Goal: Communication & Community: Participate in discussion

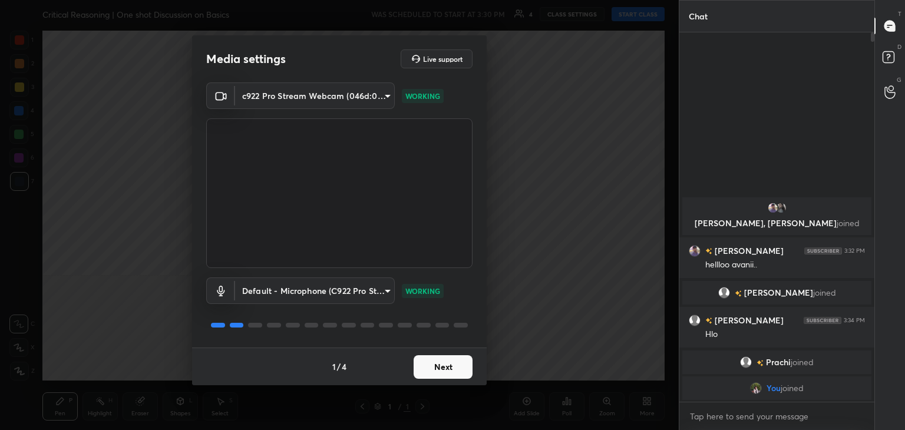
click at [452, 372] on button "Next" at bounding box center [442, 367] width 59 height 24
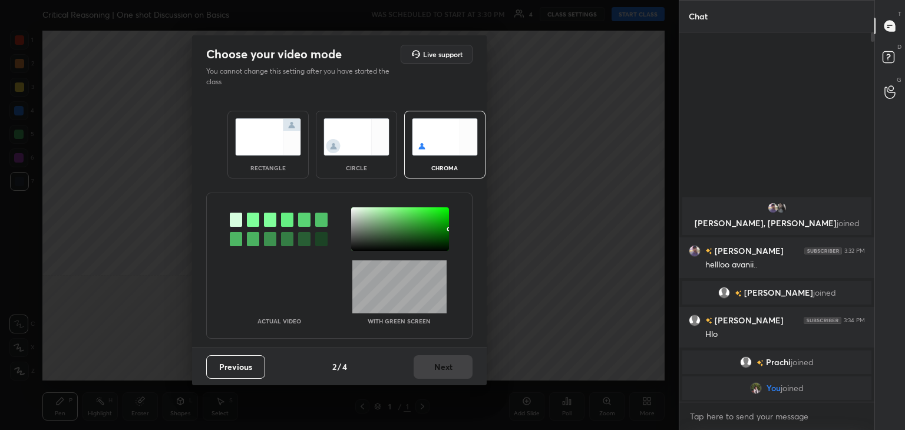
click at [356, 137] on img at bounding box center [356, 136] width 66 height 37
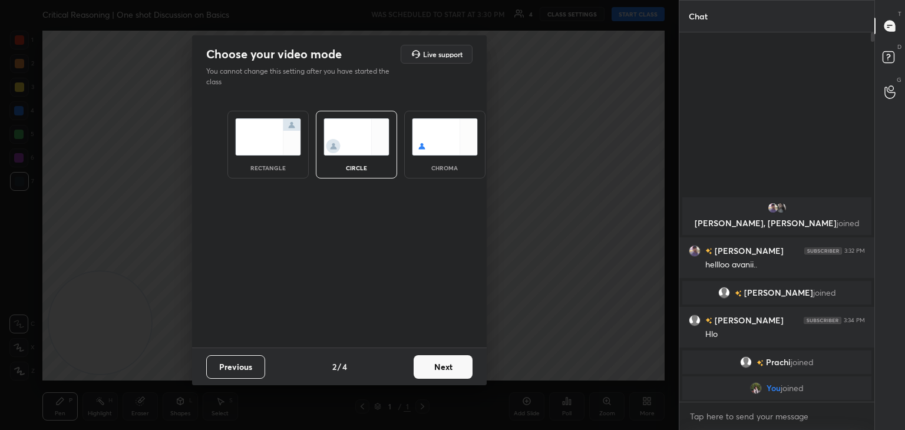
click at [455, 367] on button "Next" at bounding box center [442, 367] width 59 height 24
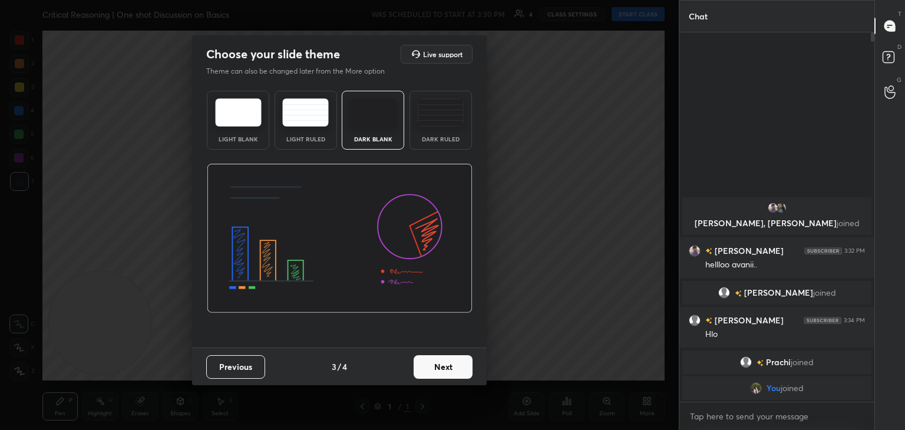
click at [455, 367] on button "Next" at bounding box center [442, 367] width 59 height 24
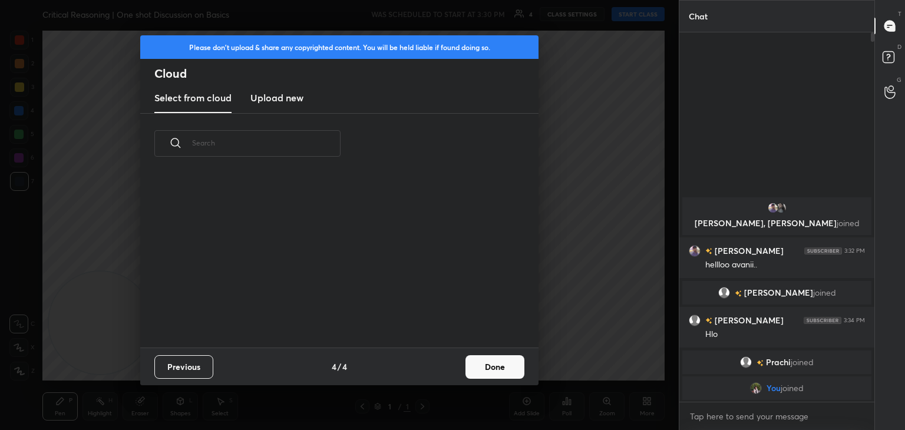
click at [455, 367] on div "Previous 4 / 4 Done" at bounding box center [339, 367] width 398 height 38
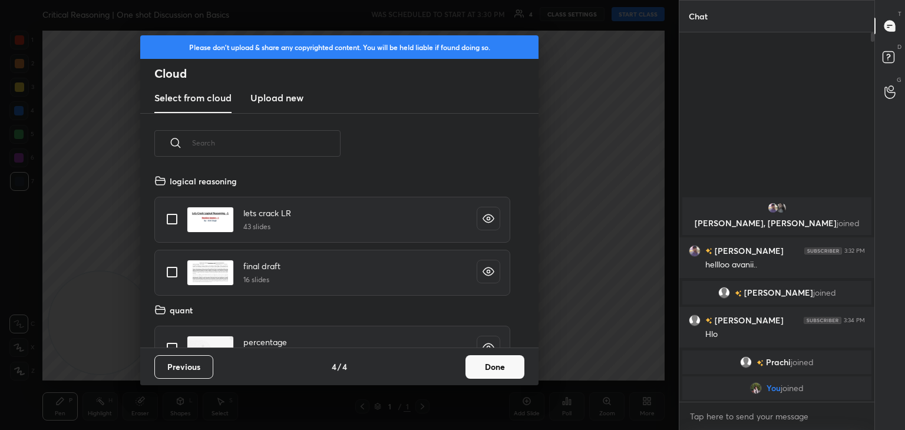
scroll to position [174, 378]
click at [484, 360] on button "Done" at bounding box center [494, 367] width 59 height 24
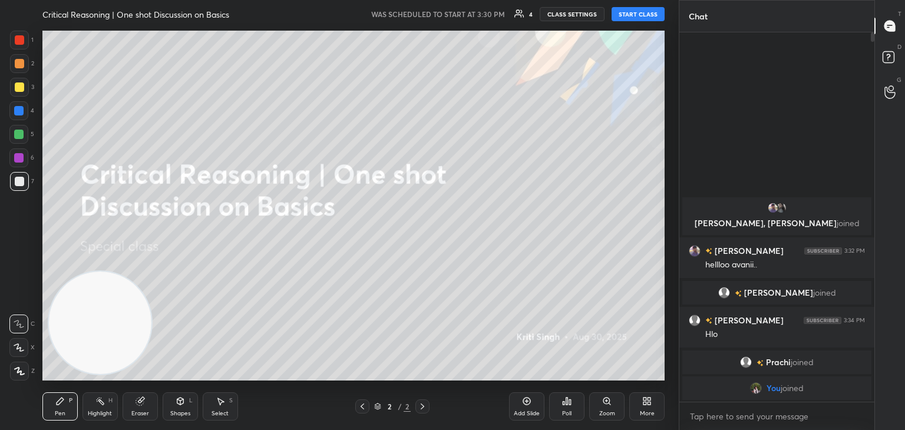
click at [626, 12] on button "START CLASS" at bounding box center [637, 14] width 53 height 14
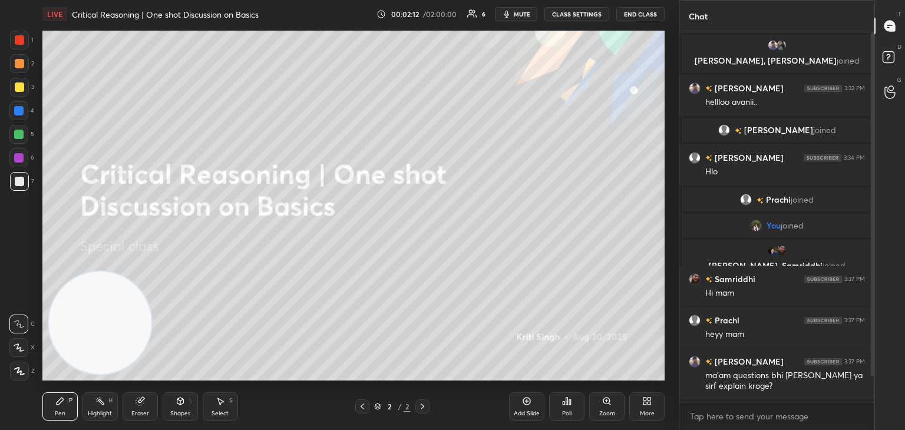
scroll to position [26, 0]
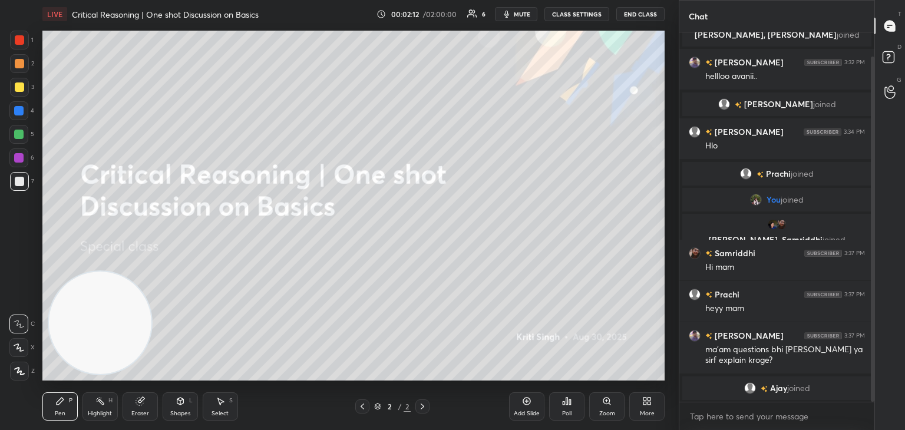
drag, startPoint x: 873, startPoint y: 255, endPoint x: 879, endPoint y: 315, distance: 59.8
click at [879, 315] on div "Chat Raunak, Avani joined Raunak 3:32 PM hellloo avanii.. Deepansh joined Deepa…" at bounding box center [792, 215] width 226 height 430
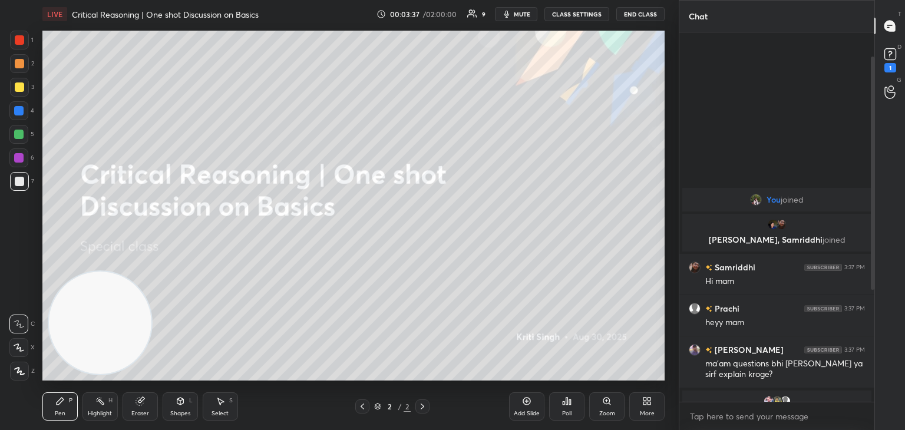
scroll to position [216, 0]
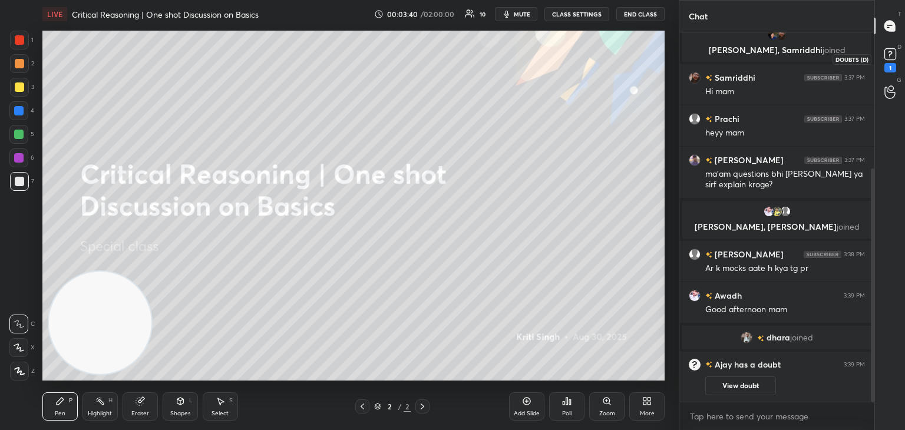
click at [889, 64] on div "1" at bounding box center [890, 67] width 12 height 9
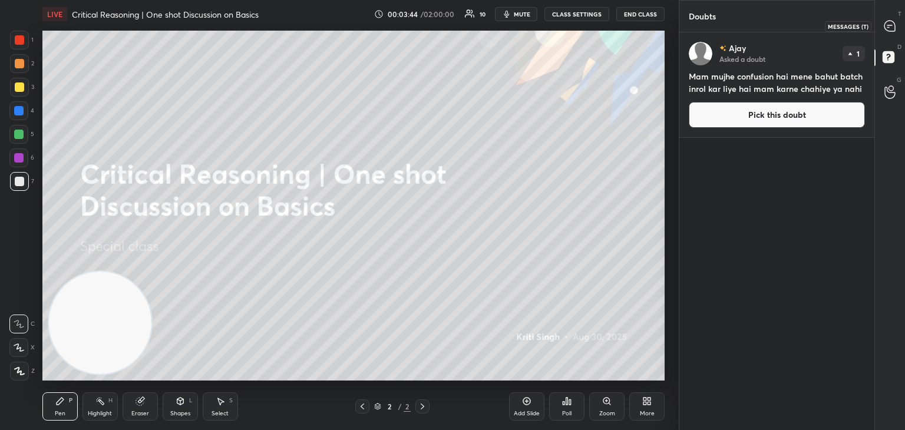
click at [897, 31] on div at bounding box center [890, 25] width 24 height 21
type textarea "x"
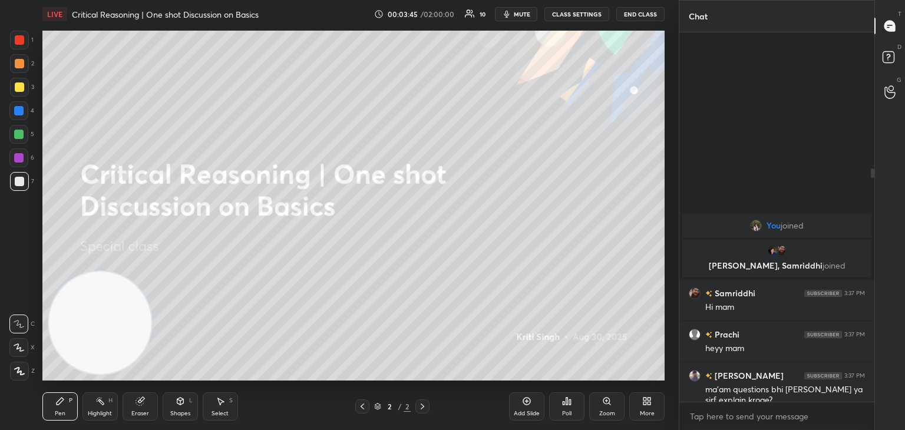
scroll to position [366, 191]
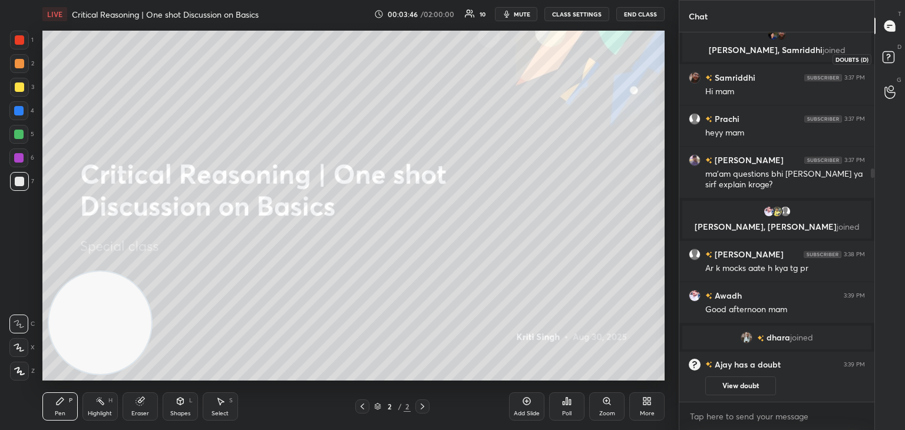
click at [882, 58] on rect at bounding box center [887, 57] width 11 height 11
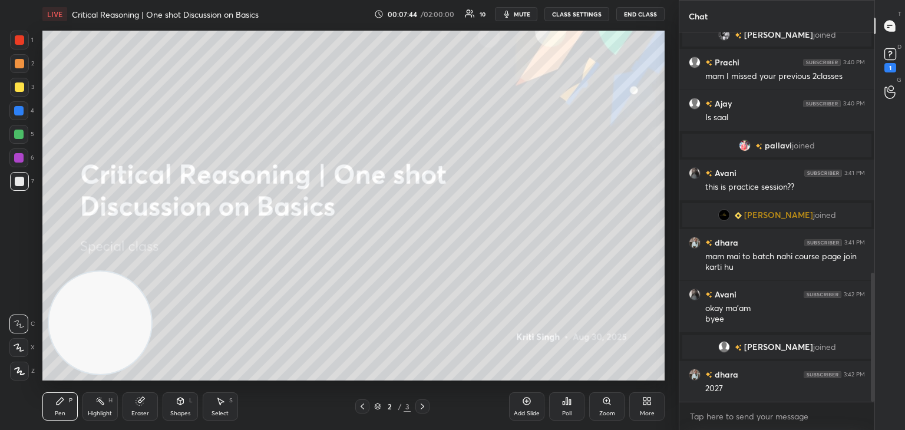
scroll to position [740, 0]
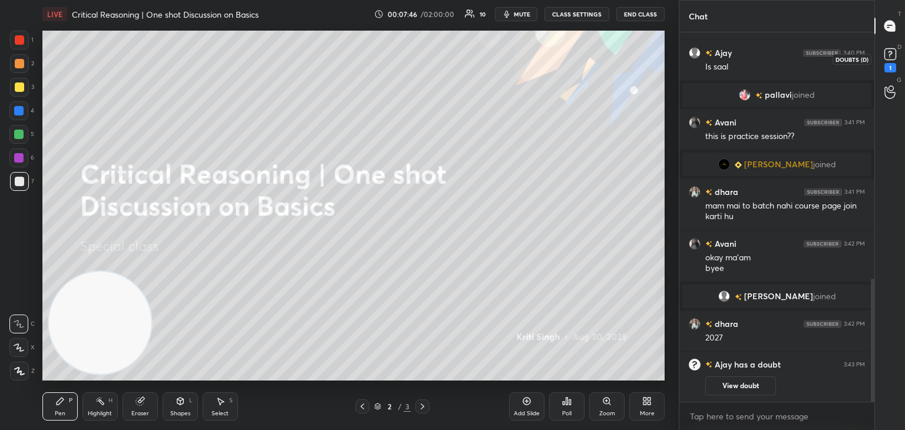
click at [890, 61] on icon at bounding box center [890, 54] width 18 height 18
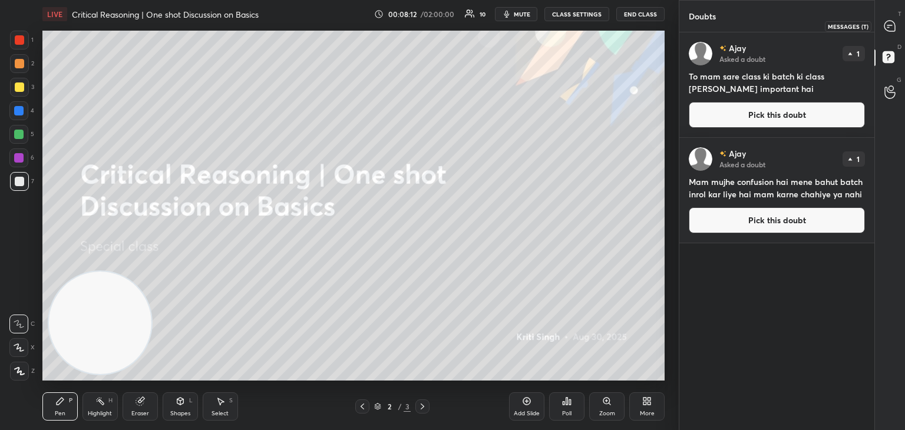
click at [894, 28] on icon at bounding box center [889, 26] width 11 height 11
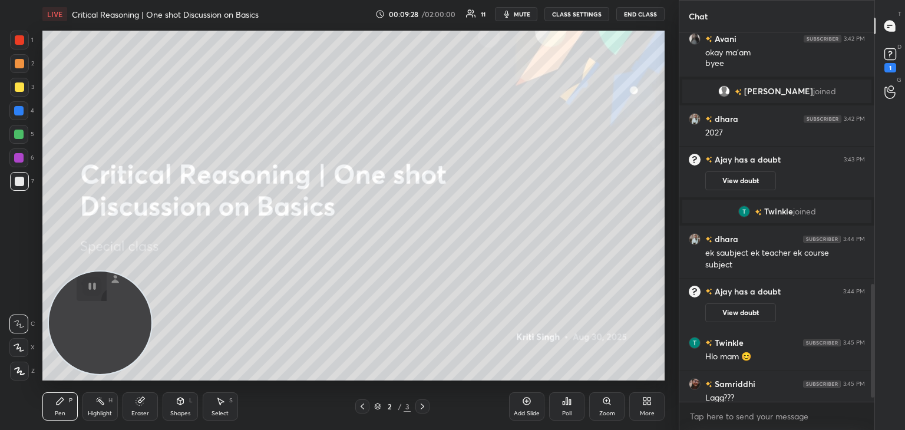
scroll to position [838, 0]
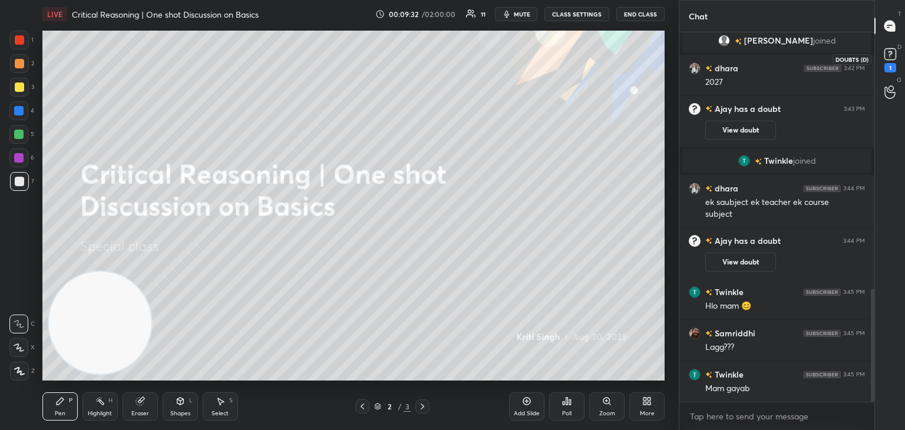
click at [895, 64] on div "1" at bounding box center [890, 58] width 18 height 27
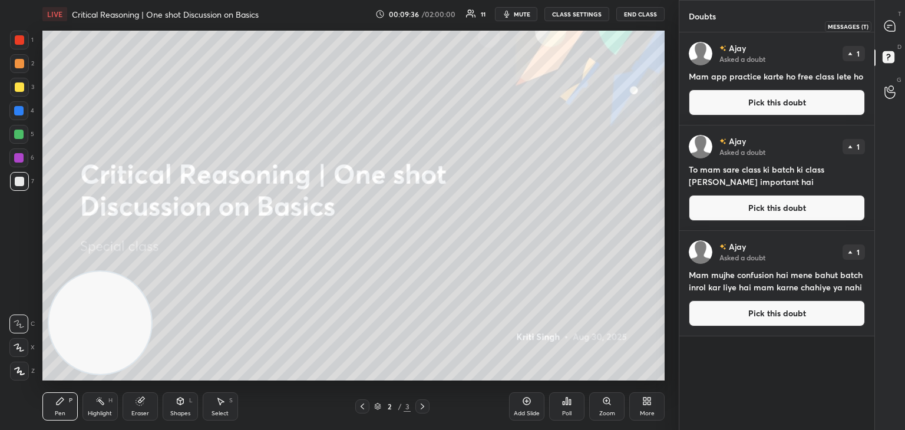
click at [885, 30] on icon at bounding box center [890, 26] width 12 height 12
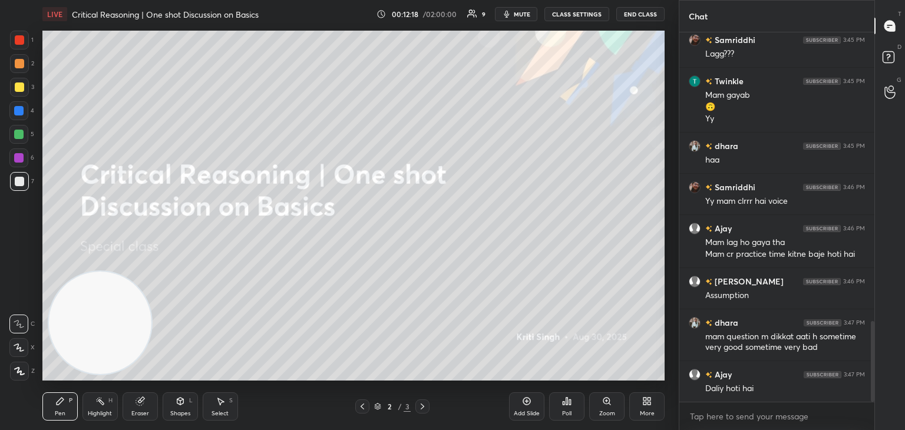
scroll to position [1382, 0]
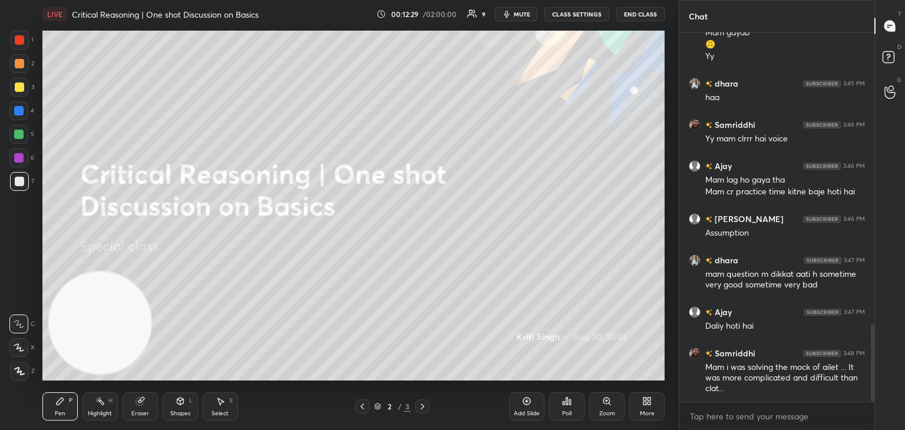
click at [646, 403] on icon at bounding box center [644, 403] width 3 height 3
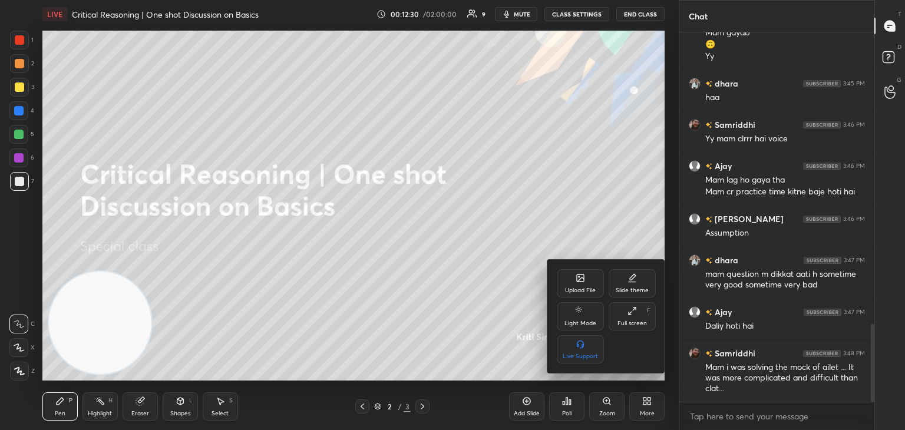
click at [574, 279] on div "Upload File" at bounding box center [580, 283] width 47 height 28
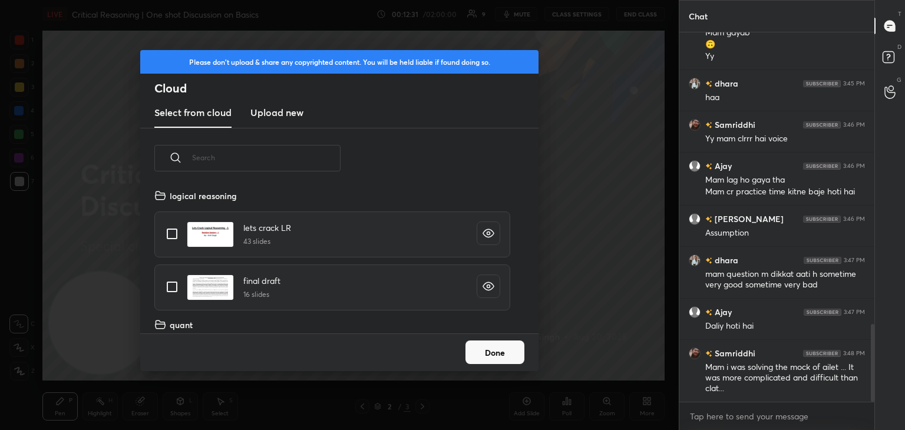
scroll to position [145, 378]
click at [285, 110] on h3 "Upload new" at bounding box center [276, 112] width 53 height 14
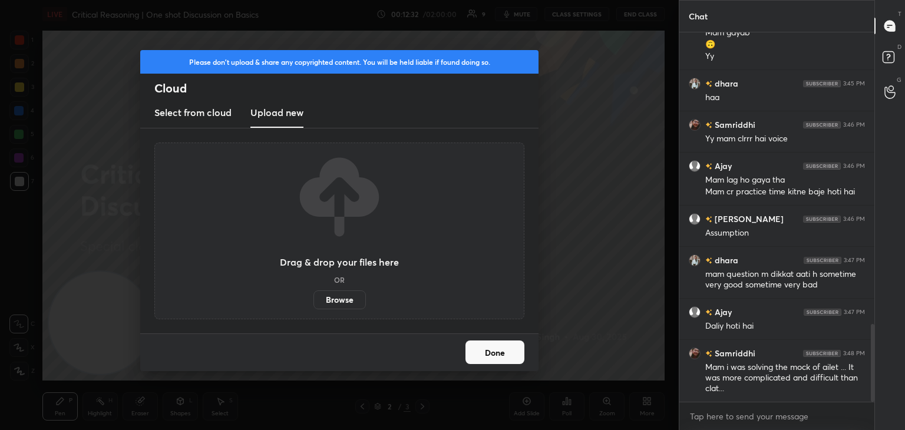
click at [336, 300] on label "Browse" at bounding box center [339, 299] width 52 height 19
click at [313, 300] on input "Browse" at bounding box center [313, 299] width 0 height 19
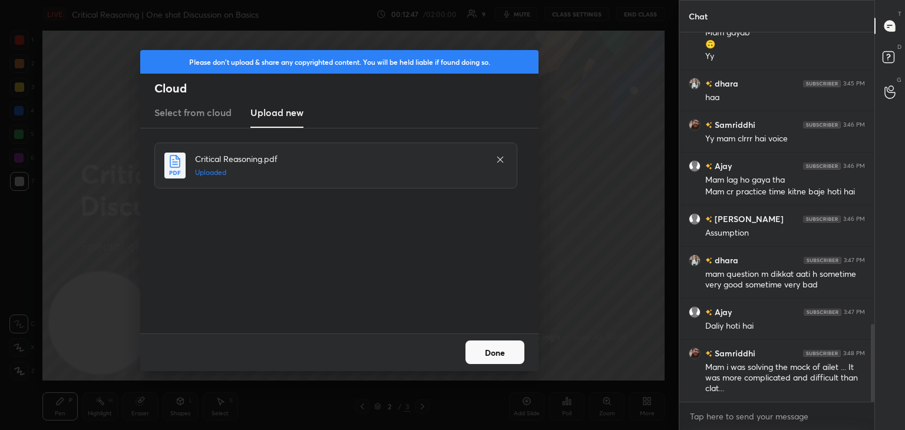
click at [495, 358] on button "Done" at bounding box center [494, 352] width 59 height 24
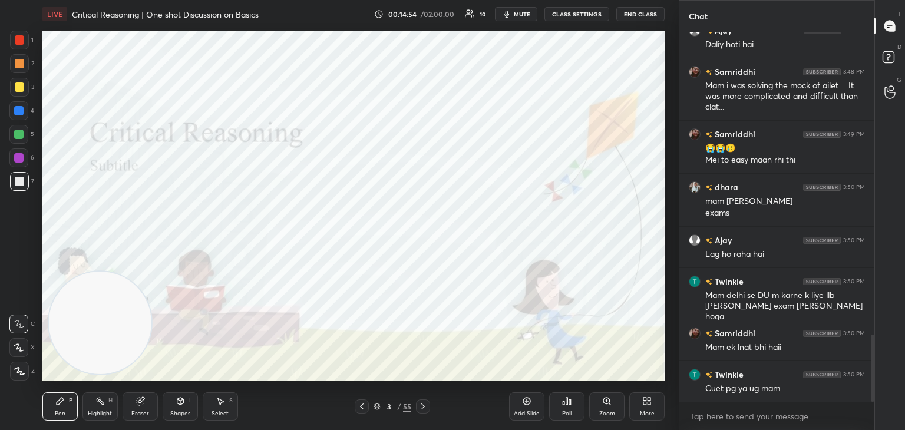
scroll to position [1692, 0]
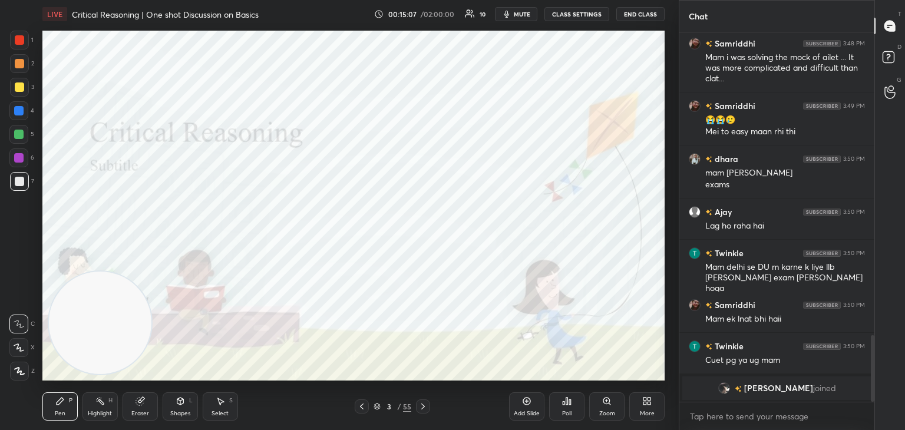
click at [22, 41] on div at bounding box center [19, 39] width 9 height 9
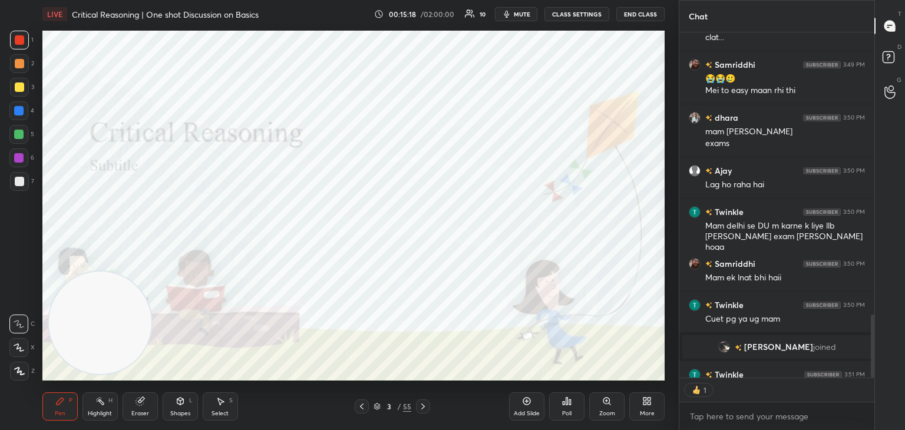
scroll to position [1545, 0]
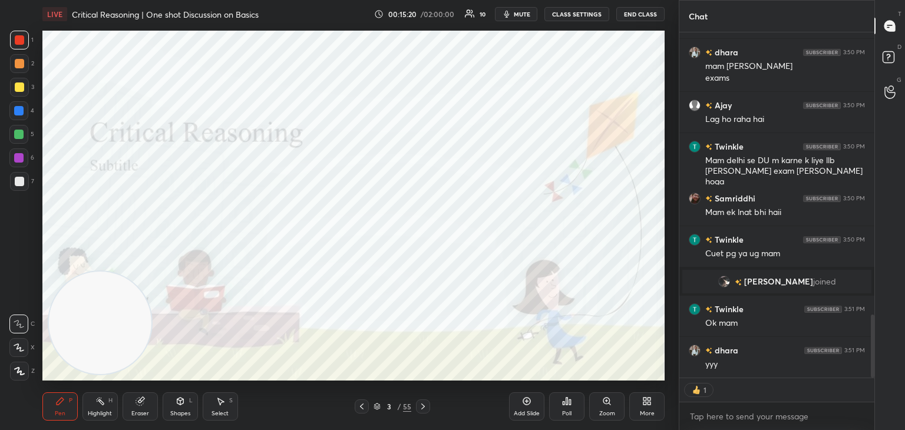
click at [376, 408] on icon at bounding box center [377, 407] width 6 height 2
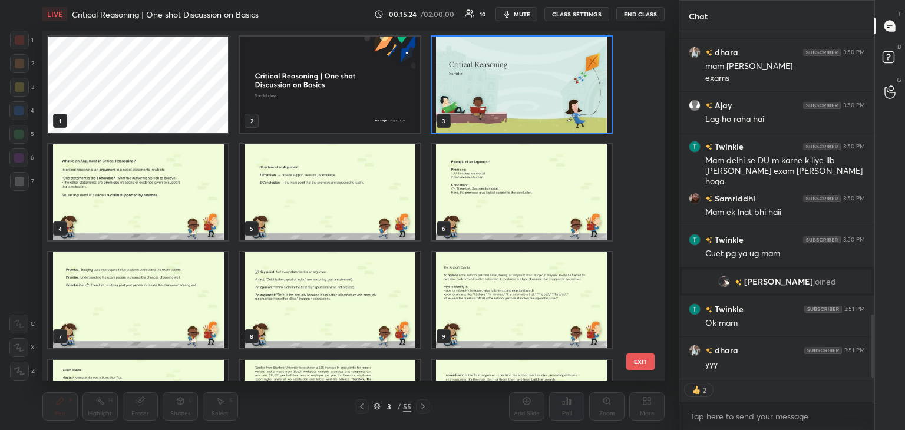
scroll to position [1586, 0]
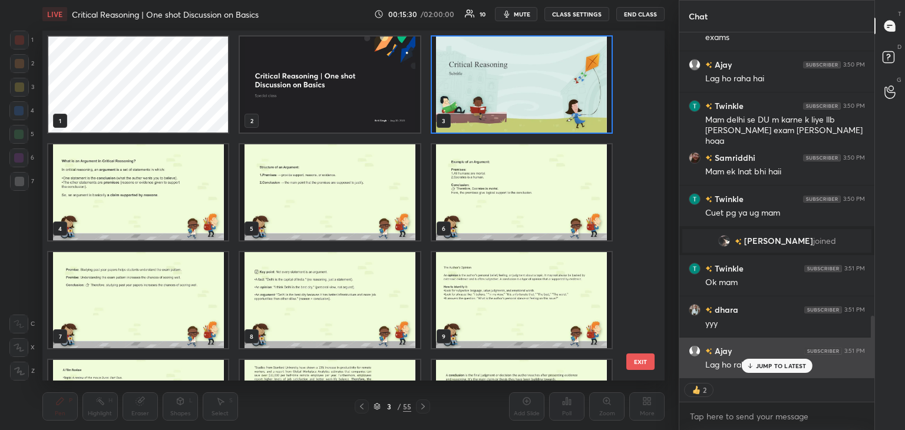
click at [794, 368] on p "JUMP TO LATEST" at bounding box center [781, 365] width 51 height 7
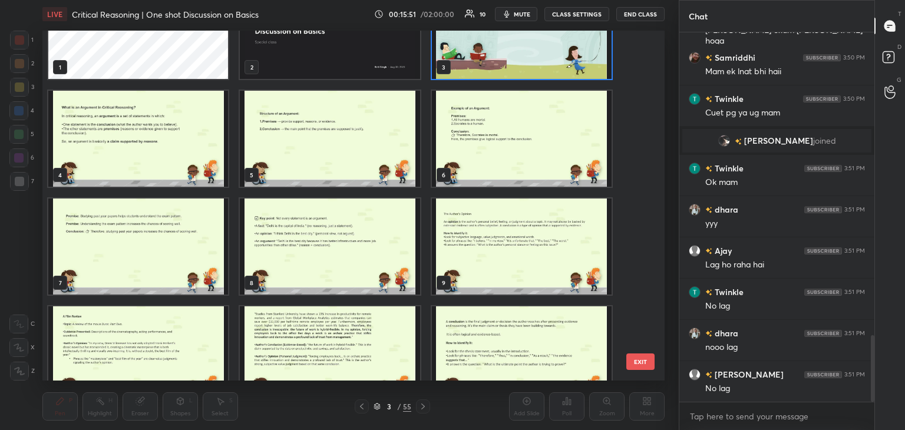
scroll to position [0, 0]
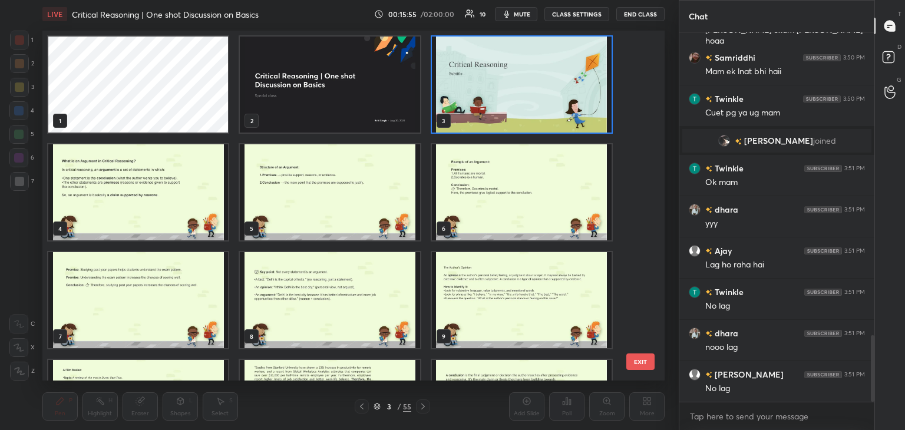
click at [362, 102] on img "grid" at bounding box center [330, 85] width 180 height 96
click at [362, 108] on img "grid" at bounding box center [330, 85] width 180 height 96
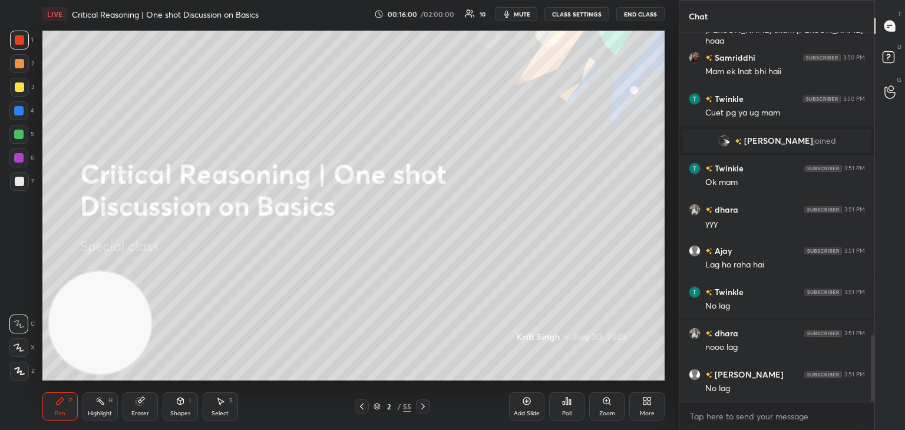
click at [528, 401] on icon at bounding box center [526, 400] width 9 height 9
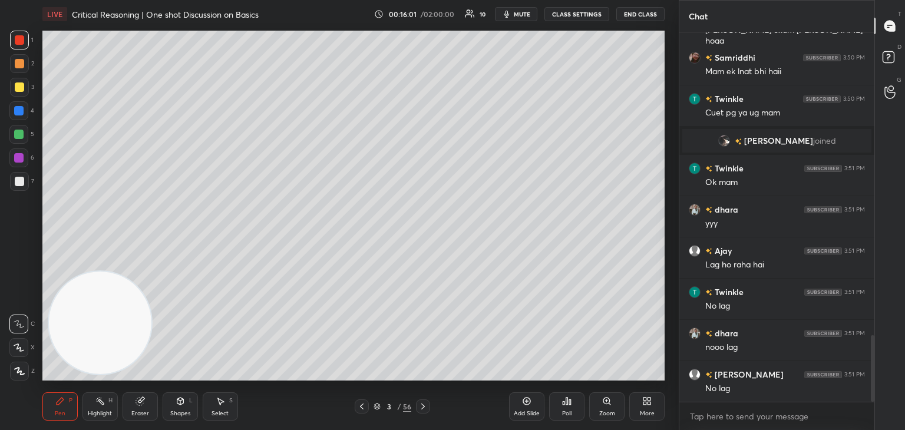
click at [22, 89] on div at bounding box center [19, 86] width 9 height 9
click at [422, 409] on icon at bounding box center [422, 406] width 9 height 9
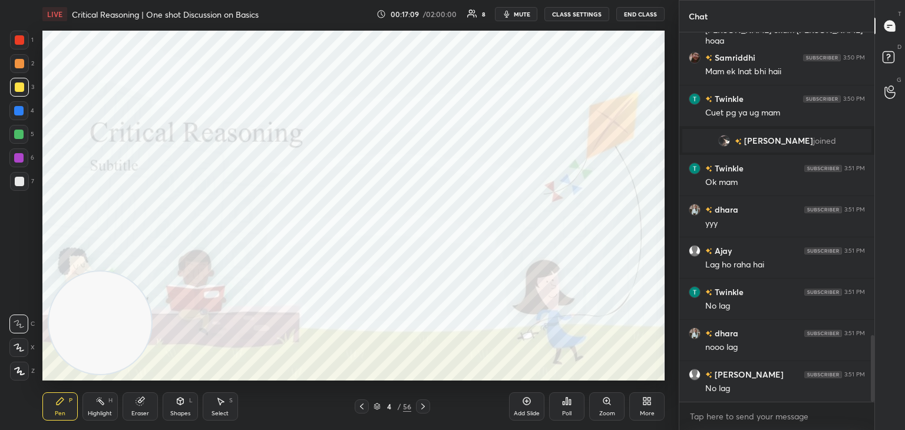
click at [422, 408] on icon at bounding box center [423, 406] width 4 height 6
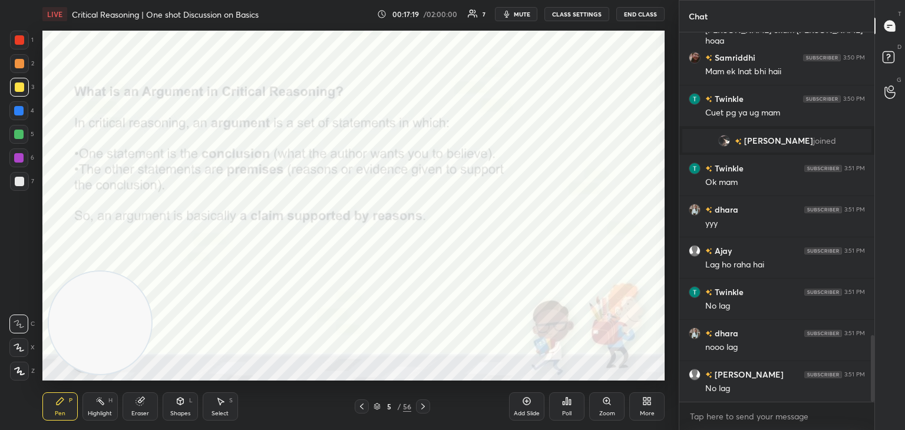
scroll to position [1727, 0]
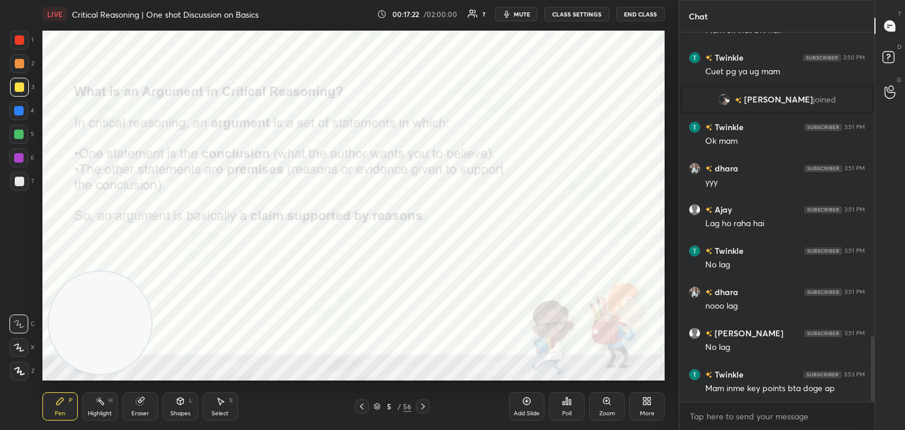
click at [26, 36] on div at bounding box center [19, 40] width 19 height 19
click at [19, 115] on div at bounding box center [18, 110] width 9 height 9
click at [21, 355] on div at bounding box center [18, 347] width 19 height 19
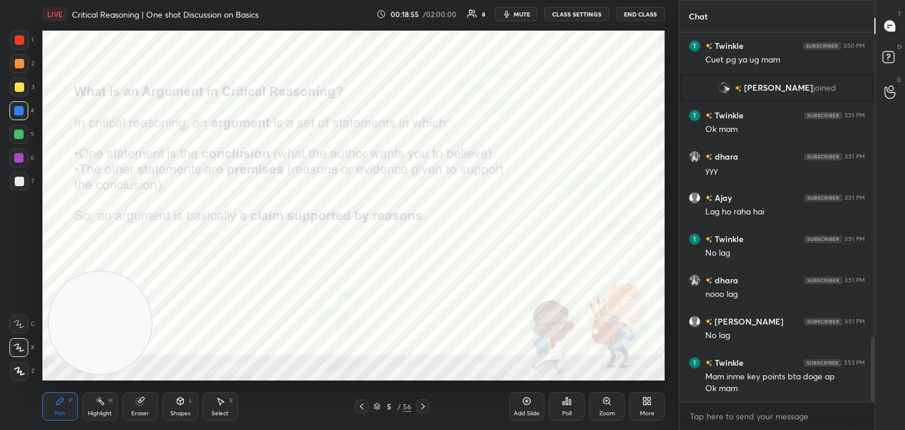
click at [420, 412] on div at bounding box center [423, 406] width 14 height 14
click at [528, 403] on icon at bounding box center [526, 400] width 9 height 9
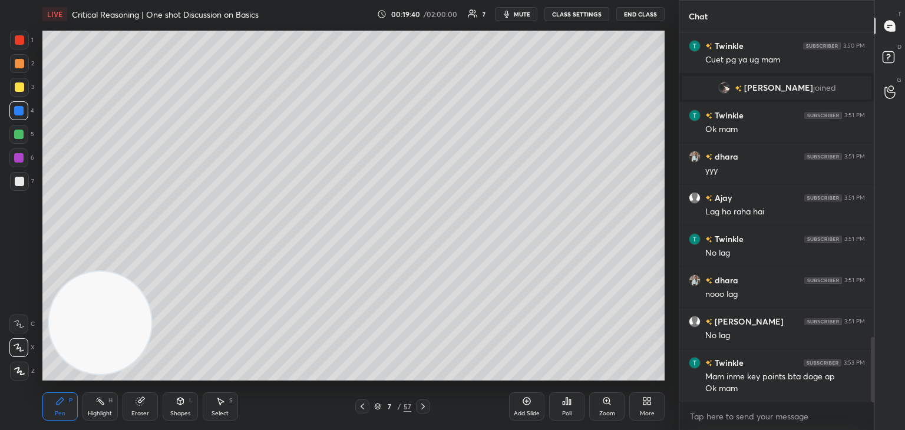
click at [420, 408] on icon at bounding box center [422, 406] width 9 height 9
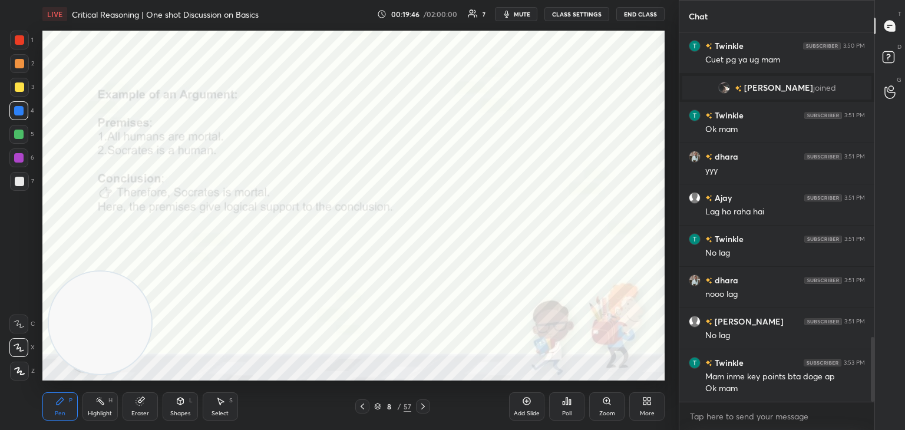
click at [424, 406] on icon at bounding box center [422, 406] width 9 height 9
click at [366, 409] on div at bounding box center [362, 406] width 14 height 14
click at [367, 409] on div at bounding box center [362, 406] width 14 height 14
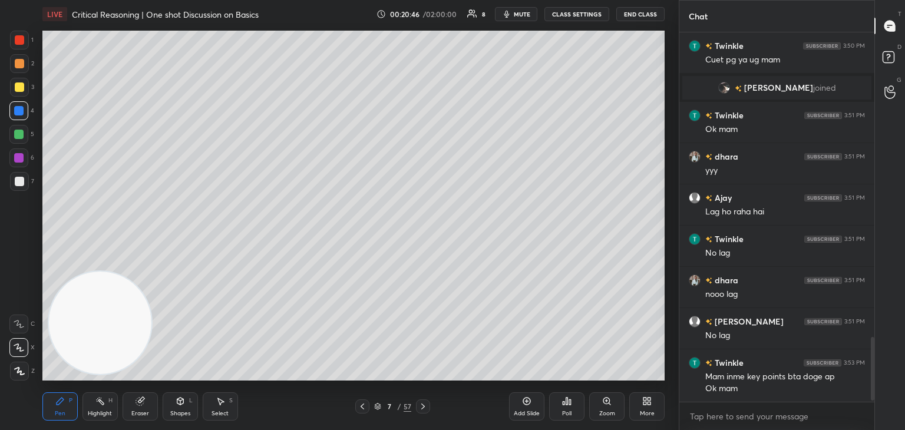
scroll to position [1767, 0]
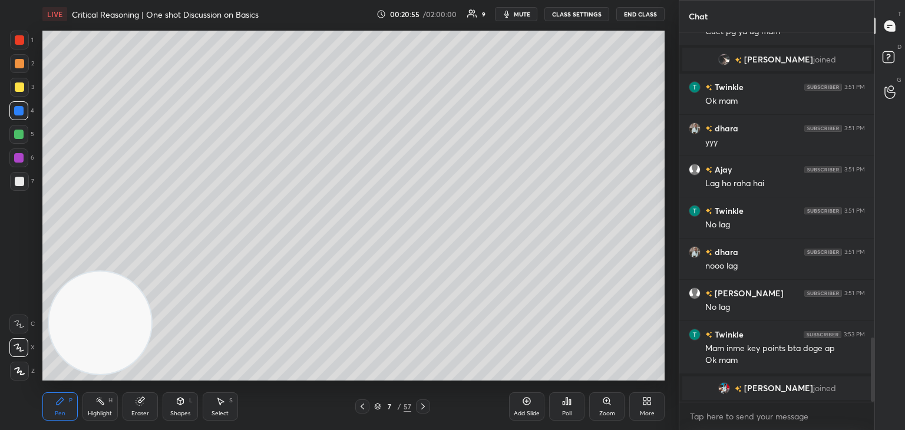
click at [523, 406] on div "Add Slide" at bounding box center [526, 406] width 35 height 28
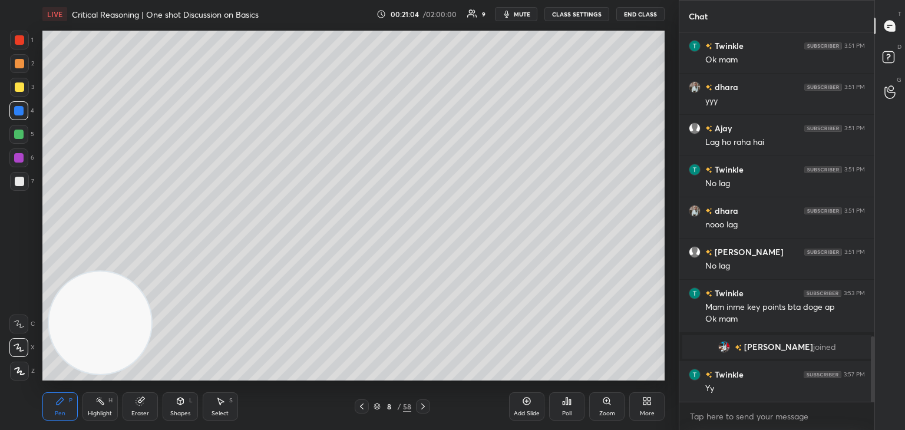
scroll to position [1761, 0]
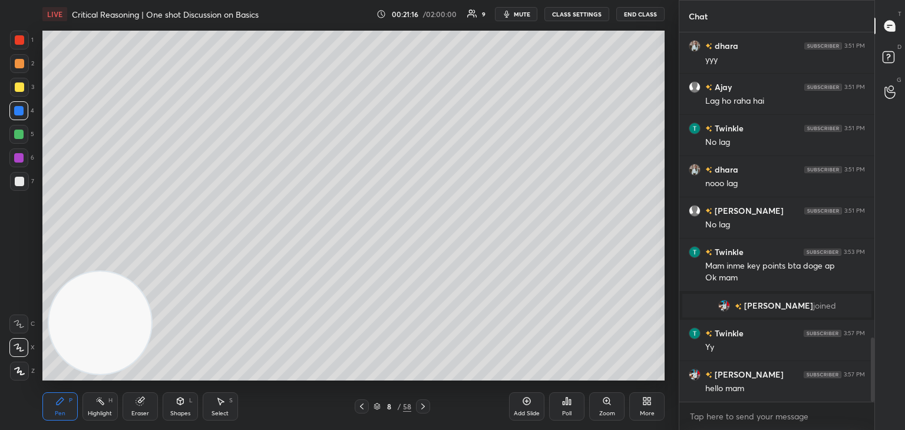
click at [424, 406] on icon at bounding box center [422, 406] width 9 height 9
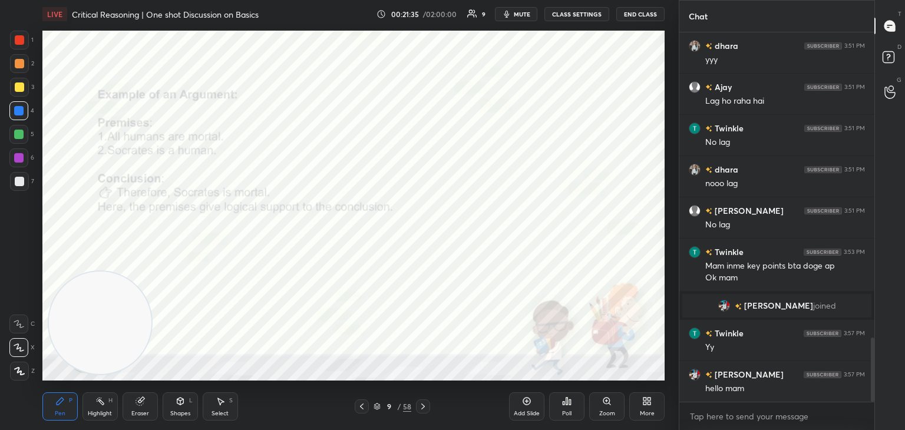
click at [422, 406] on icon at bounding box center [422, 406] width 9 height 9
click at [425, 409] on icon at bounding box center [422, 406] width 9 height 9
click at [424, 405] on icon at bounding box center [422, 406] width 9 height 9
click at [363, 406] on icon at bounding box center [361, 406] width 9 height 9
click at [366, 412] on div at bounding box center [362, 406] width 14 height 14
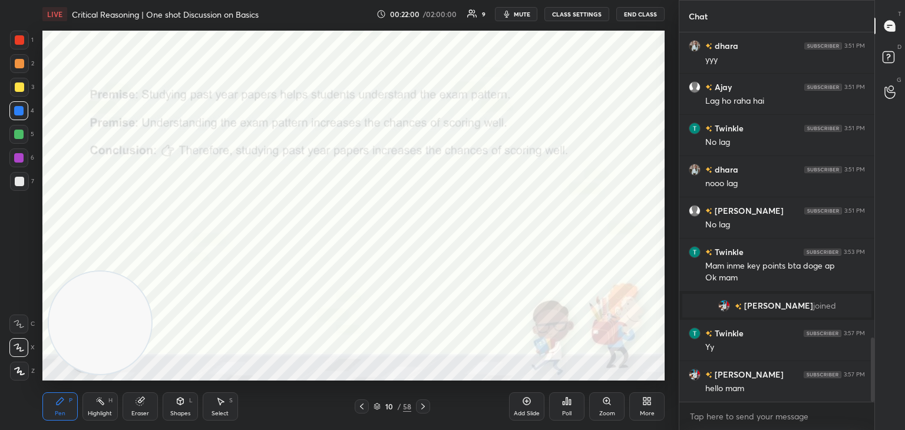
click at [527, 399] on icon at bounding box center [526, 400] width 9 height 9
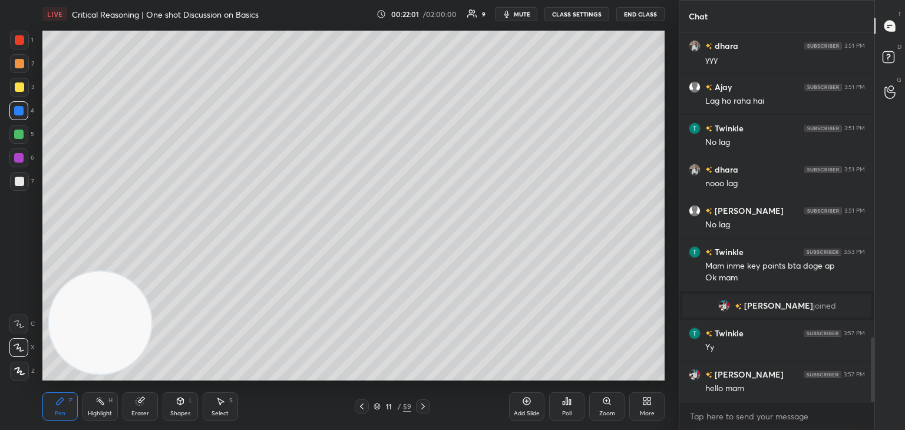
click at [17, 90] on div at bounding box center [19, 86] width 9 height 9
click at [527, 401] on icon at bounding box center [527, 401] width 4 height 4
click at [17, 183] on div at bounding box center [19, 181] width 9 height 9
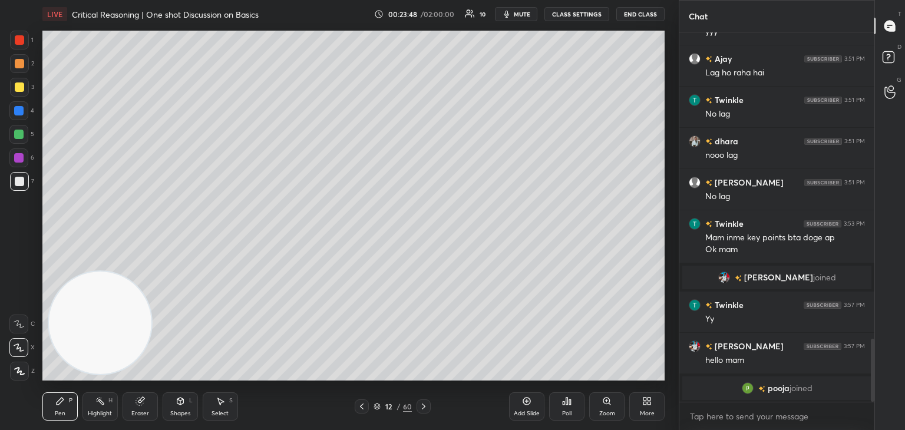
click at [525, 402] on icon at bounding box center [526, 400] width 9 height 9
click at [365, 408] on icon at bounding box center [362, 406] width 9 height 9
click at [379, 410] on icon at bounding box center [377, 406] width 7 height 7
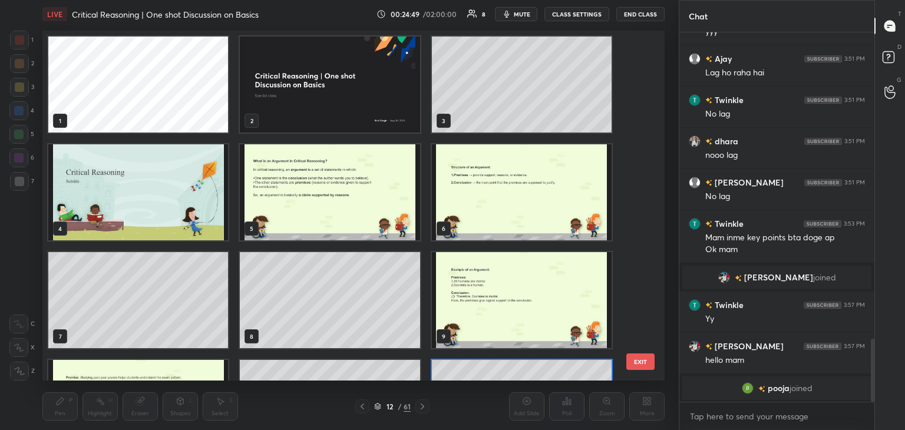
scroll to position [346, 616]
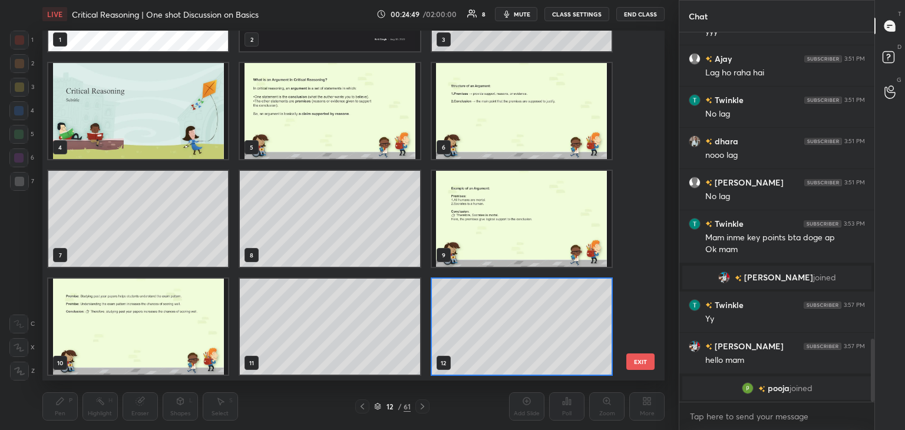
click at [387, 128] on img "grid" at bounding box center [330, 111] width 180 height 96
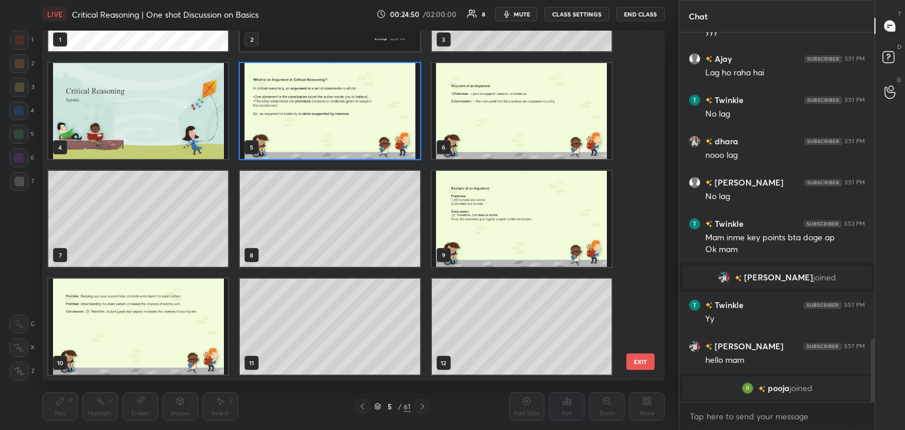
click at [391, 129] on img "grid" at bounding box center [330, 111] width 180 height 96
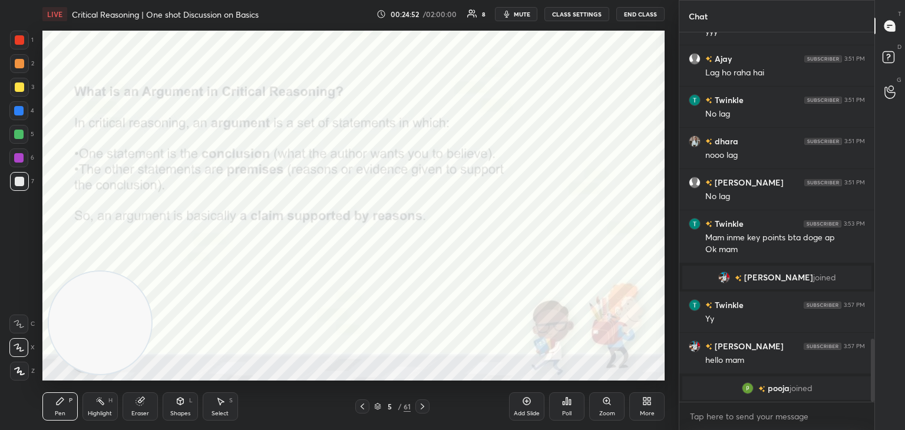
click at [422, 411] on icon at bounding box center [422, 406] width 9 height 9
click at [423, 409] on icon at bounding box center [422, 406] width 9 height 9
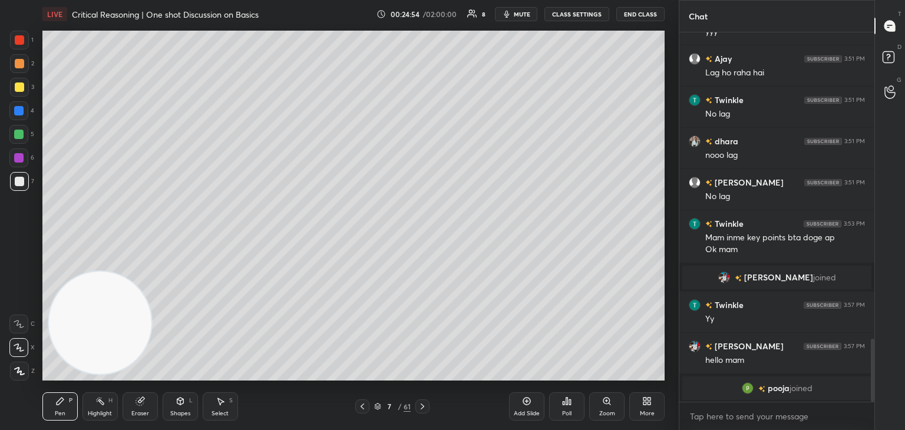
click at [423, 410] on icon at bounding box center [422, 406] width 9 height 9
click at [422, 408] on icon at bounding box center [423, 406] width 4 height 6
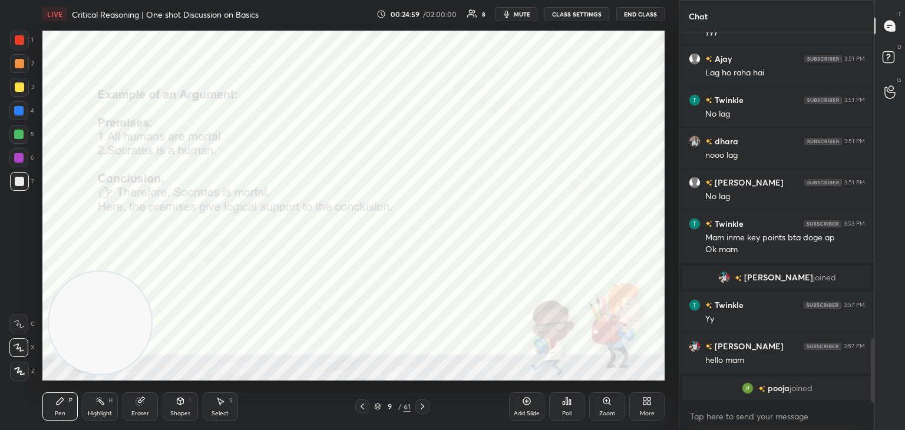
click at [420, 409] on icon at bounding box center [422, 406] width 9 height 9
click at [422, 408] on icon at bounding box center [422, 406] width 9 height 9
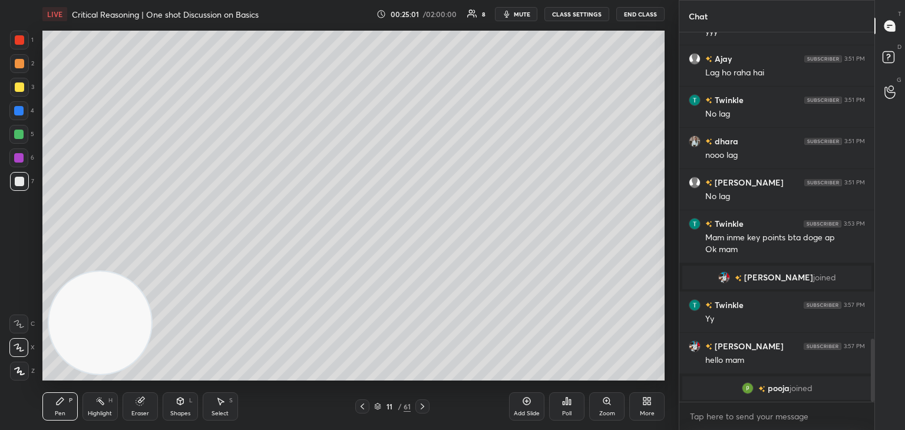
click at [422, 409] on icon at bounding box center [422, 406] width 9 height 9
click at [421, 409] on icon at bounding box center [422, 406] width 9 height 9
click at [420, 408] on icon at bounding box center [422, 406] width 9 height 9
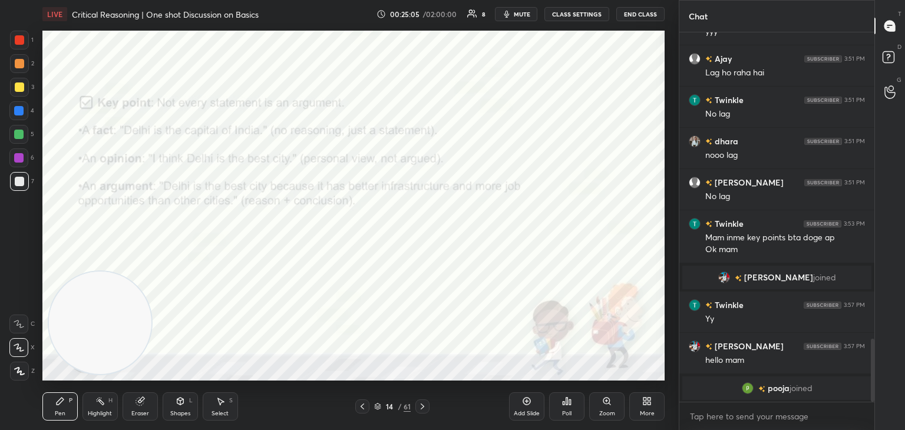
click at [422, 406] on icon at bounding box center [422, 406] width 9 height 9
click at [426, 406] on icon at bounding box center [422, 406] width 9 height 9
click at [422, 408] on icon at bounding box center [423, 406] width 4 height 6
click at [423, 408] on icon at bounding box center [422, 406] width 9 height 9
click at [21, 43] on div at bounding box center [19, 39] width 9 height 9
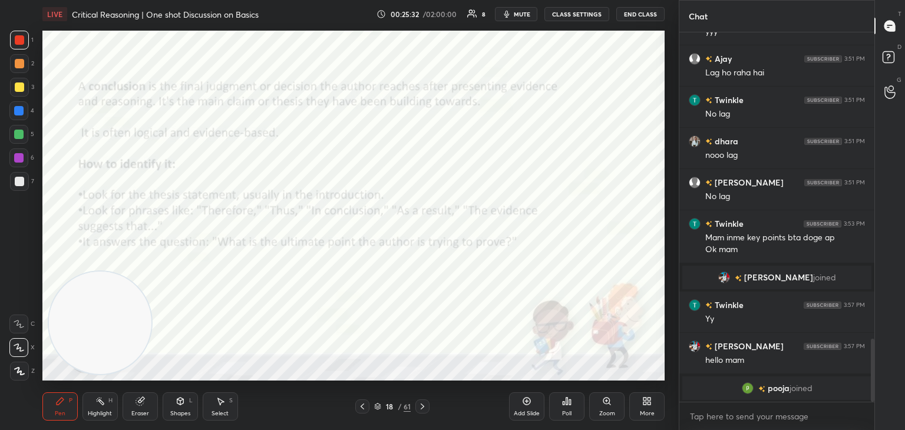
click at [363, 407] on icon at bounding box center [362, 406] width 9 height 9
click at [524, 405] on icon at bounding box center [526, 400] width 9 height 9
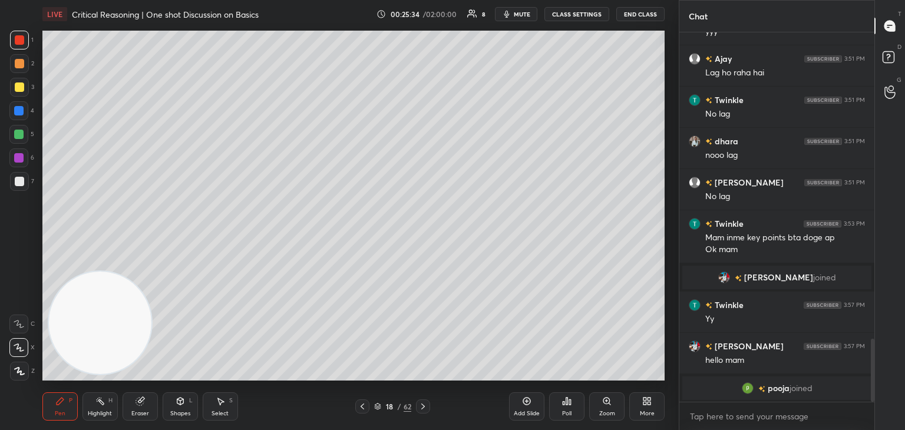
click at [19, 90] on div at bounding box center [19, 86] width 9 height 9
click at [363, 407] on icon at bounding box center [362, 406] width 9 height 9
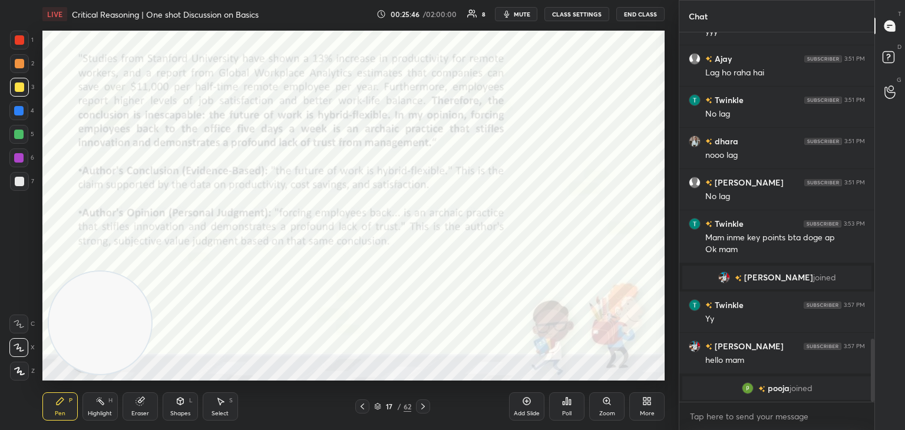
click at [362, 408] on icon at bounding box center [362, 406] width 4 height 6
click at [16, 41] on div at bounding box center [19, 39] width 9 height 9
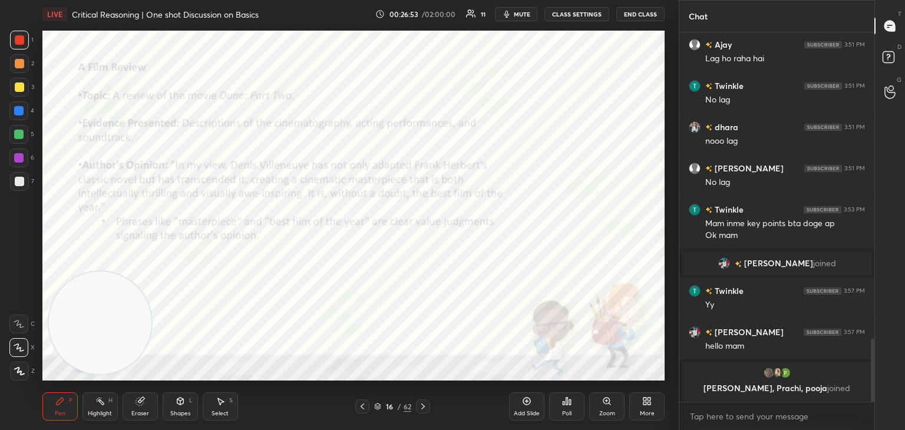
click at [528, 402] on icon at bounding box center [526, 400] width 9 height 9
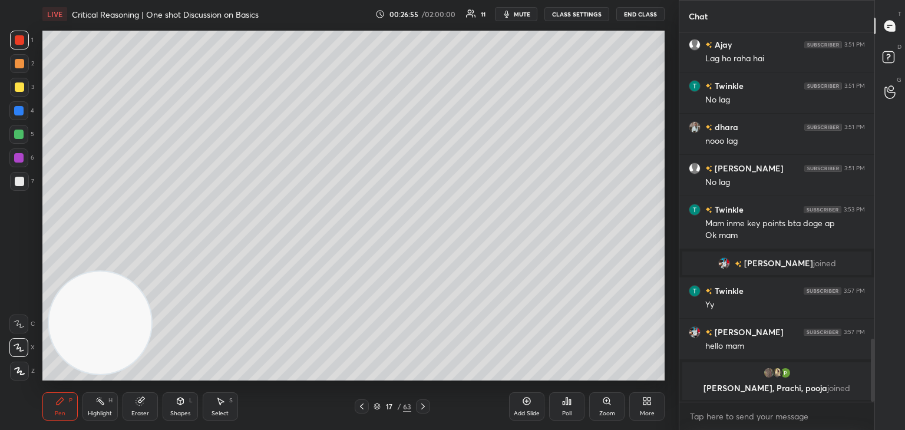
click at [24, 183] on div at bounding box center [19, 181] width 19 height 19
click at [523, 406] on icon at bounding box center [526, 400] width 9 height 9
click at [364, 406] on icon at bounding box center [361, 406] width 9 height 9
click at [425, 406] on icon at bounding box center [422, 406] width 9 height 9
click at [425, 408] on icon at bounding box center [422, 406] width 9 height 9
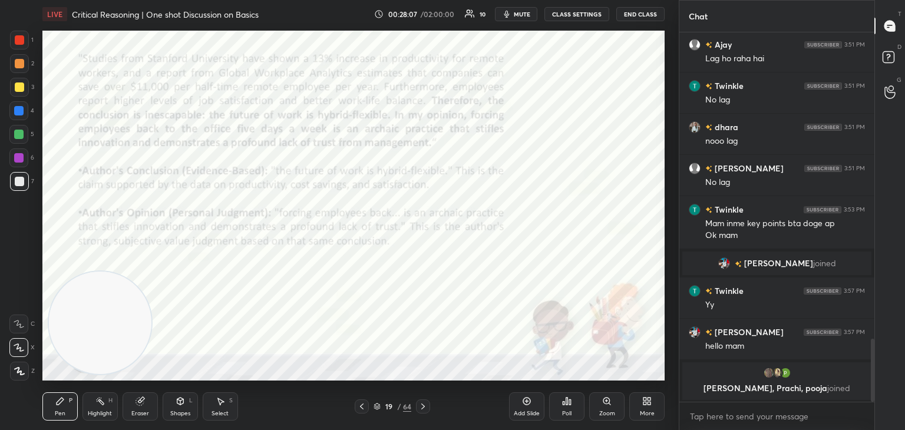
scroll to position [1716, 0]
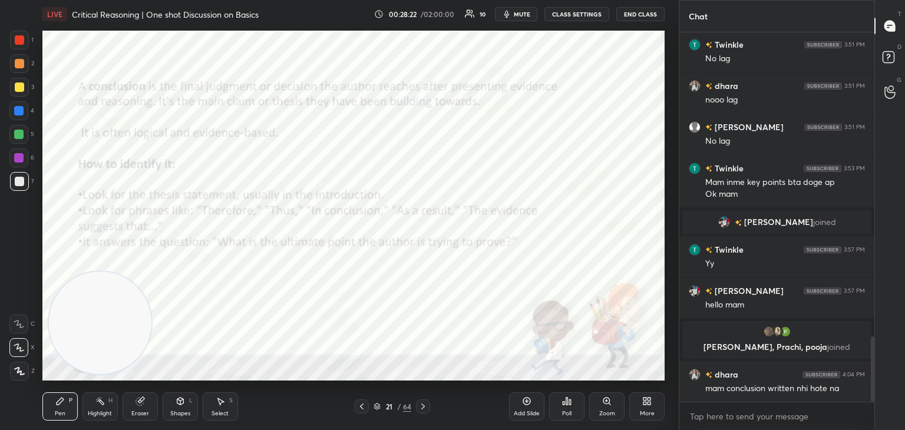
click at [20, 42] on div at bounding box center [19, 39] width 9 height 9
click at [422, 407] on icon at bounding box center [422, 406] width 9 height 9
click at [367, 408] on div at bounding box center [362, 406] width 14 height 14
click at [525, 403] on icon at bounding box center [526, 400] width 9 height 9
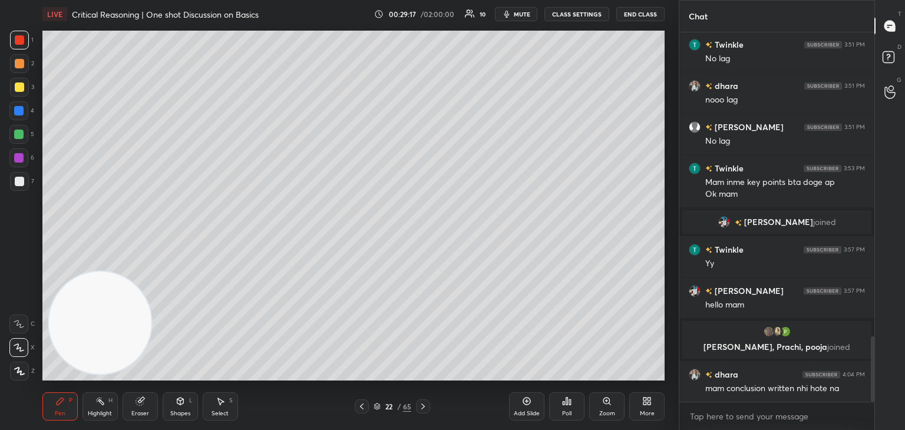
scroll to position [1745, 0]
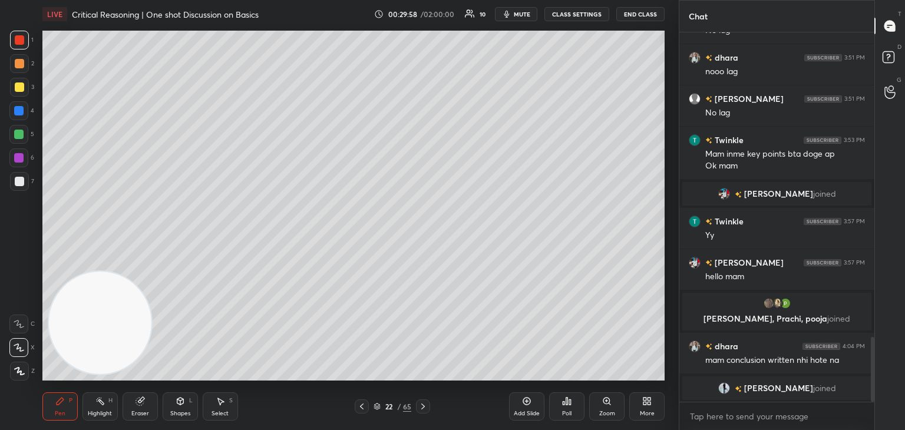
click at [362, 409] on icon at bounding box center [361, 406] width 9 height 9
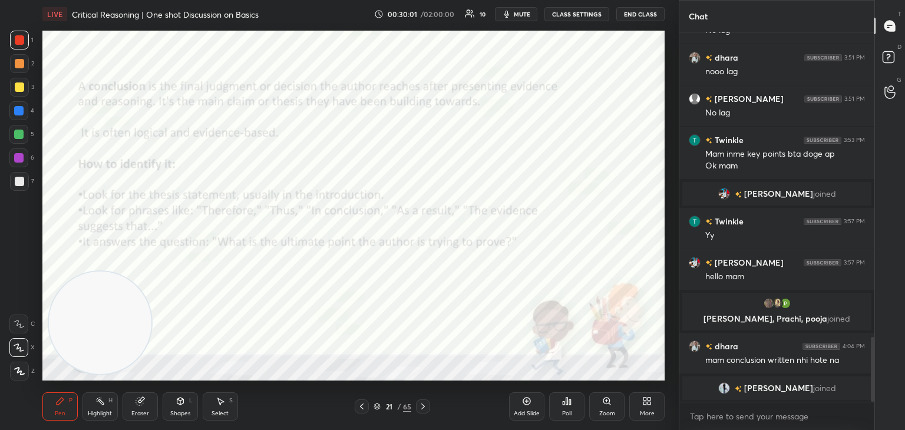
click at [527, 401] on icon at bounding box center [527, 401] width 4 height 4
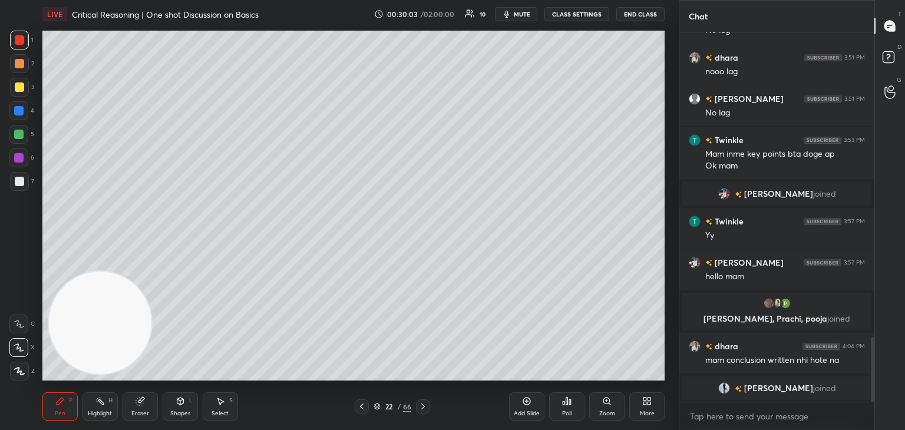
click at [24, 184] on div at bounding box center [19, 181] width 9 height 9
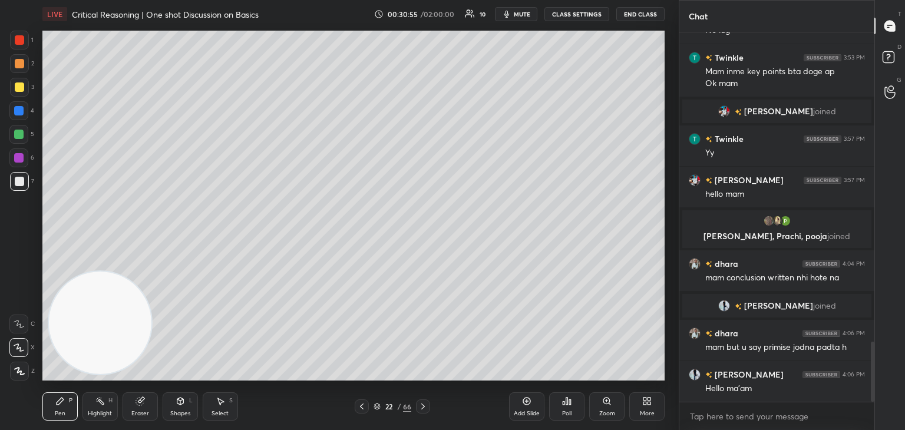
scroll to position [1902, 0]
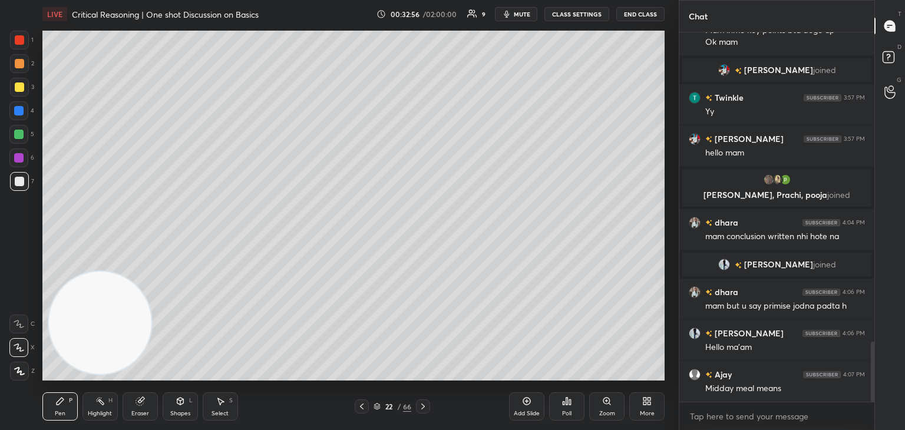
click at [373, 408] on icon at bounding box center [376, 406] width 7 height 7
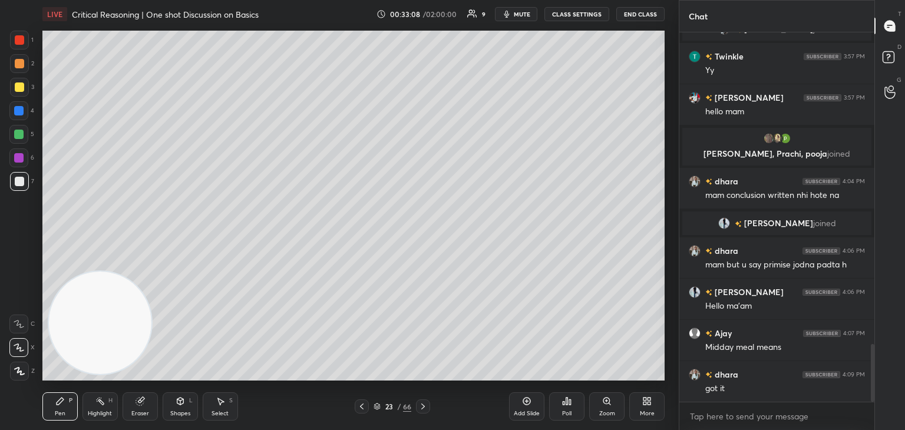
scroll to position [1985, 0]
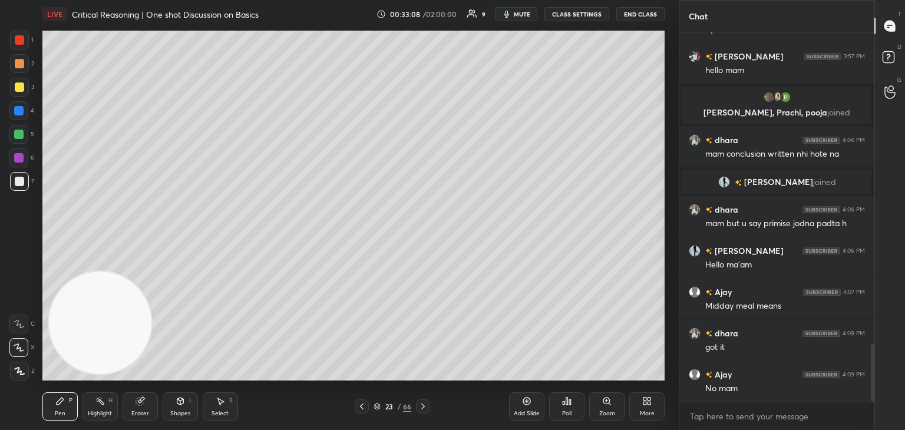
click at [524, 405] on icon at bounding box center [526, 400] width 9 height 9
click at [18, 92] on div at bounding box center [19, 87] width 19 height 19
click at [378, 410] on icon at bounding box center [377, 406] width 7 height 7
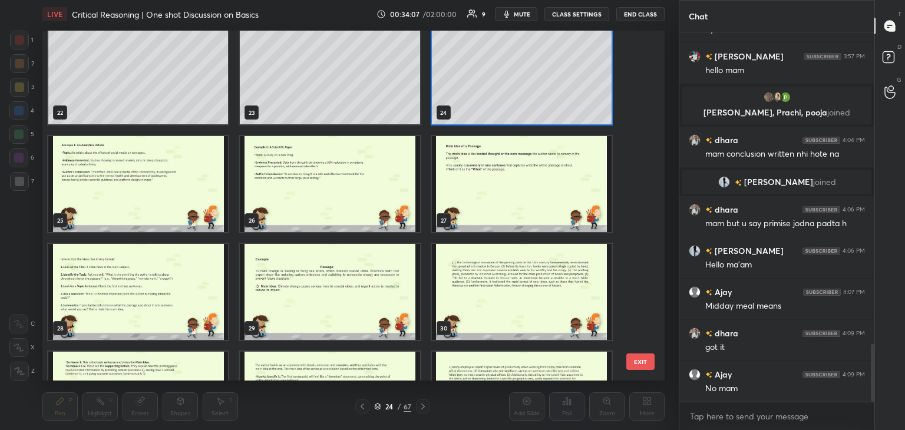
scroll to position [767, 0]
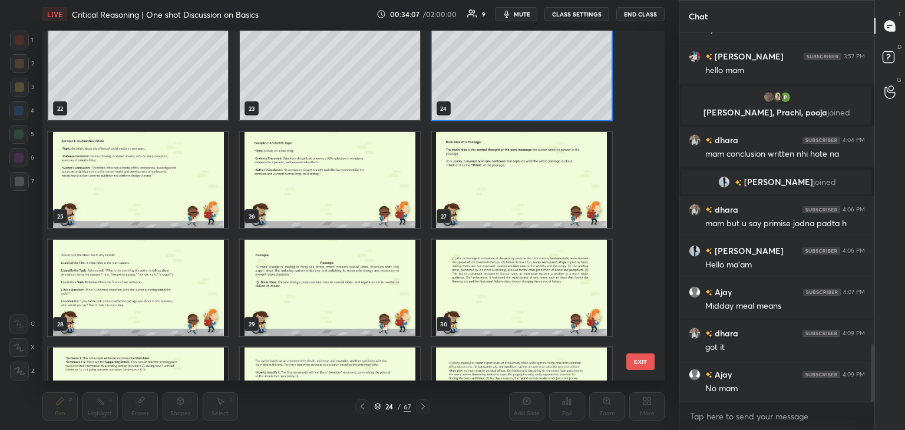
click at [177, 181] on img "grid" at bounding box center [138, 180] width 180 height 96
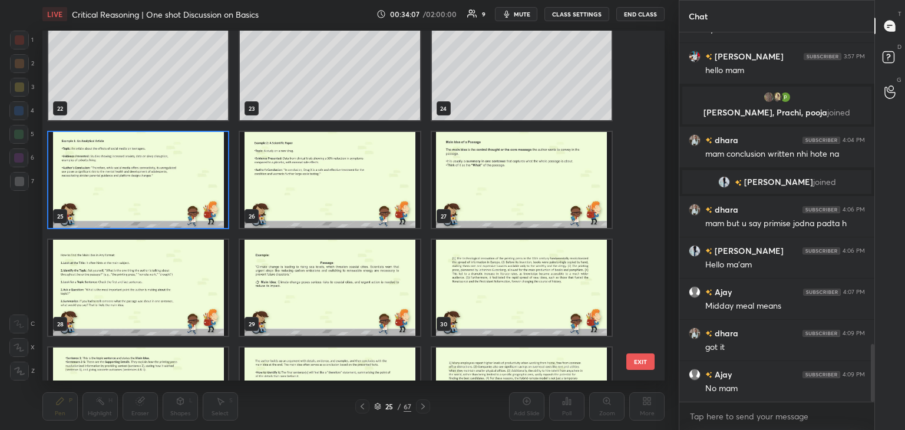
click at [177, 186] on img "grid" at bounding box center [138, 180] width 180 height 96
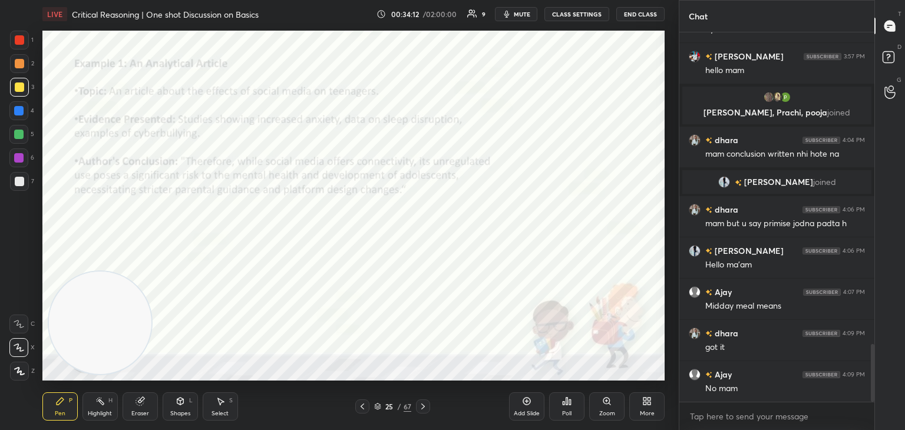
click at [17, 46] on div at bounding box center [19, 40] width 19 height 19
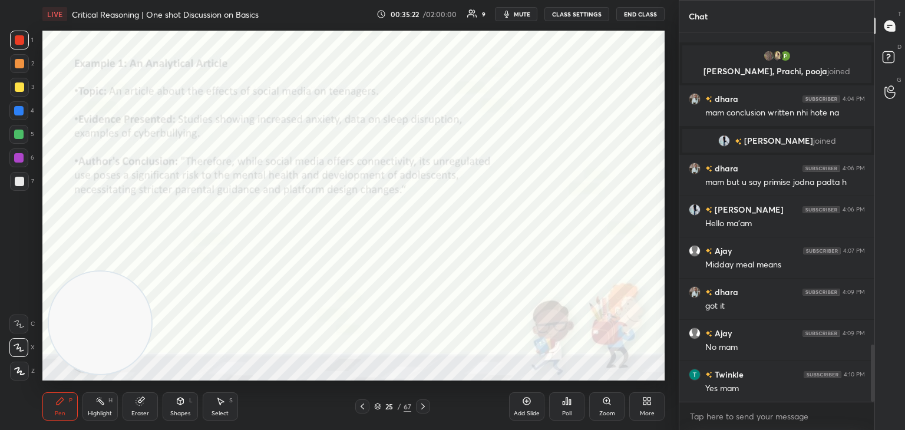
click at [377, 405] on icon at bounding box center [377, 406] width 7 height 7
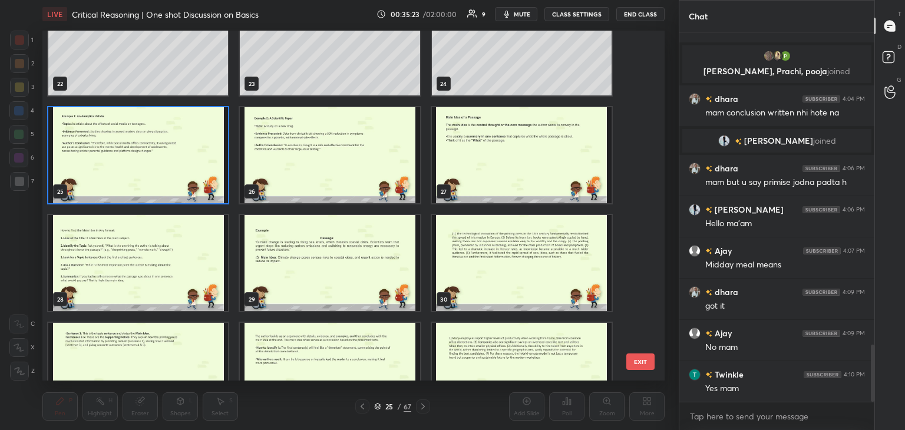
scroll to position [792, 0]
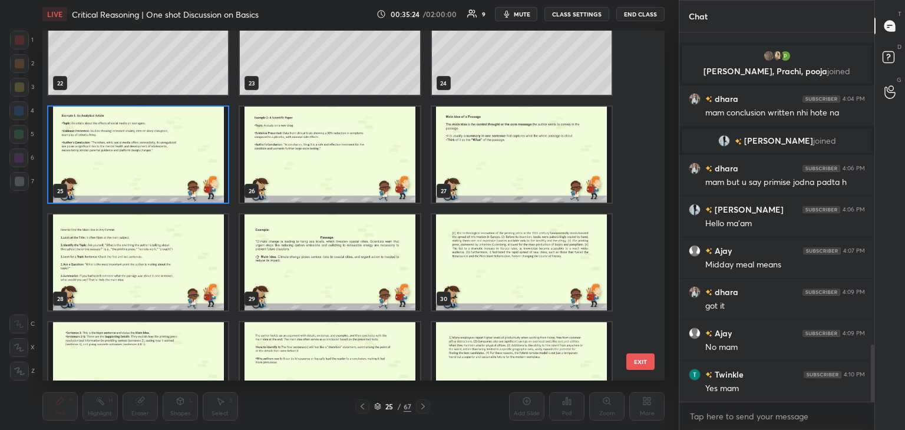
click at [360, 163] on img "grid" at bounding box center [330, 155] width 180 height 96
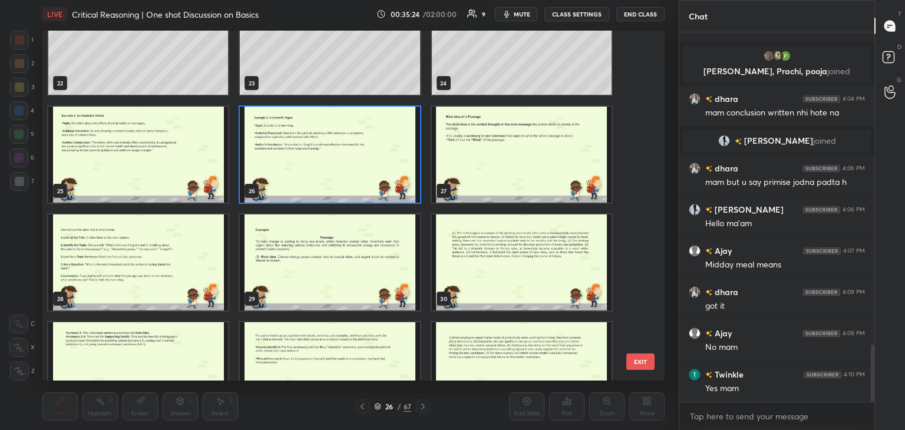
click at [358, 166] on img "grid" at bounding box center [330, 155] width 180 height 96
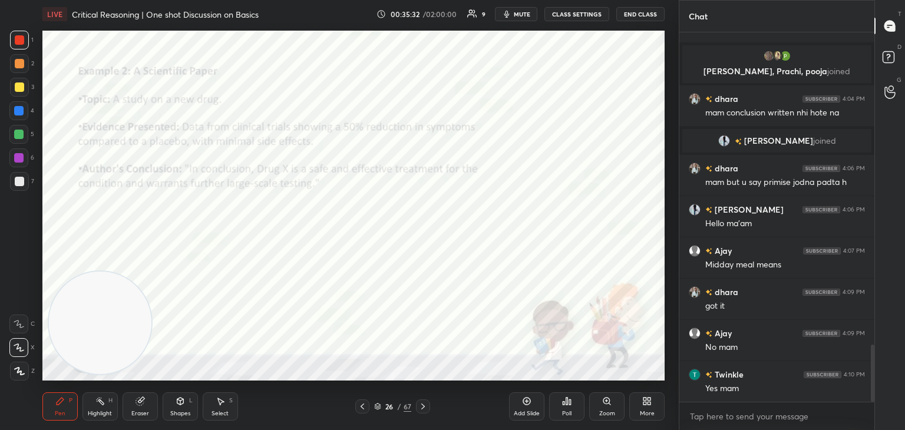
click at [640, 15] on button "End Class" at bounding box center [640, 14] width 48 height 14
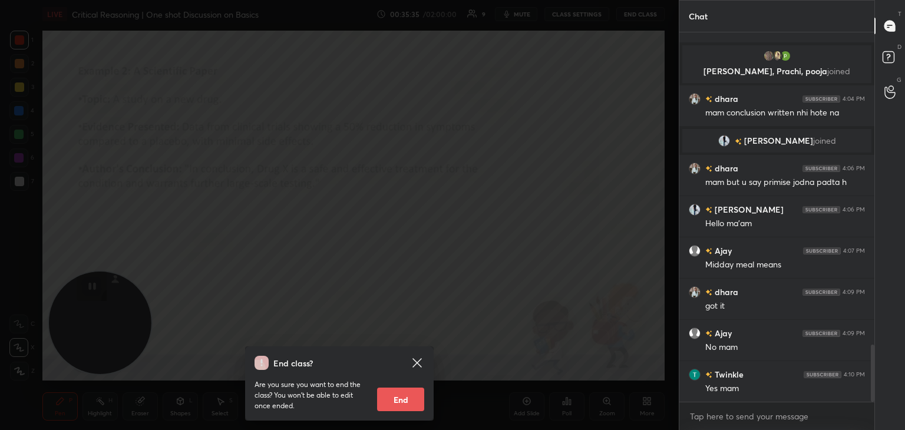
click at [508, 191] on div "End class? Are you sure you want to end the class? You won’t be able to edit on…" at bounding box center [339, 215] width 679 height 430
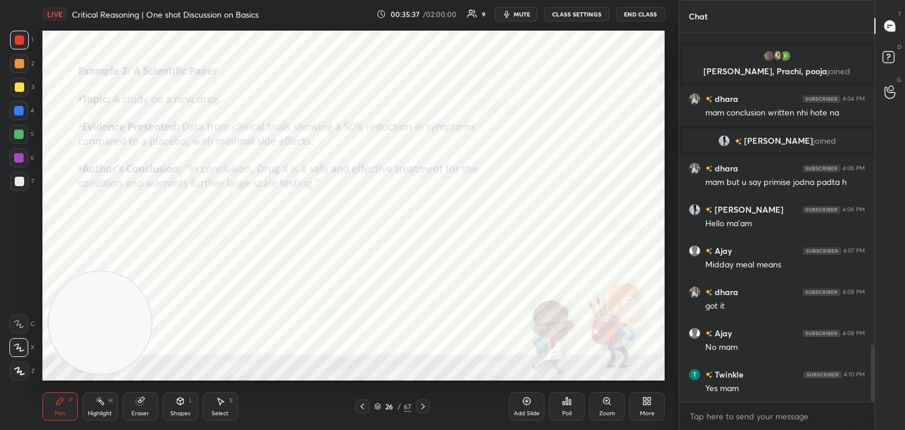
click at [425, 408] on icon at bounding box center [422, 406] width 9 height 9
click at [365, 411] on icon at bounding box center [362, 406] width 9 height 9
click at [528, 395] on div "Add Slide" at bounding box center [526, 406] width 35 height 28
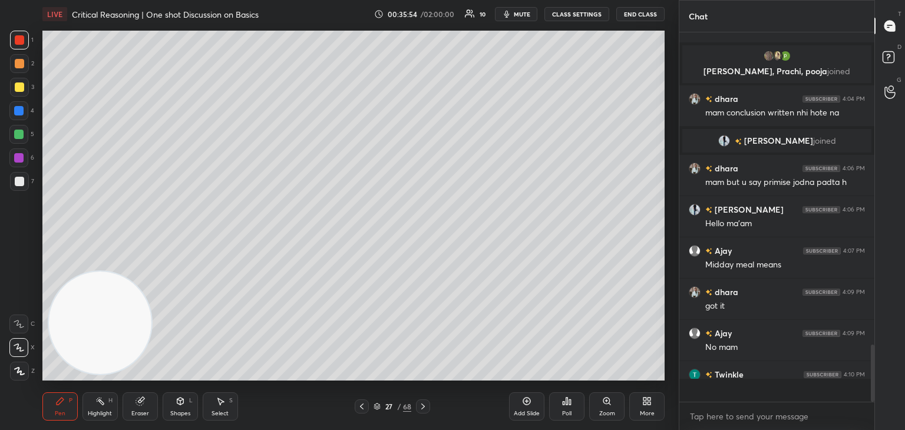
scroll to position [2026, 0]
click at [16, 87] on div at bounding box center [19, 86] width 9 height 9
click at [362, 403] on icon at bounding box center [361, 406] width 9 height 9
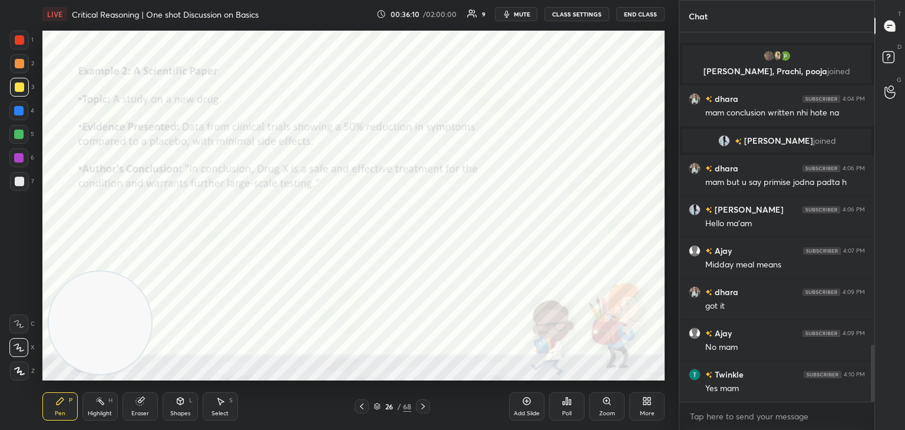
click at [363, 406] on icon at bounding box center [361, 406] width 9 height 9
click at [360, 409] on icon at bounding box center [361, 406] width 9 height 9
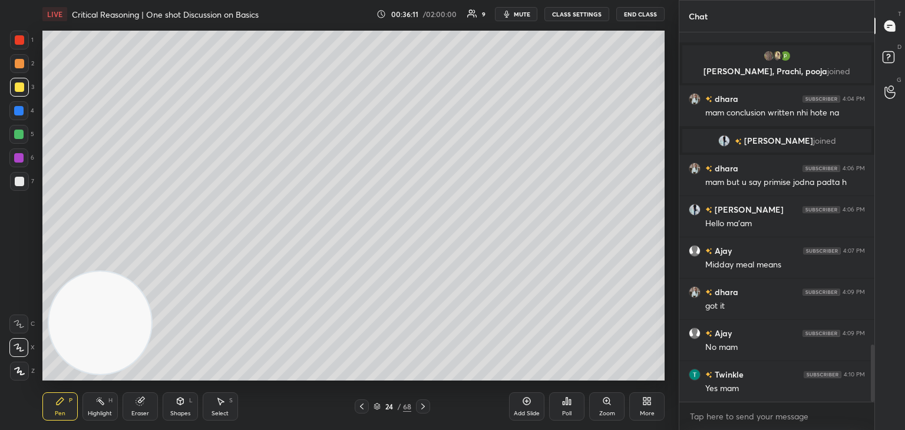
click at [361, 412] on div at bounding box center [362, 406] width 14 height 14
click at [361, 413] on div "Pen P Highlight H Eraser Shapes L Select S 23 / 68 Add Slide Poll Zoom More" at bounding box center [353, 406] width 622 height 47
click at [361, 411] on icon at bounding box center [361, 406] width 9 height 9
click at [376, 406] on icon at bounding box center [376, 406] width 7 height 7
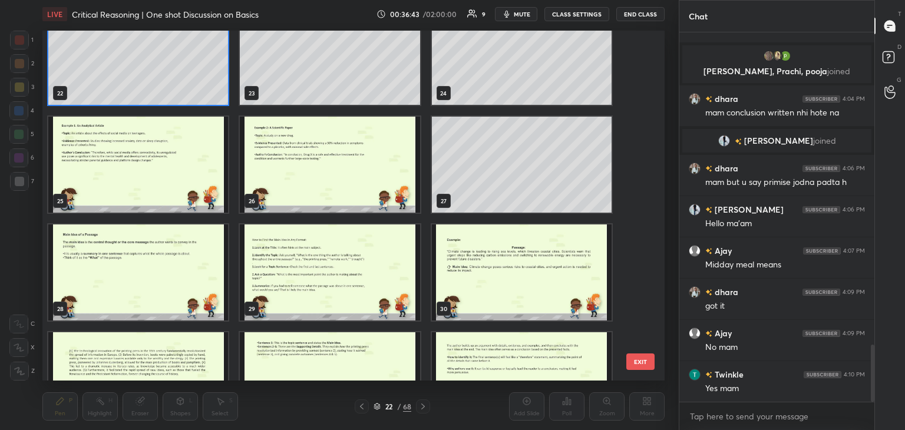
scroll to position [813, 0]
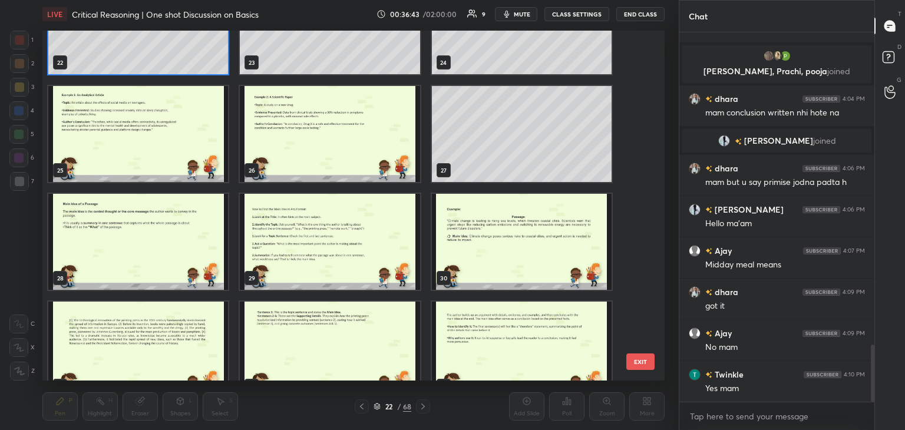
click at [178, 121] on img "grid" at bounding box center [138, 134] width 180 height 96
click at [179, 127] on img "grid" at bounding box center [138, 134] width 180 height 96
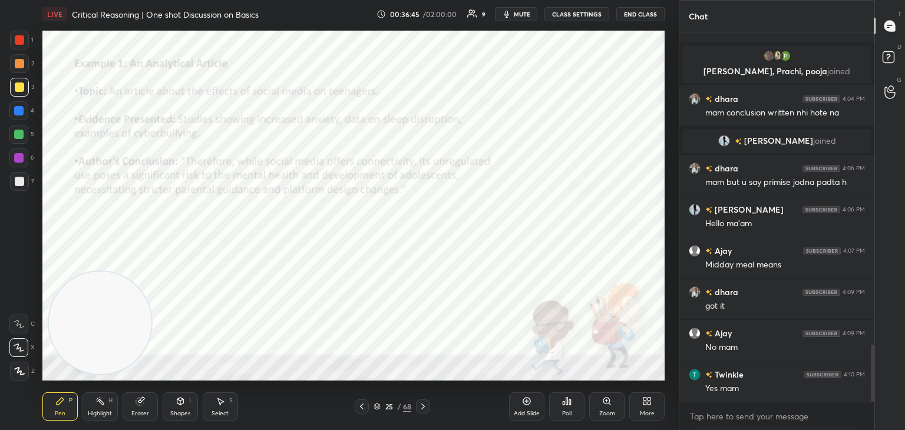
click at [424, 406] on icon at bounding box center [423, 406] width 4 height 6
click at [425, 407] on icon at bounding box center [422, 406] width 9 height 9
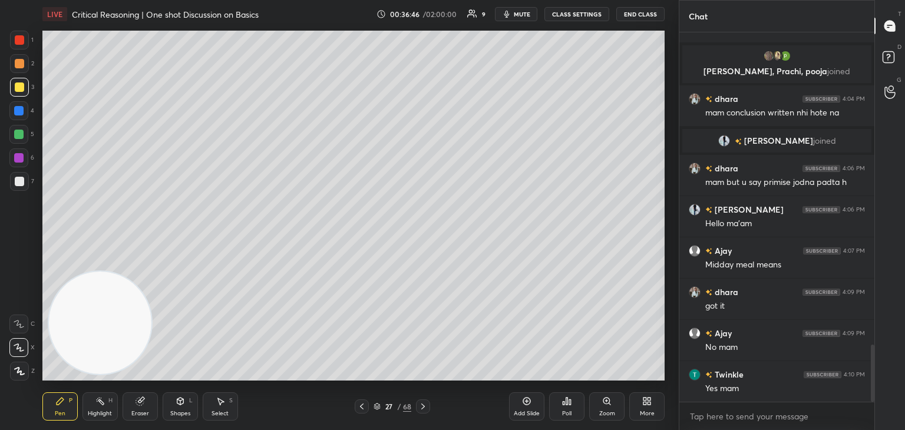
click at [426, 411] on icon at bounding box center [422, 406] width 9 height 9
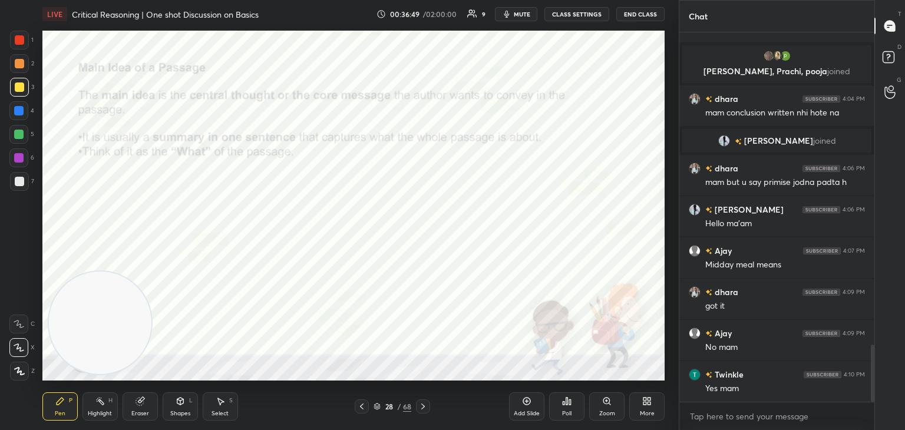
click at [15, 48] on div at bounding box center [19, 40] width 19 height 19
click at [421, 409] on icon at bounding box center [422, 406] width 9 height 9
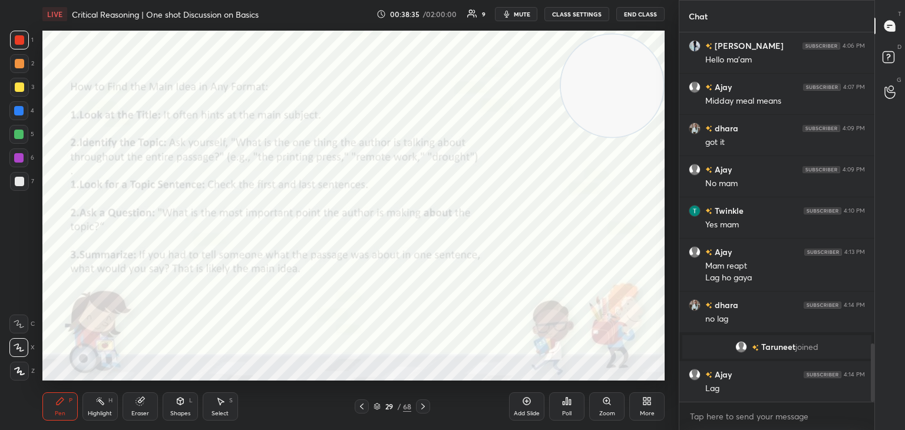
scroll to position [1984, 0]
click at [419, 408] on icon at bounding box center [422, 406] width 9 height 9
click at [657, 84] on video at bounding box center [612, 86] width 102 height 102
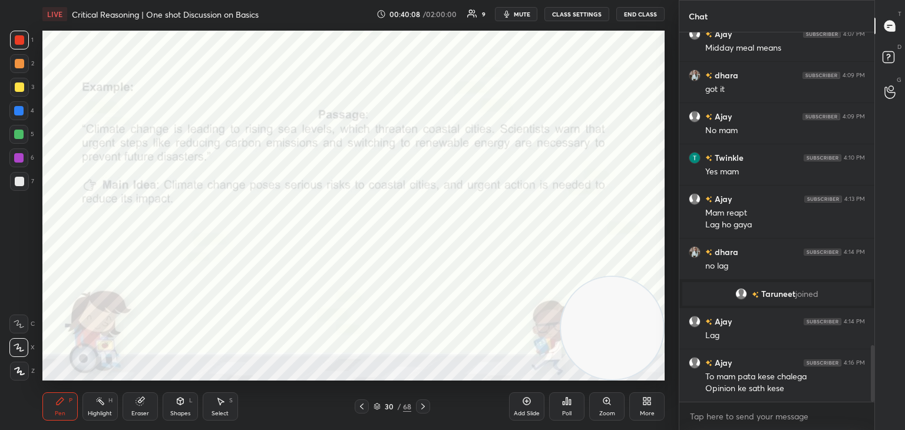
scroll to position [4, 4]
click at [422, 410] on icon at bounding box center [422, 406] width 9 height 9
click at [363, 408] on icon at bounding box center [361, 406] width 9 height 9
click at [527, 405] on icon at bounding box center [527, 402] width 8 height 8
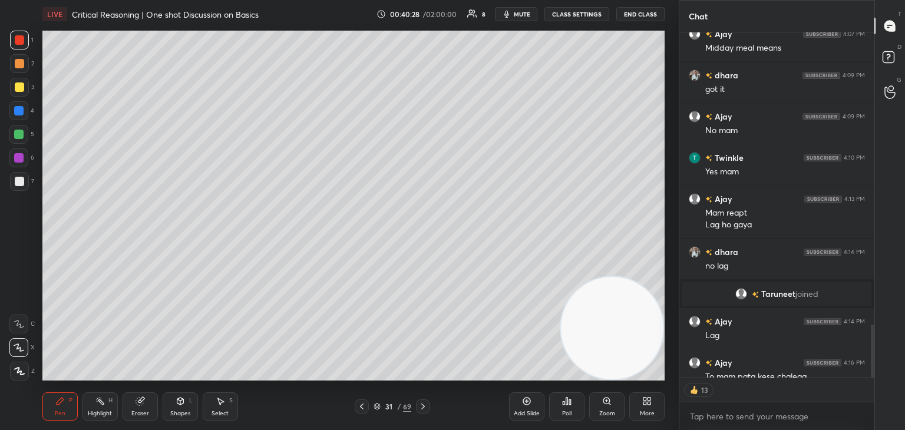
click at [15, 184] on div at bounding box center [19, 181] width 9 height 9
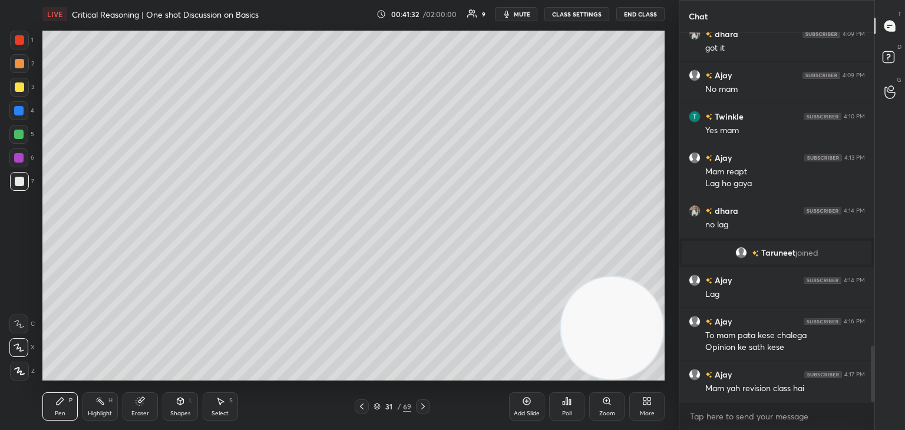
click at [366, 409] on icon at bounding box center [361, 406] width 9 height 9
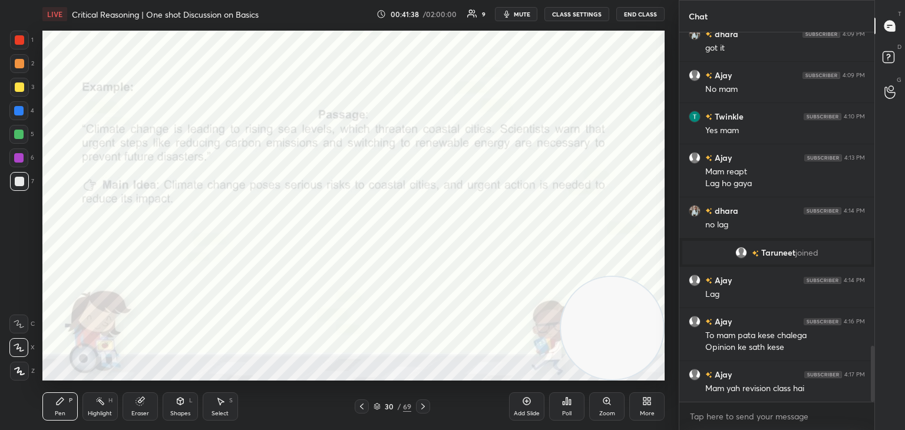
click at [361, 408] on icon at bounding box center [361, 406] width 9 height 9
click at [423, 412] on div at bounding box center [423, 406] width 14 height 14
click at [424, 411] on icon at bounding box center [422, 406] width 9 height 9
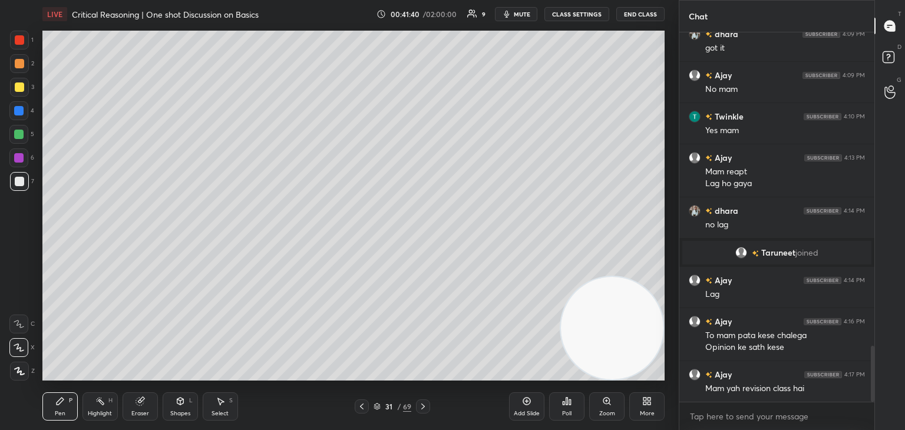
click at [424, 408] on icon at bounding box center [422, 406] width 9 height 9
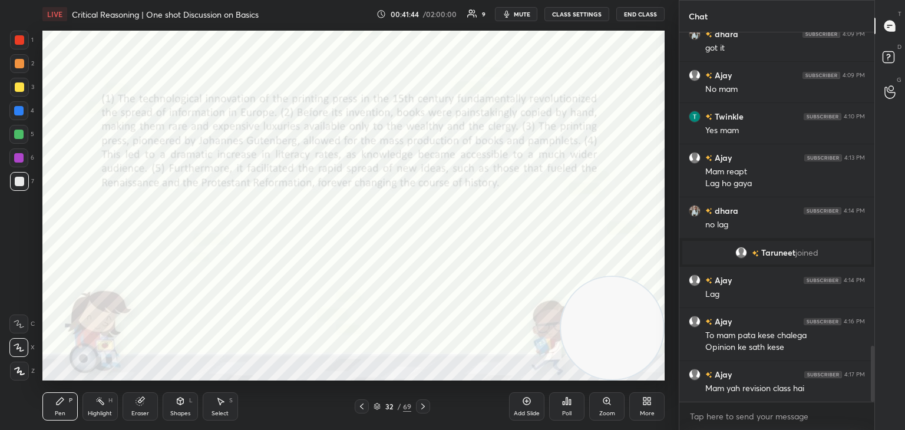
click at [21, 36] on div at bounding box center [19, 39] width 9 height 9
click at [378, 408] on icon at bounding box center [377, 407] width 6 height 2
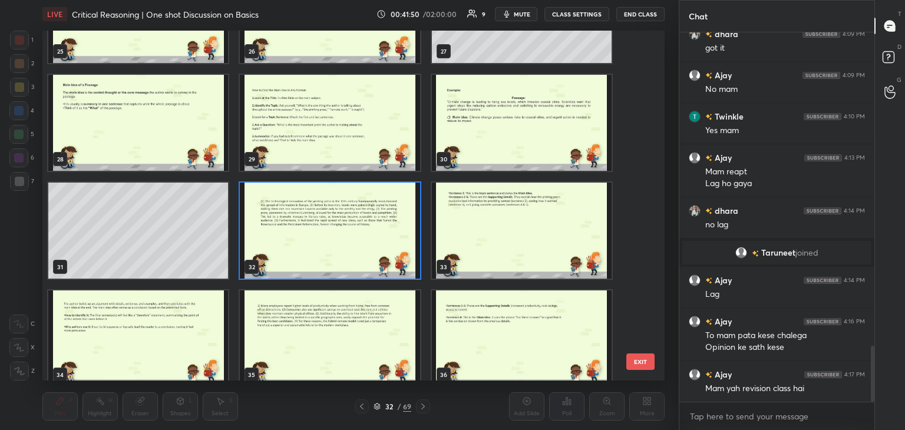
scroll to position [971, 0]
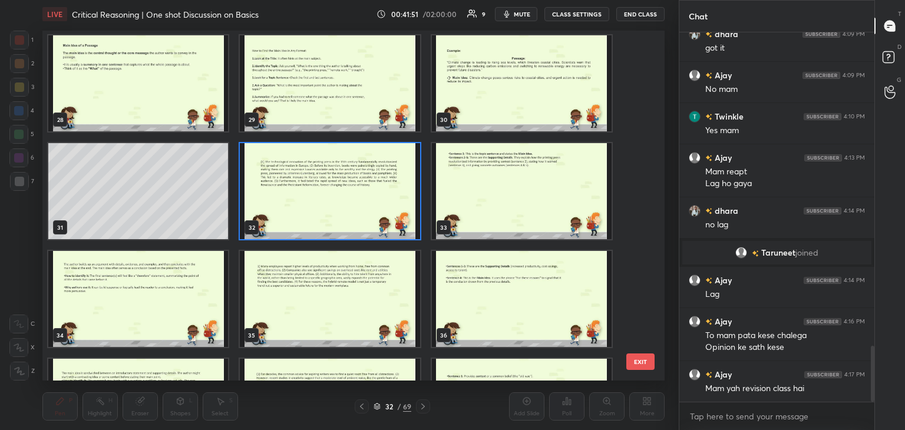
click at [375, 203] on img "grid" at bounding box center [330, 191] width 180 height 96
click at [370, 209] on img "grid" at bounding box center [330, 191] width 180 height 96
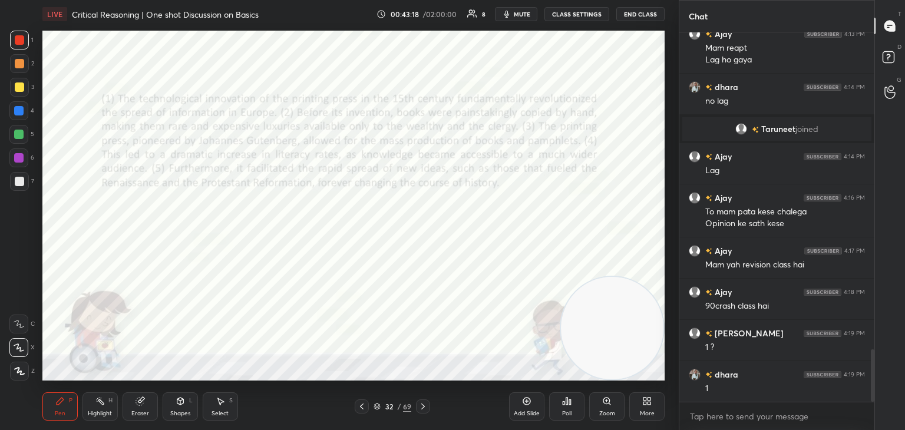
scroll to position [2243, 0]
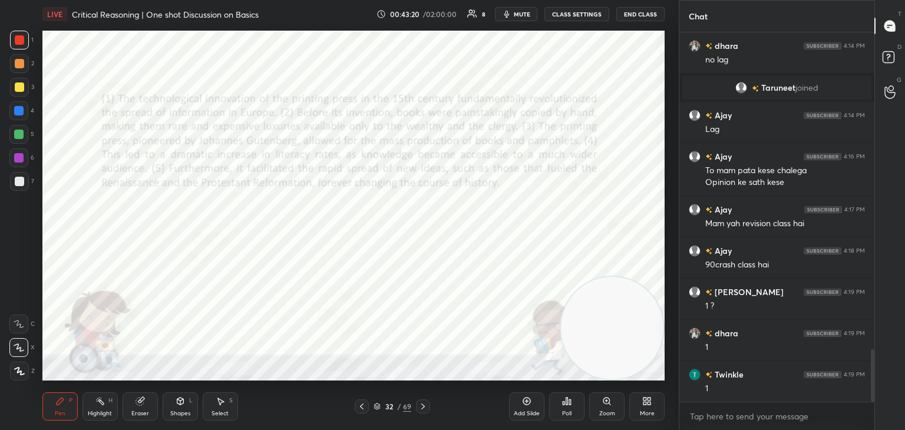
click at [102, 415] on div "Highlight" at bounding box center [100, 414] width 24 height 6
click at [61, 408] on div "Pen P" at bounding box center [59, 406] width 35 height 28
click at [422, 410] on icon at bounding box center [422, 406] width 9 height 9
click at [422, 408] on icon at bounding box center [422, 406] width 9 height 9
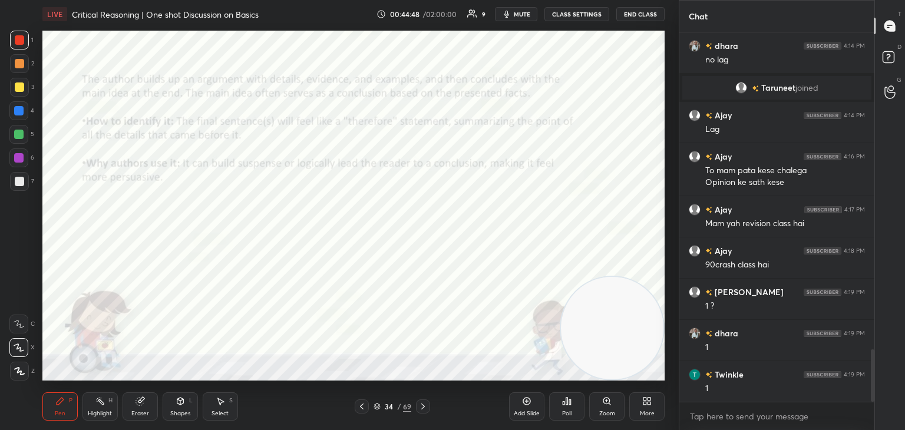
click at [422, 409] on icon at bounding box center [422, 406] width 9 height 9
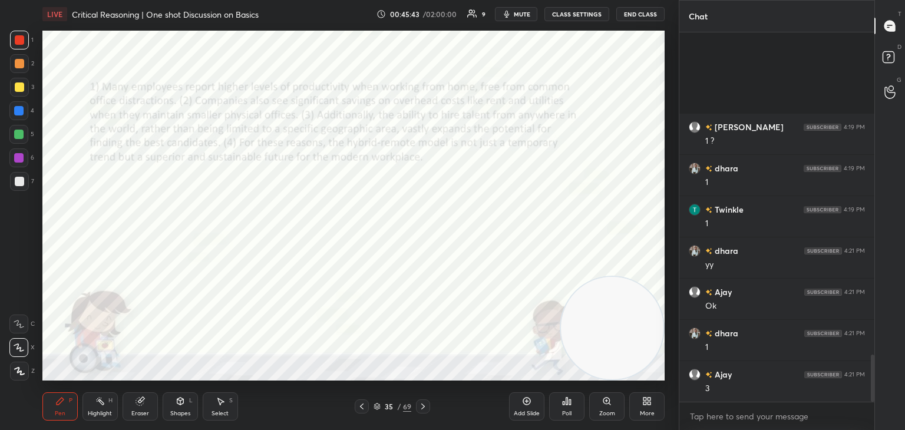
scroll to position [2532, 0]
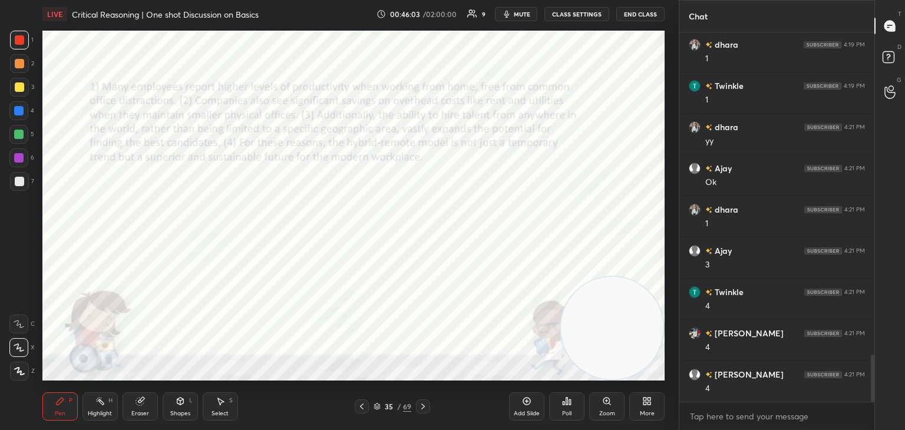
click at [110, 415] on div "Highlight" at bounding box center [100, 414] width 24 height 6
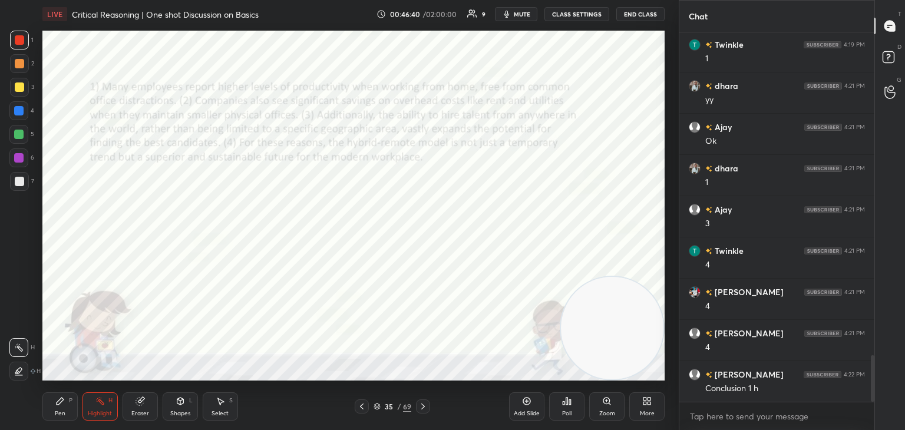
click at [63, 413] on div "Pen" at bounding box center [60, 414] width 11 height 6
click at [422, 409] on icon at bounding box center [423, 406] width 4 height 6
click at [422, 413] on div at bounding box center [423, 406] width 14 height 14
click at [424, 412] on div at bounding box center [423, 406] width 14 height 14
click at [425, 408] on icon at bounding box center [422, 406] width 9 height 9
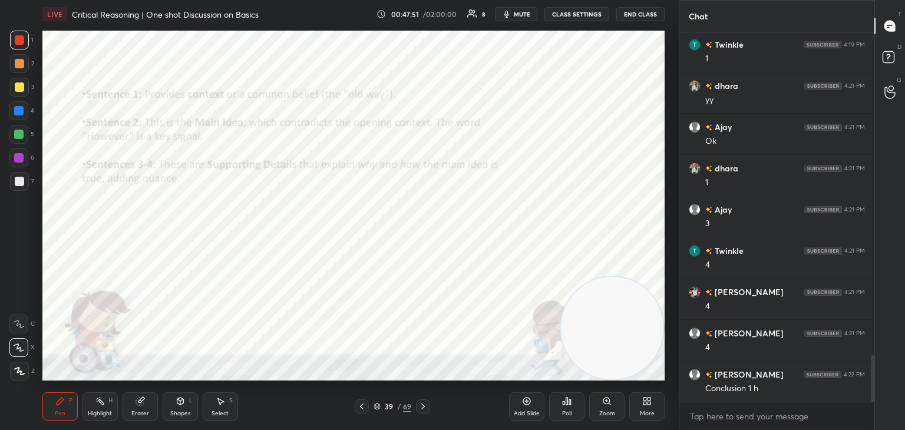
click at [421, 409] on icon at bounding box center [422, 406] width 9 height 9
click at [528, 402] on icon at bounding box center [526, 400] width 9 height 9
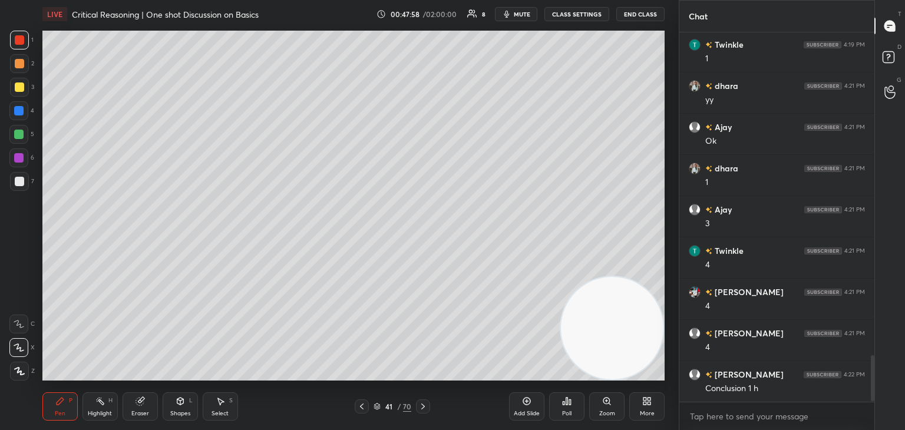
scroll to position [2614, 0]
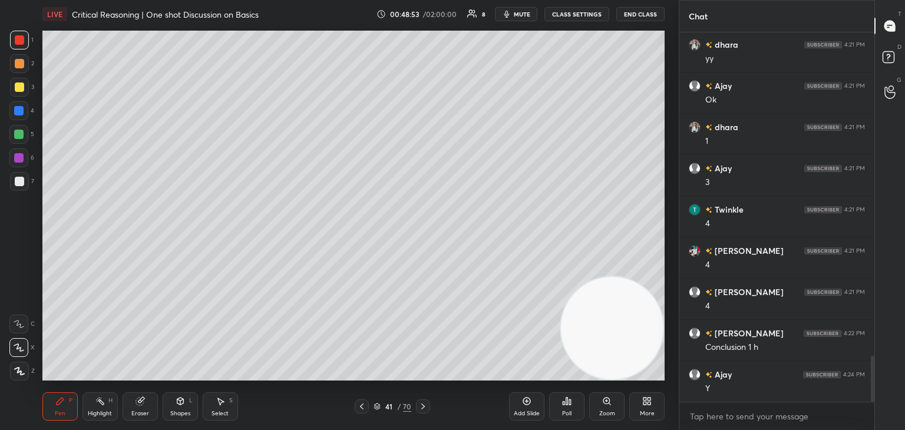
click at [424, 408] on icon at bounding box center [422, 406] width 9 height 9
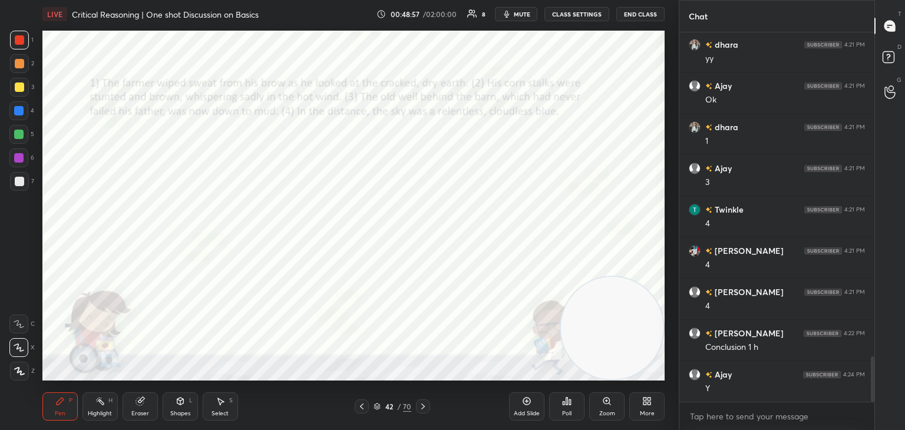
scroll to position [2655, 0]
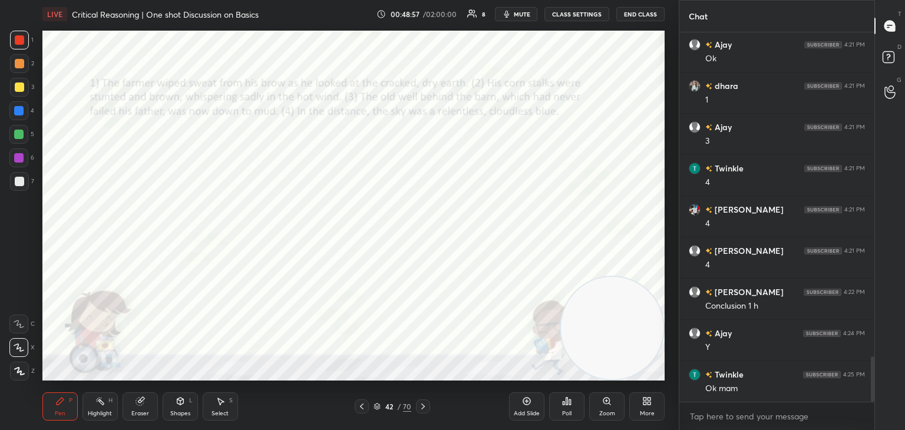
click at [424, 409] on icon at bounding box center [422, 406] width 9 height 9
click at [422, 411] on icon at bounding box center [422, 406] width 9 height 9
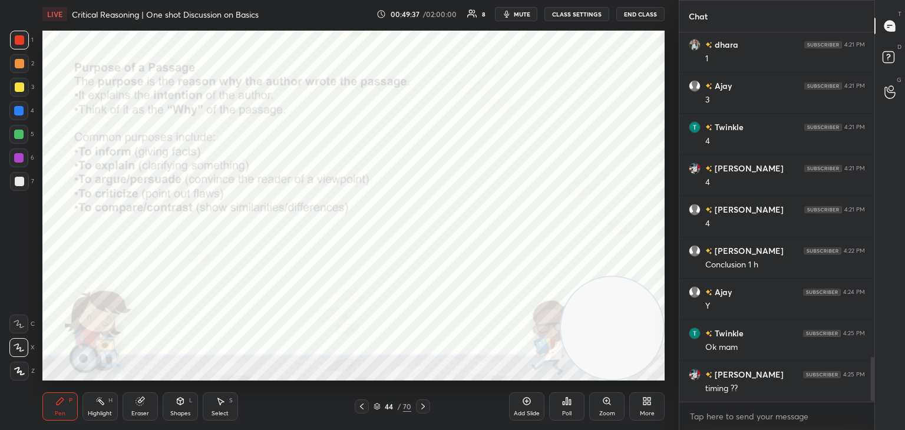
scroll to position [2725, 0]
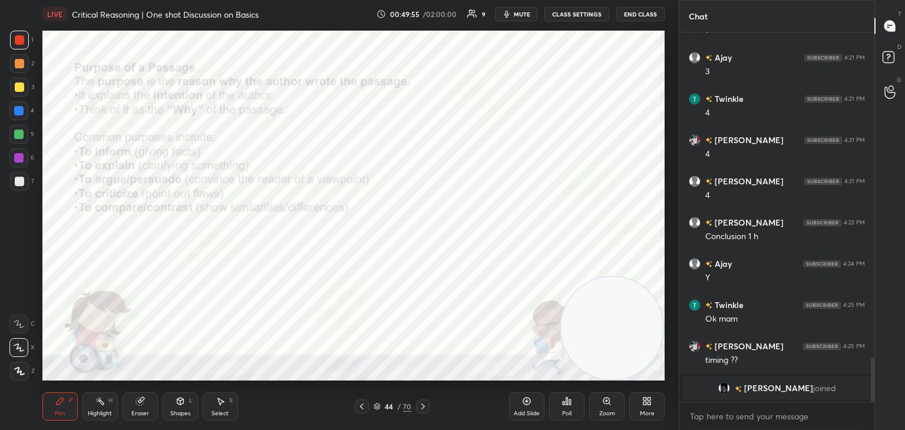
click at [421, 409] on icon at bounding box center [423, 406] width 4 height 6
click at [423, 410] on icon at bounding box center [422, 406] width 9 height 9
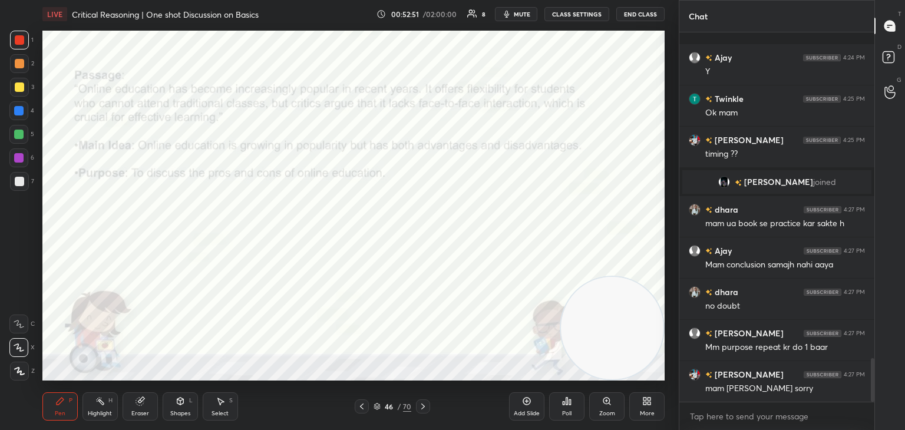
scroll to position [2781, 0]
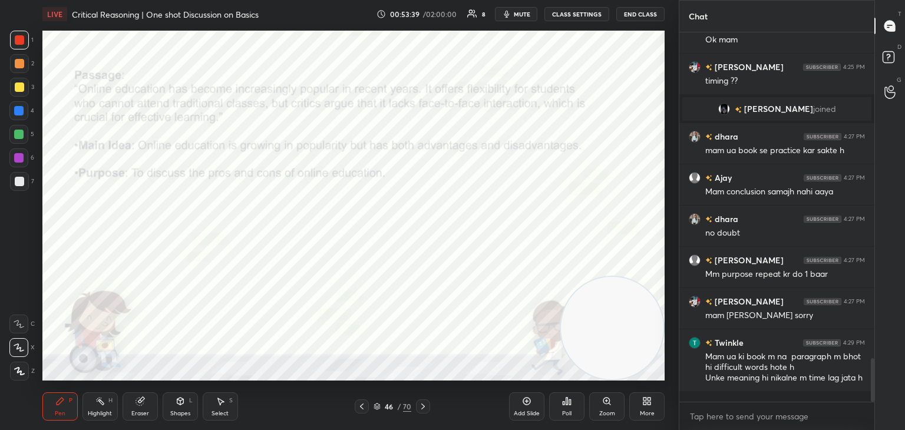
click at [643, 13] on button "End Class" at bounding box center [640, 14] width 48 height 14
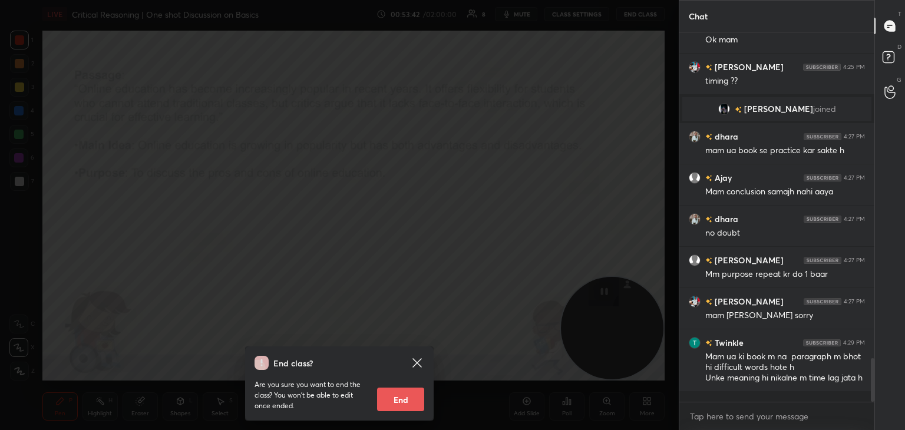
click at [456, 191] on div "End class? Are you sure you want to end the class? You won’t be able to edit on…" at bounding box center [339, 215] width 679 height 430
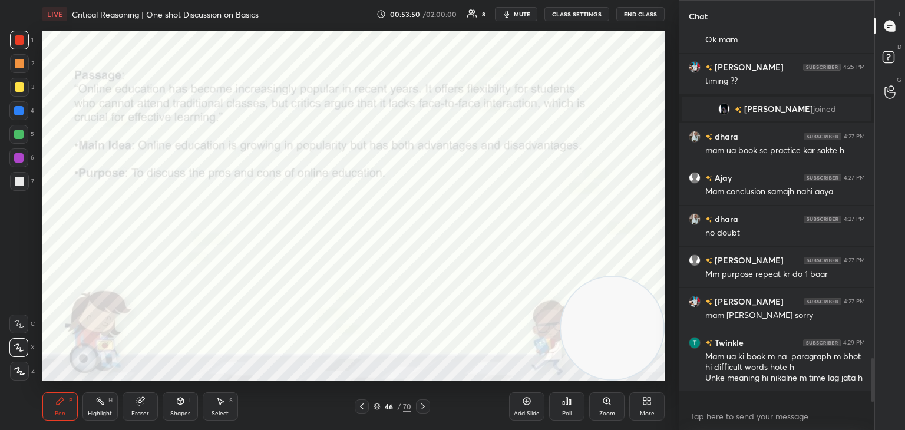
scroll to position [2810, 0]
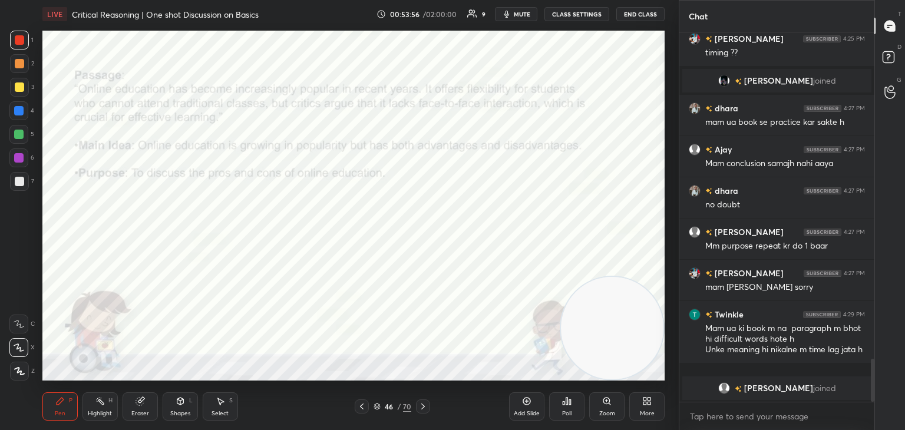
click at [146, 406] on div "Eraser" at bounding box center [140, 406] width 35 height 28
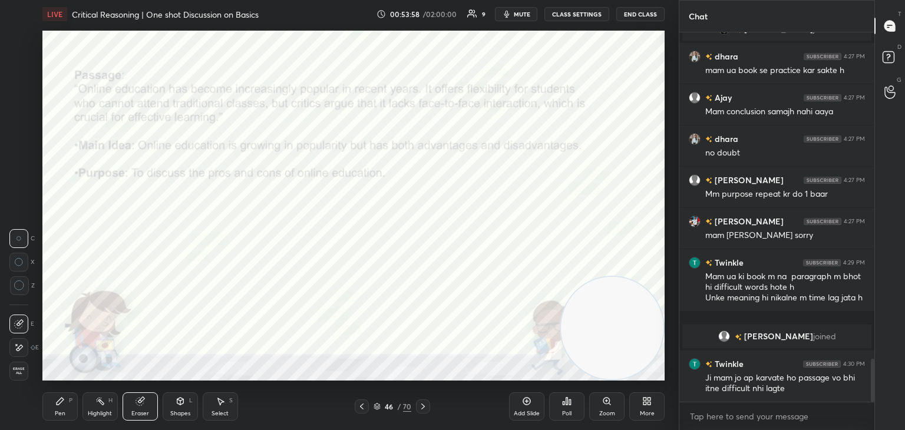
click at [99, 408] on div "Highlight H" at bounding box center [99, 406] width 35 height 28
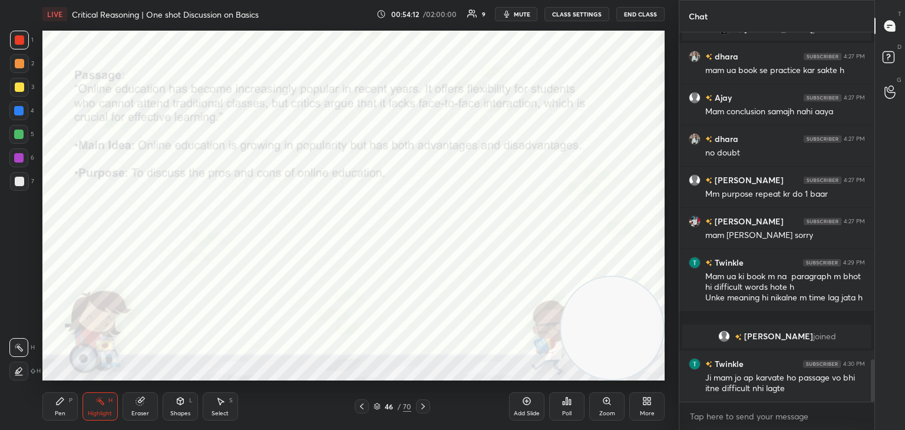
scroll to position [2833, 0]
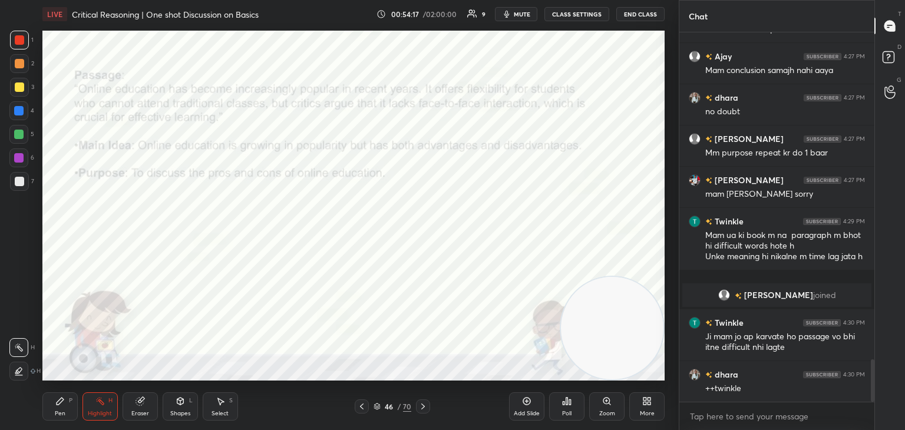
click at [64, 406] on icon at bounding box center [59, 400] width 9 height 9
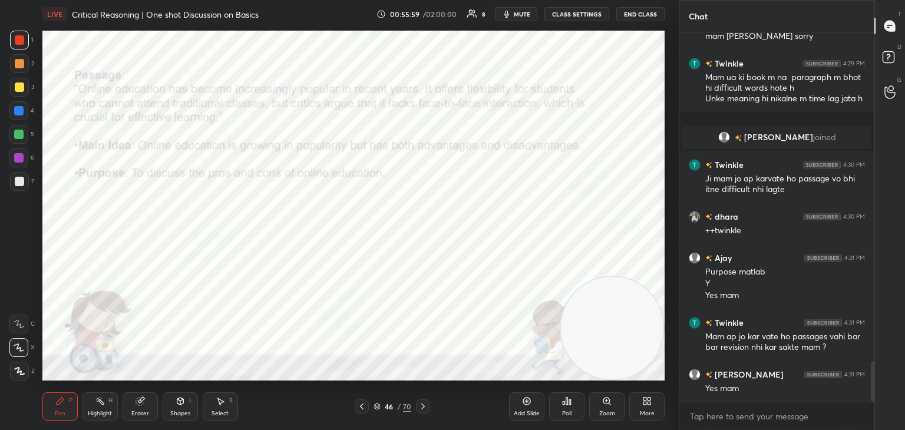
scroll to position [3032, 0]
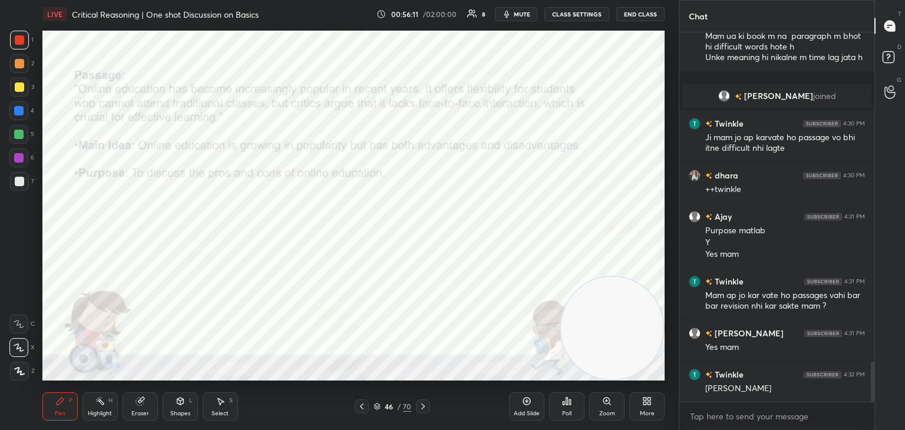
click at [422, 406] on icon at bounding box center [422, 406] width 9 height 9
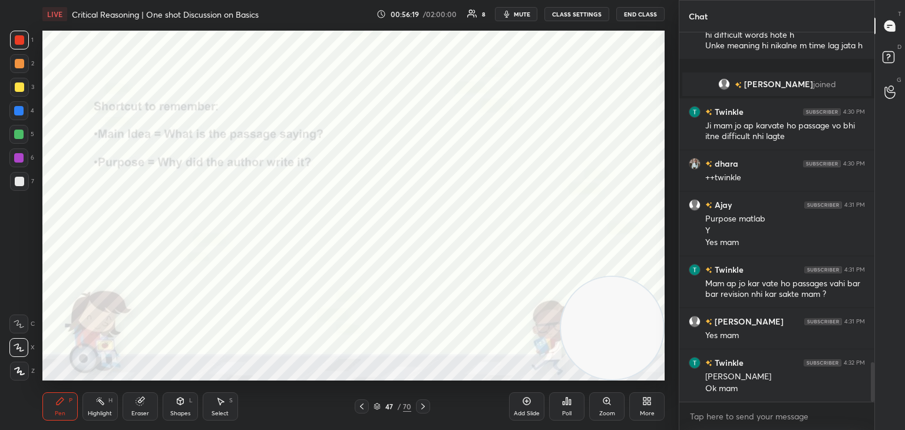
scroll to position [3096, 0]
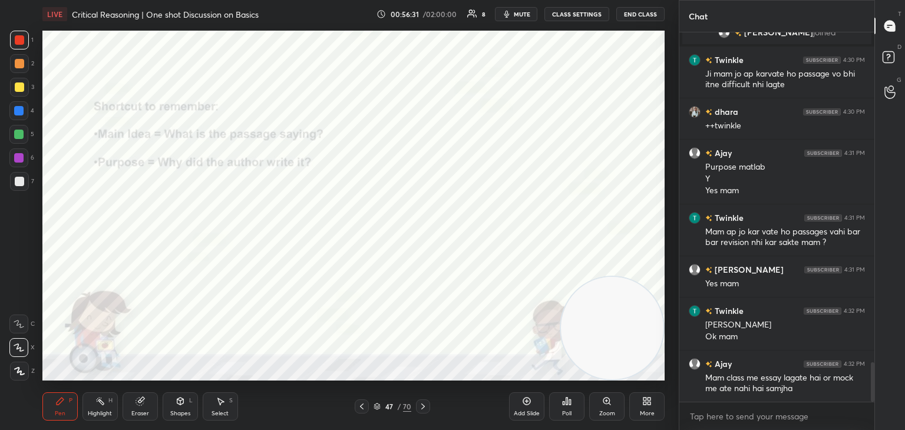
click at [422, 408] on icon at bounding box center [423, 406] width 4 height 6
click at [361, 408] on icon at bounding box center [361, 406] width 9 height 9
click at [527, 402] on icon at bounding box center [527, 401] width 4 height 4
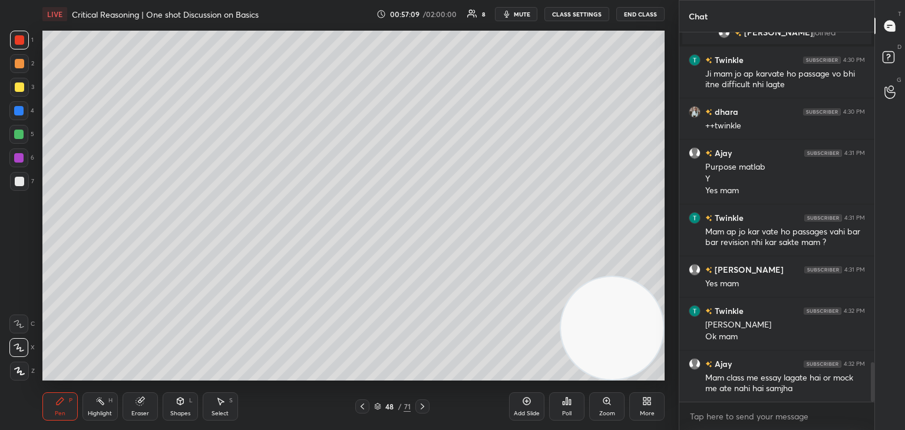
click at [17, 33] on div at bounding box center [19, 40] width 19 height 19
click at [423, 408] on icon at bounding box center [422, 406] width 9 height 9
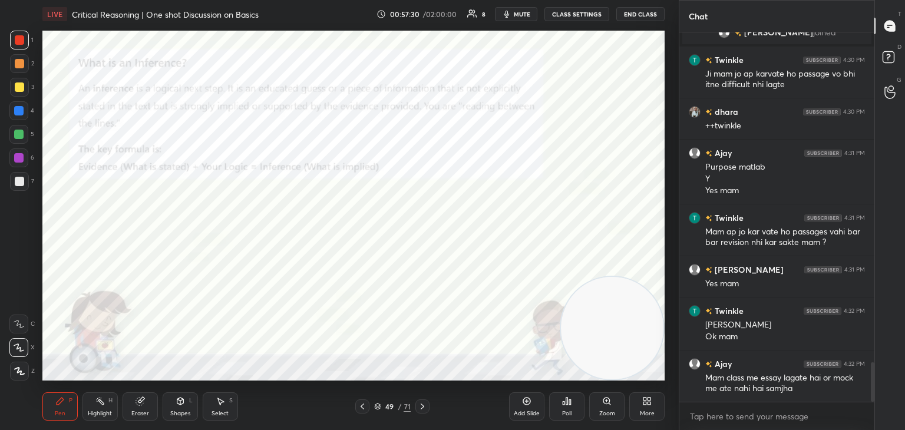
click at [422, 408] on icon at bounding box center [422, 406] width 9 height 9
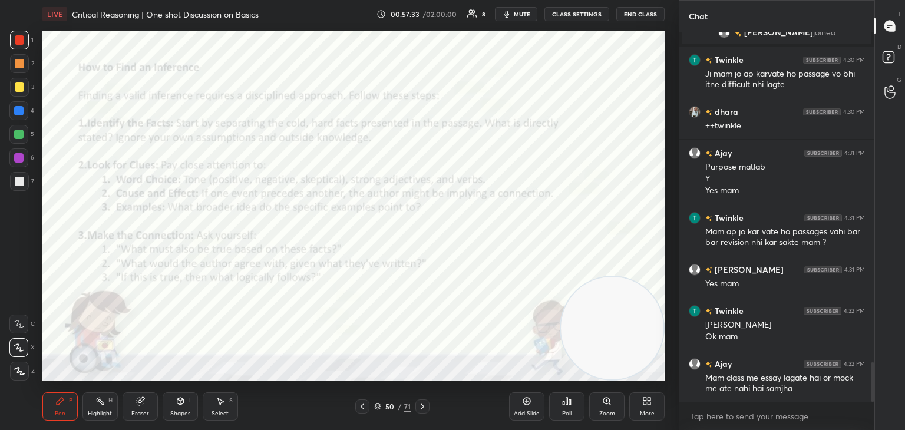
click at [419, 408] on icon at bounding box center [422, 406] width 9 height 9
click at [420, 409] on icon at bounding box center [422, 406] width 9 height 9
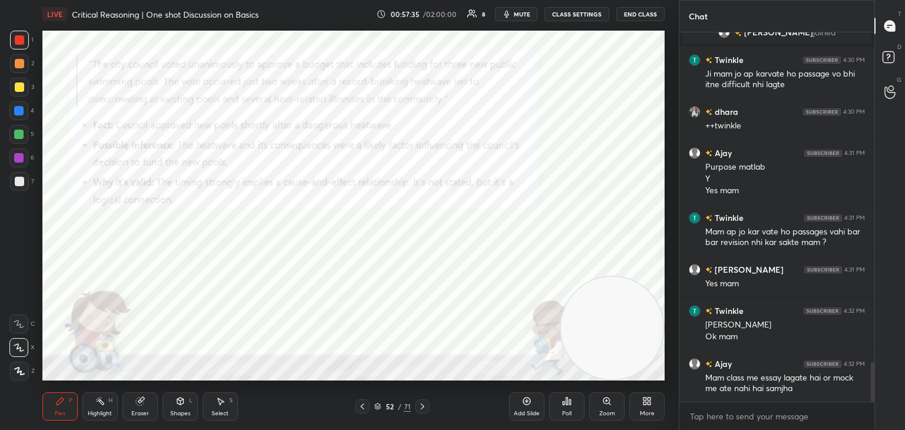
click at [421, 411] on div at bounding box center [422, 406] width 14 height 14
click at [376, 411] on div "53 / 71" at bounding box center [392, 406] width 37 height 11
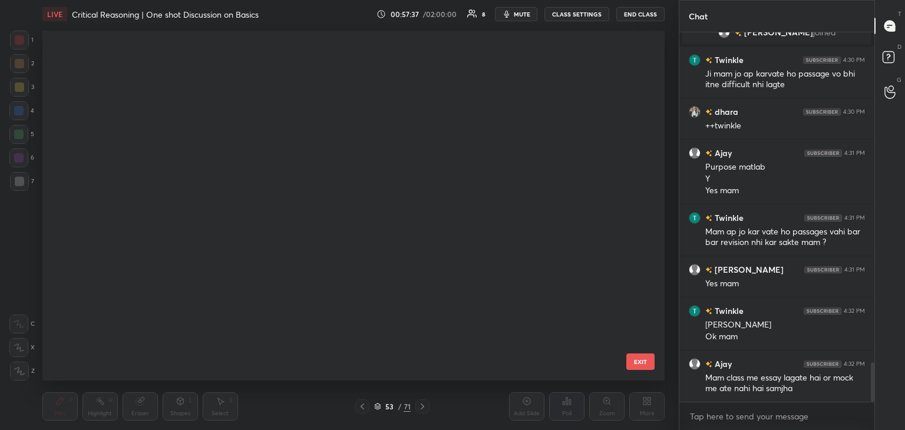
scroll to position [346, 616]
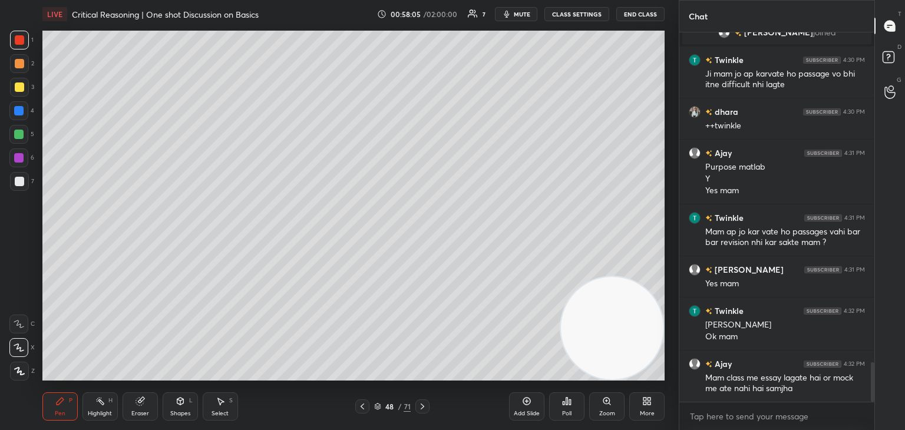
click at [15, 88] on div at bounding box center [19, 86] width 9 height 9
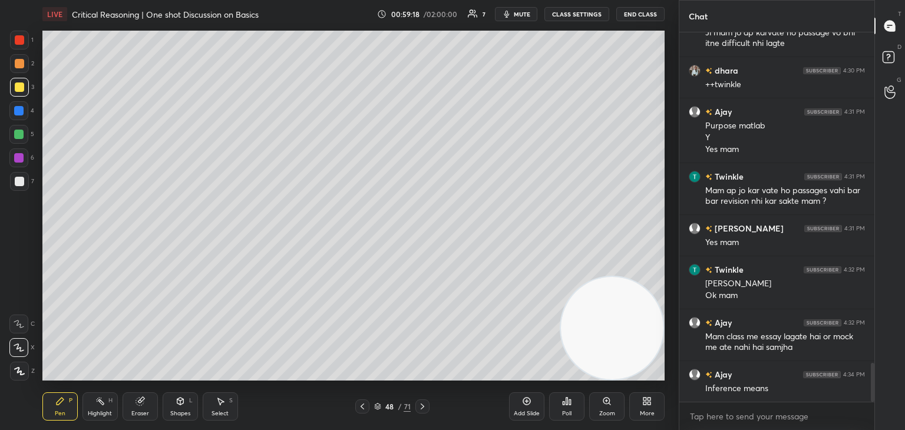
scroll to position [3178, 0]
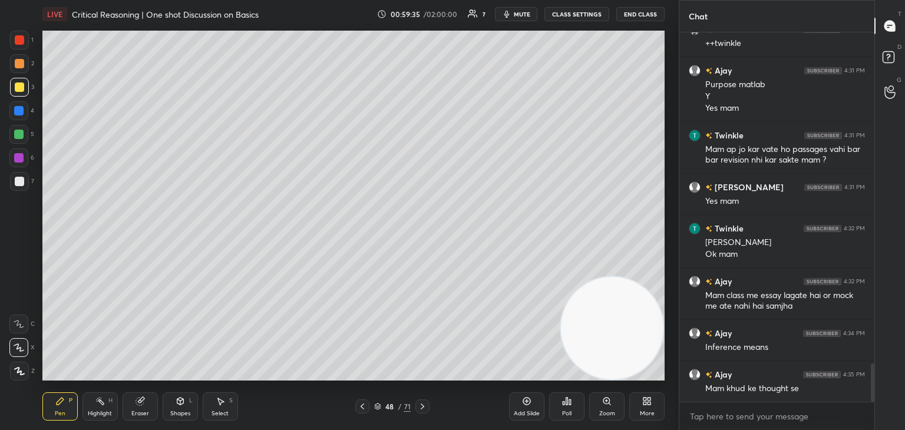
click at [424, 408] on icon at bounding box center [422, 406] width 9 height 9
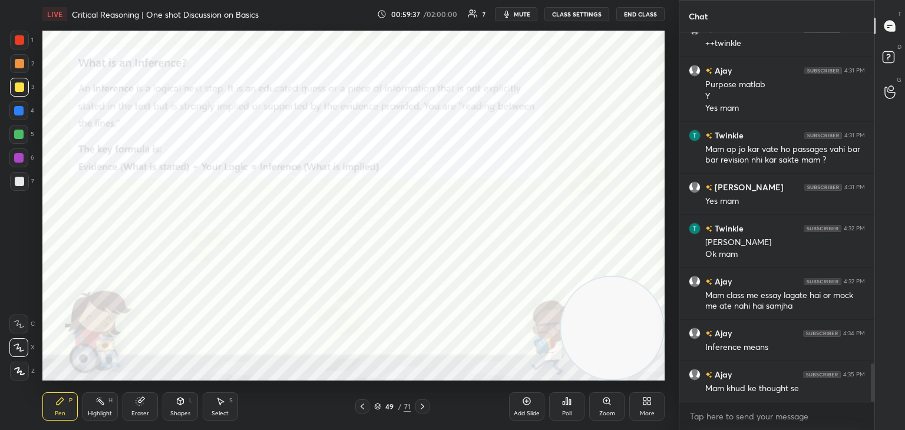
click at [24, 45] on div at bounding box center [19, 40] width 19 height 19
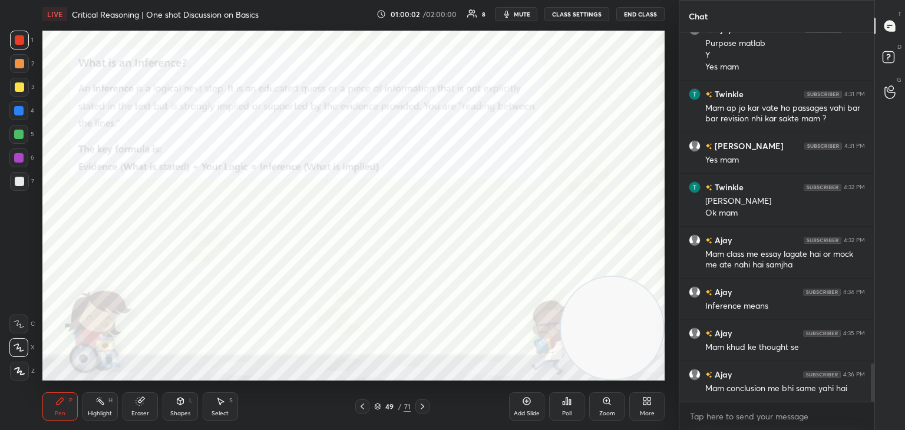
click at [425, 409] on icon at bounding box center [422, 406] width 9 height 9
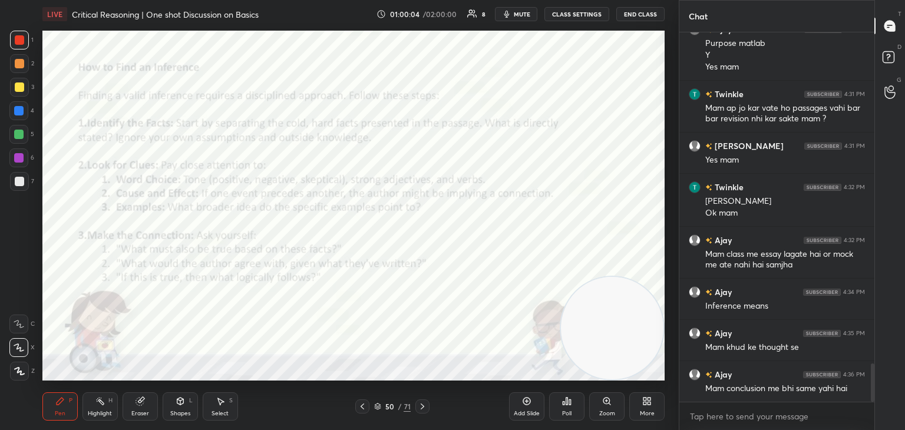
click at [369, 408] on div at bounding box center [362, 406] width 14 height 14
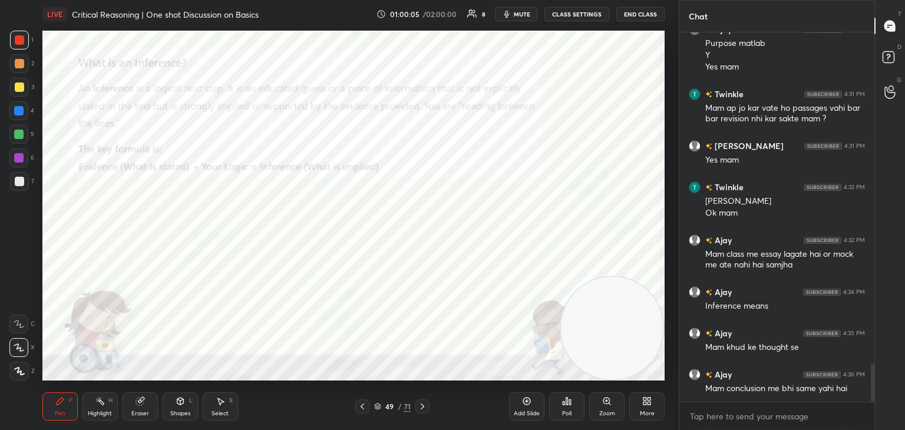
click at [530, 404] on icon at bounding box center [526, 400] width 9 height 9
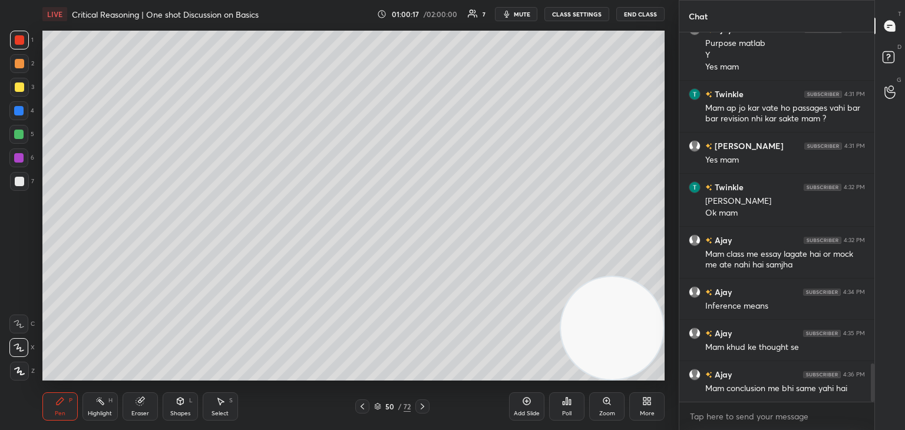
scroll to position [3231, 0]
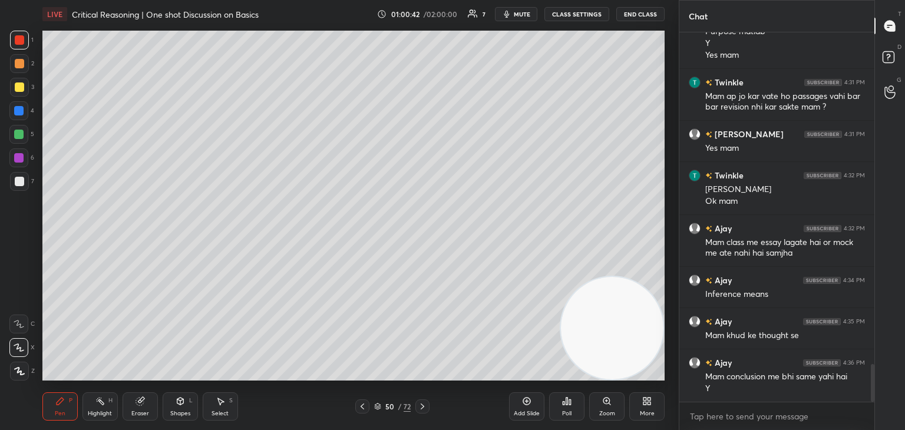
click at [24, 188] on div at bounding box center [19, 181] width 19 height 19
click at [617, 291] on video at bounding box center [612, 328] width 102 height 102
click at [613, 316] on video at bounding box center [621, 325] width 102 height 102
click at [358, 411] on icon at bounding box center [362, 406] width 9 height 9
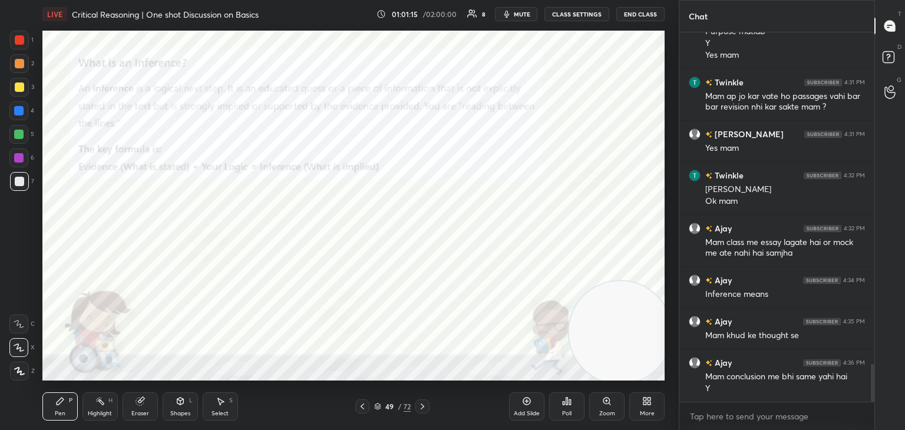
click at [423, 408] on icon at bounding box center [423, 406] width 4 height 6
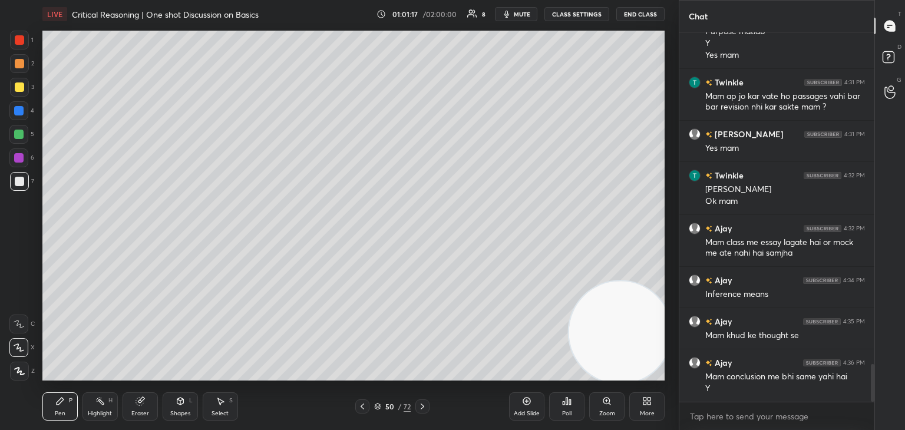
click at [24, 88] on div at bounding box center [19, 86] width 9 height 9
click at [528, 405] on icon at bounding box center [527, 402] width 8 height 8
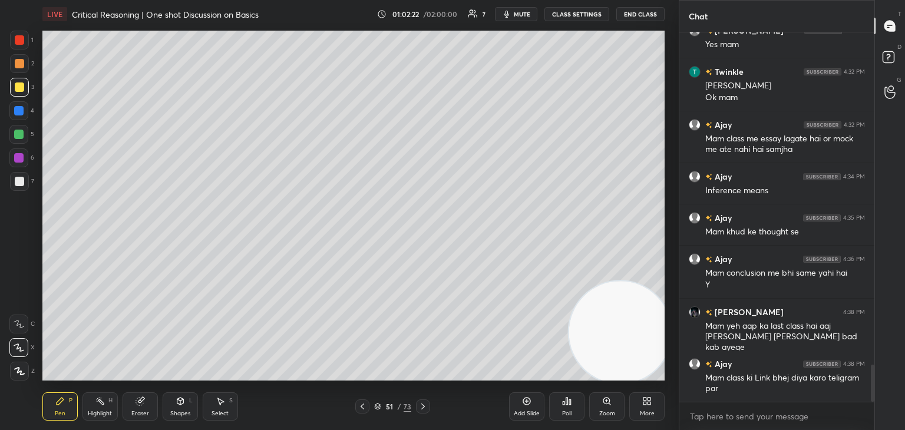
scroll to position [3376, 0]
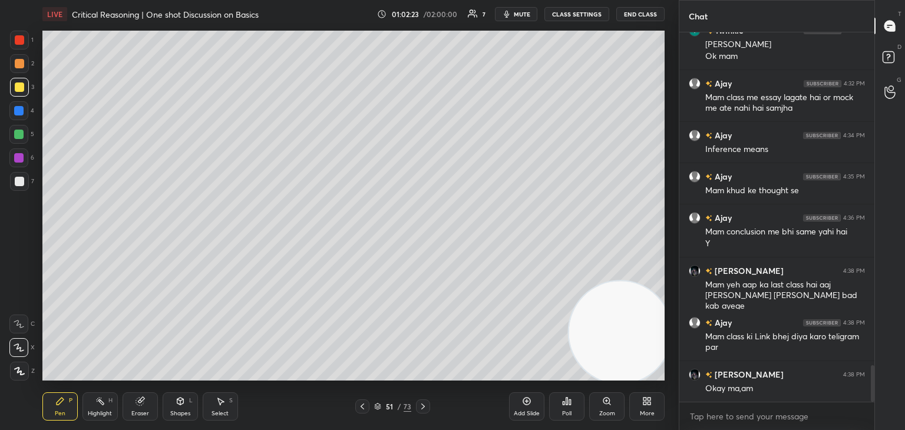
click at [22, 183] on div at bounding box center [19, 181] width 9 height 9
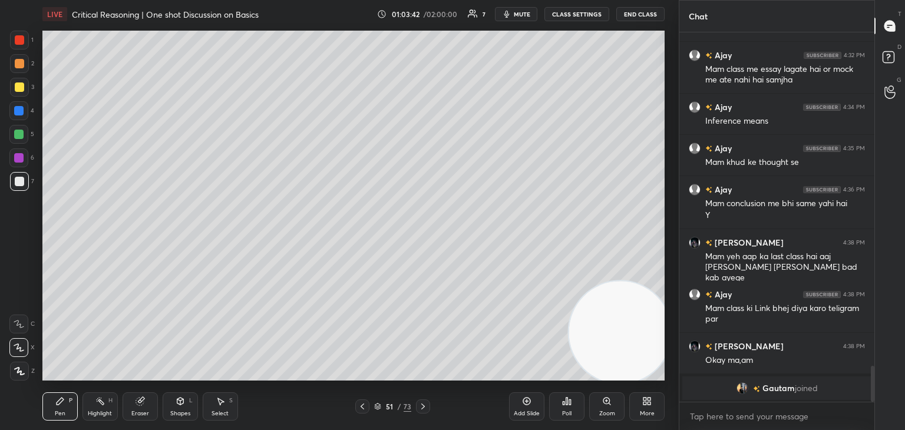
scroll to position [3293, 0]
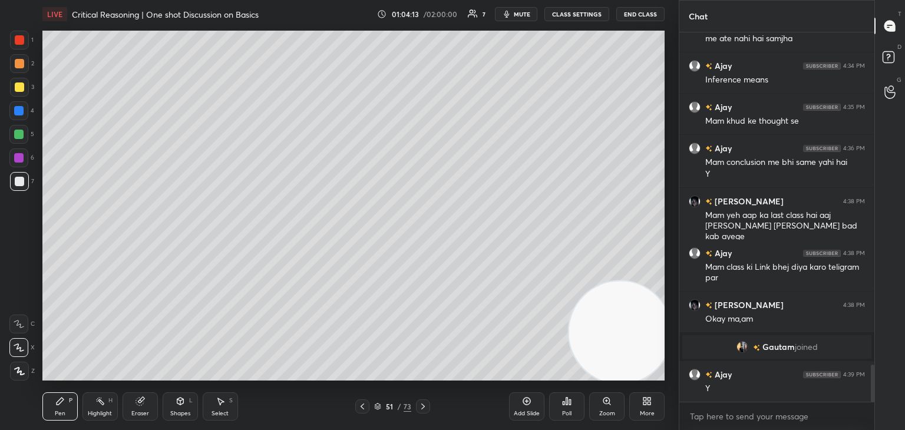
click at [16, 137] on div at bounding box center [18, 134] width 9 height 9
click at [382, 410] on div "51 / 73" at bounding box center [392, 406] width 37 height 11
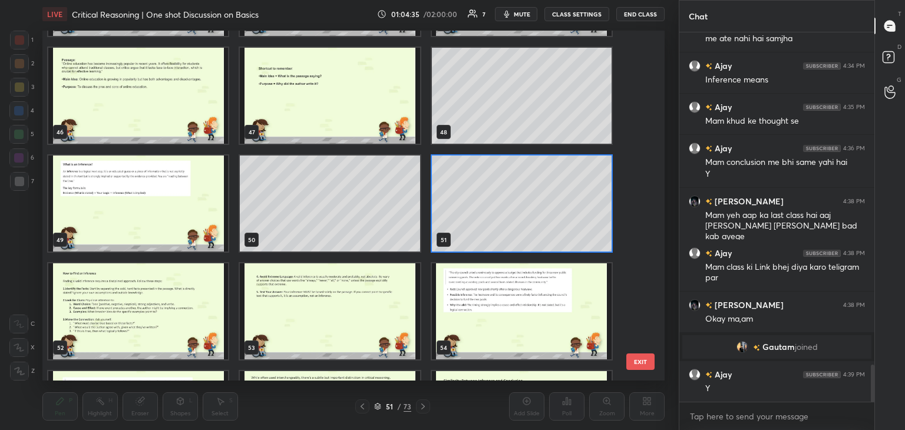
scroll to position [1650, 0]
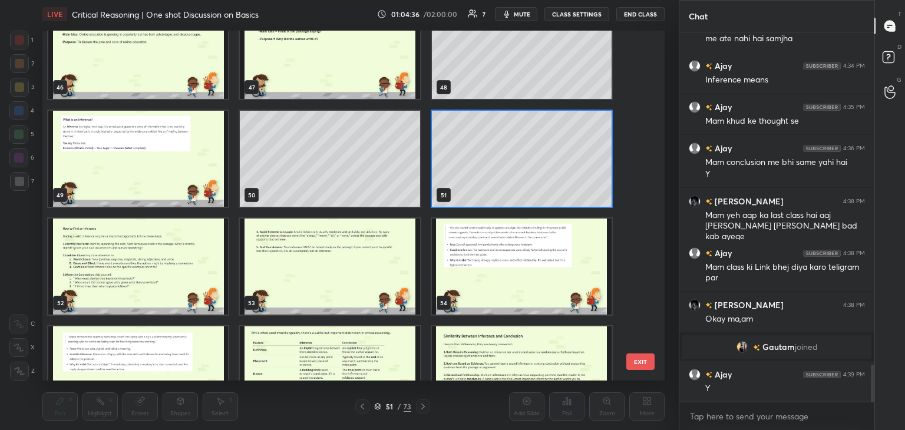
click at [85, 239] on img "grid" at bounding box center [138, 267] width 180 height 96
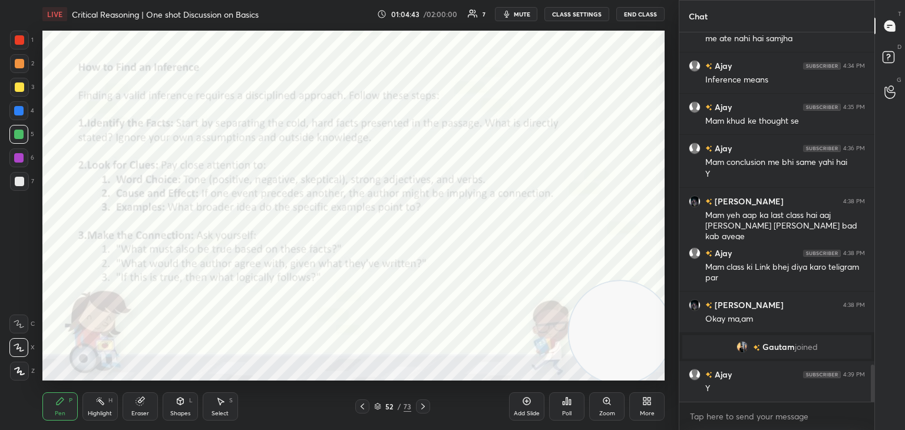
click at [100, 415] on div "Highlight" at bounding box center [100, 414] width 24 height 6
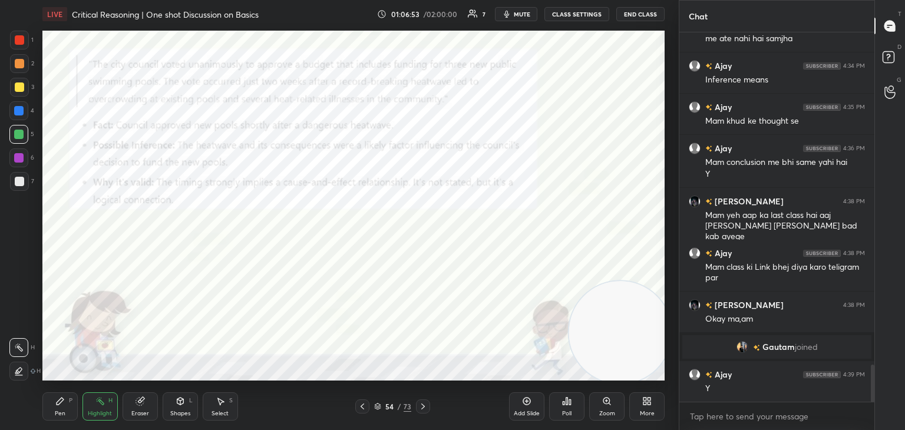
click at [17, 38] on div at bounding box center [19, 39] width 9 height 9
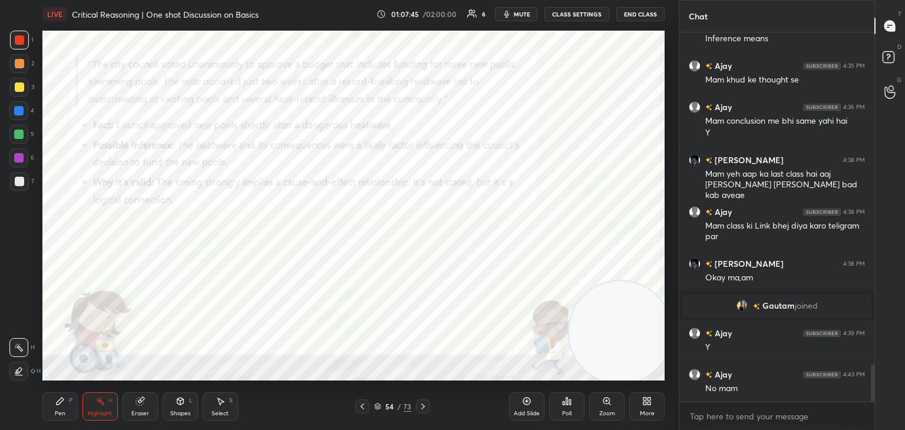
click at [57, 418] on div "Pen P" at bounding box center [59, 406] width 35 height 28
click at [425, 409] on icon at bounding box center [422, 406] width 9 height 9
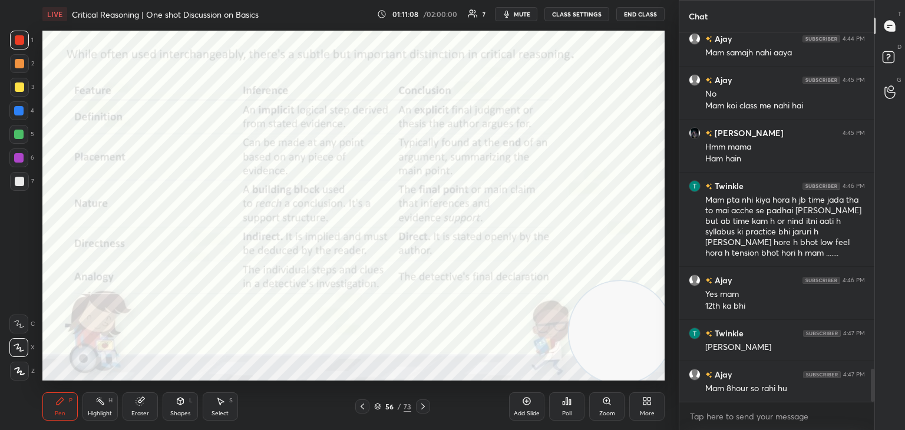
scroll to position [3752, 0]
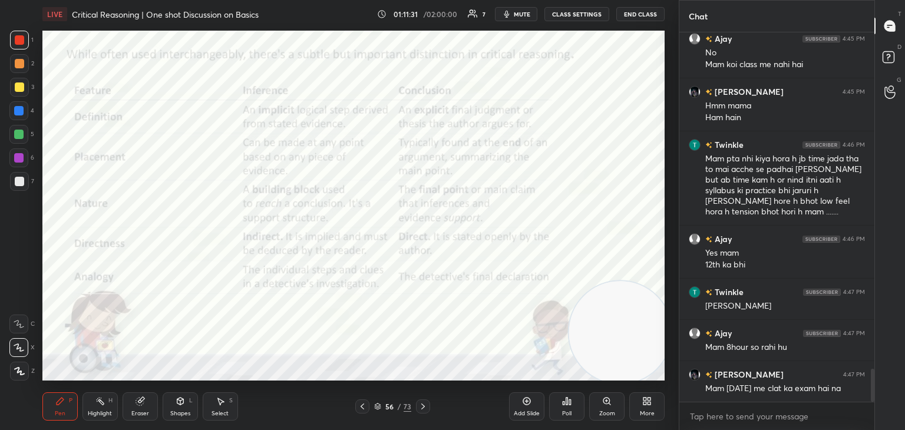
click at [527, 401] on icon at bounding box center [527, 401] width 4 height 4
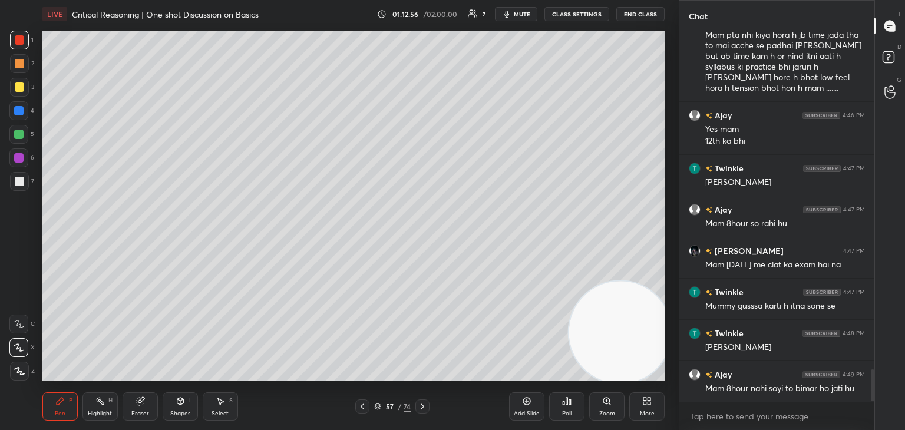
scroll to position [3949, 0]
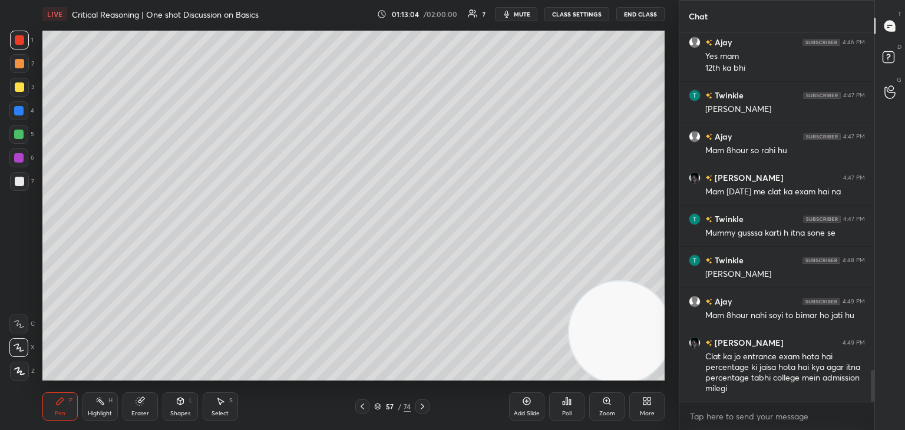
click at [22, 185] on div at bounding box center [19, 181] width 9 height 9
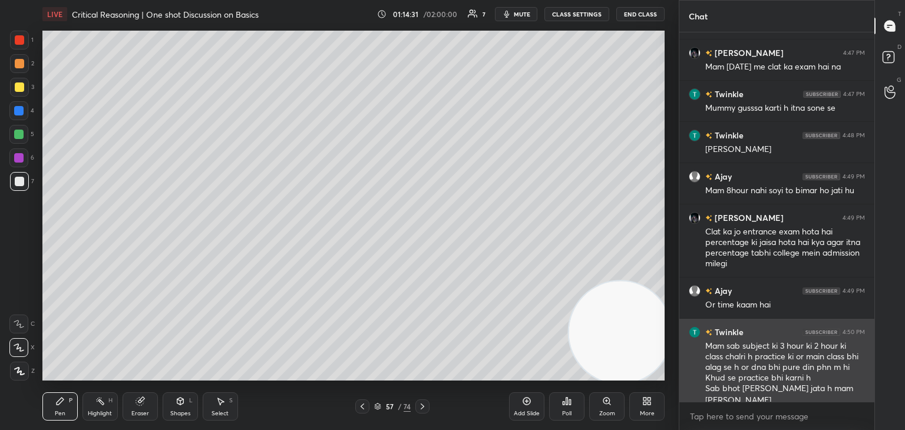
scroll to position [4085, 0]
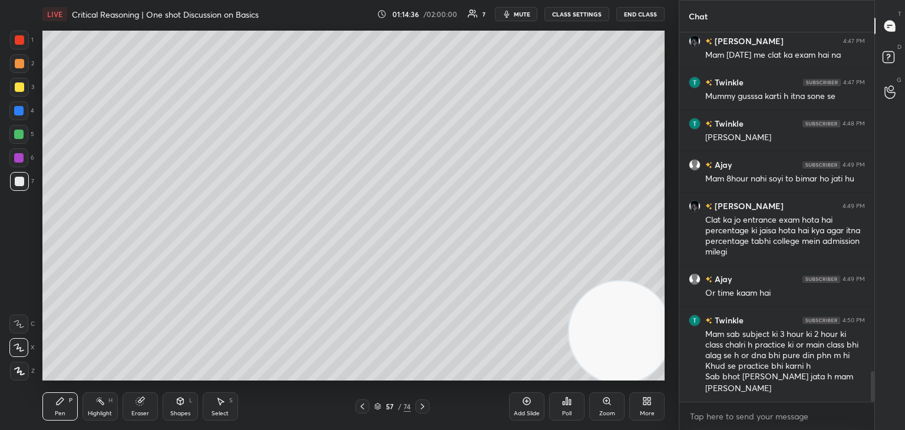
click at [531, 395] on div "Add Slide" at bounding box center [526, 406] width 35 height 28
click at [24, 87] on div at bounding box center [19, 87] width 19 height 19
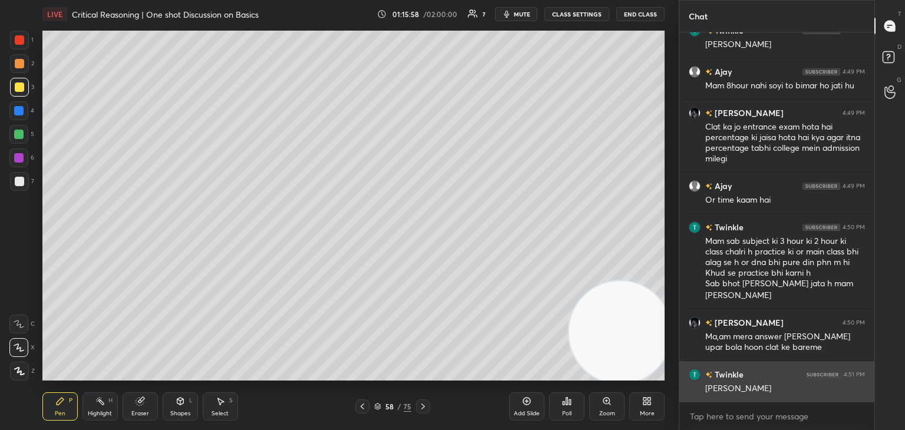
scroll to position [4220, 0]
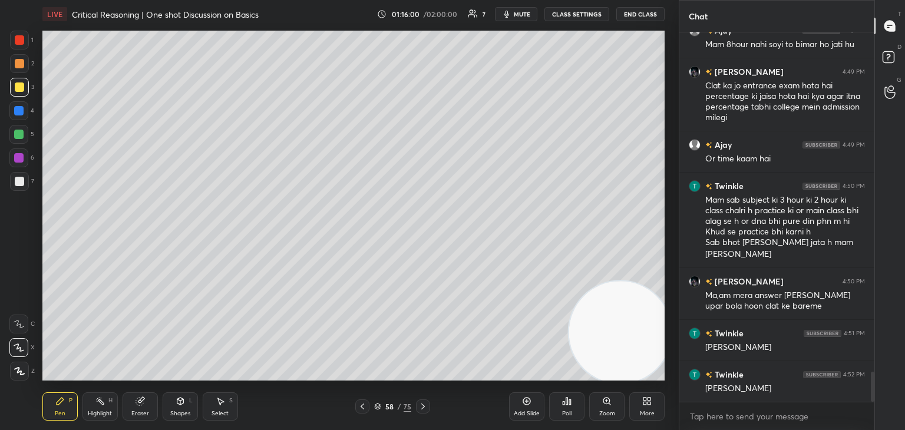
click at [527, 12] on span "mute" at bounding box center [522, 14] width 16 height 8
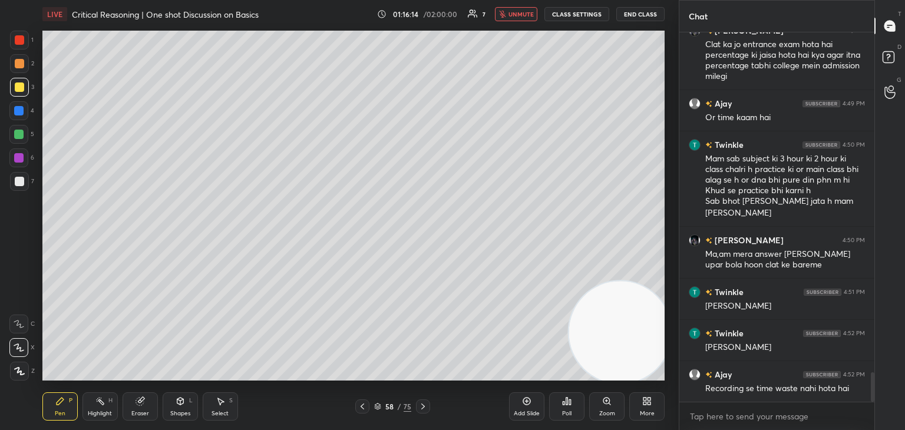
click at [512, 22] on div "LIVE Critical Reasoning | One shot Discussion on Basics 01:16:14 / 02:00:00 7 u…" at bounding box center [353, 14] width 622 height 28
click at [516, 16] on span "unmute" at bounding box center [520, 14] width 25 height 8
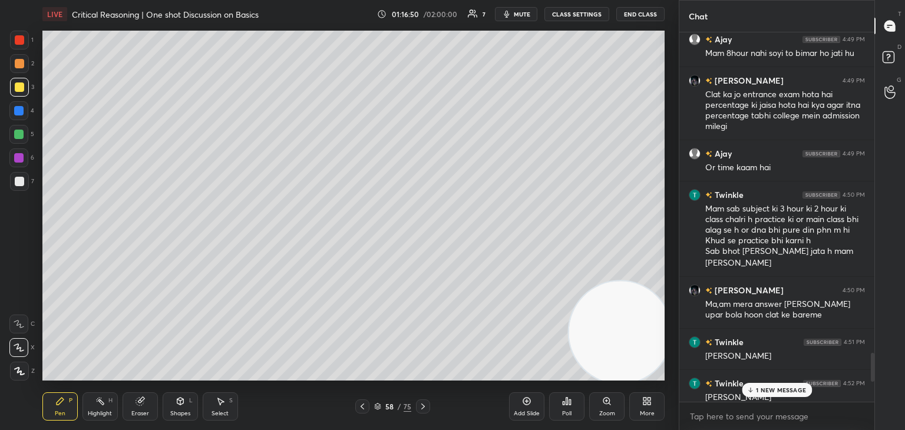
scroll to position [4343, 0]
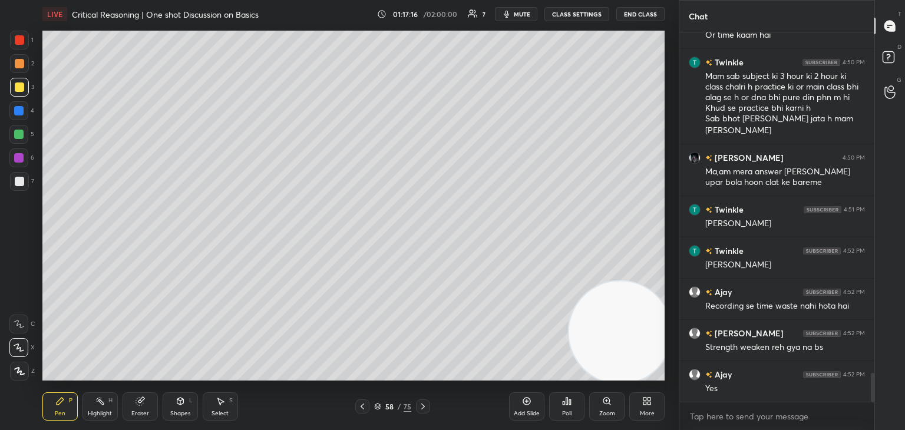
click at [377, 408] on icon at bounding box center [378, 407] width 6 height 2
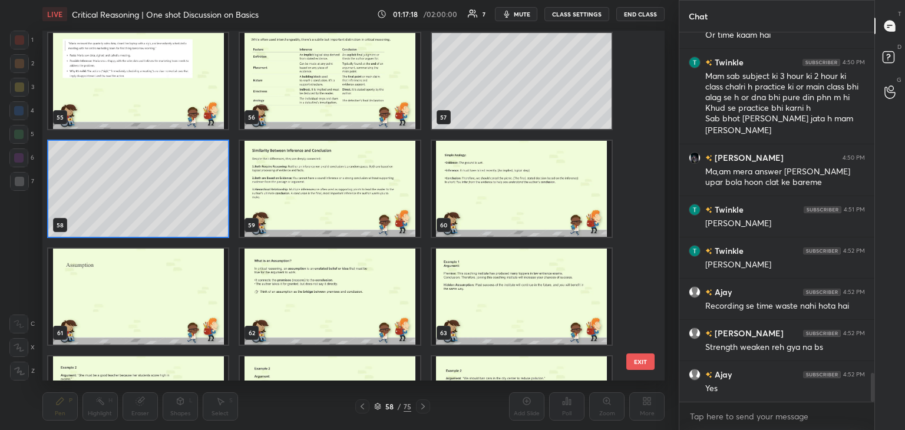
scroll to position [1939, 0]
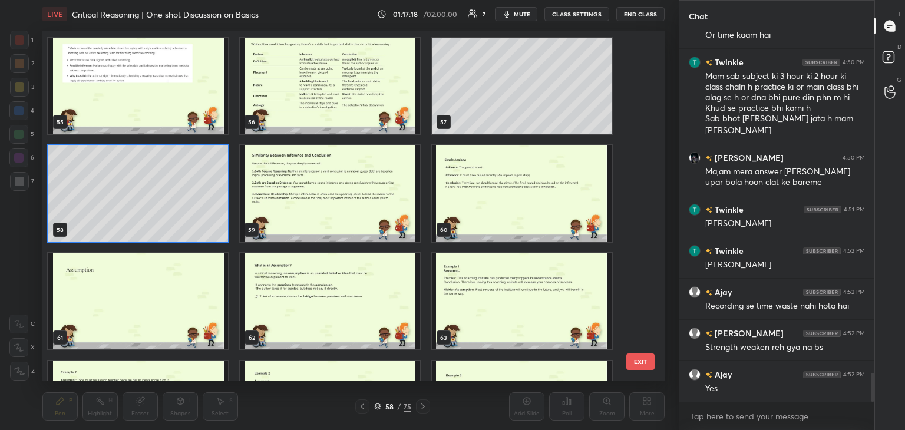
click at [334, 203] on img "grid" at bounding box center [330, 193] width 180 height 96
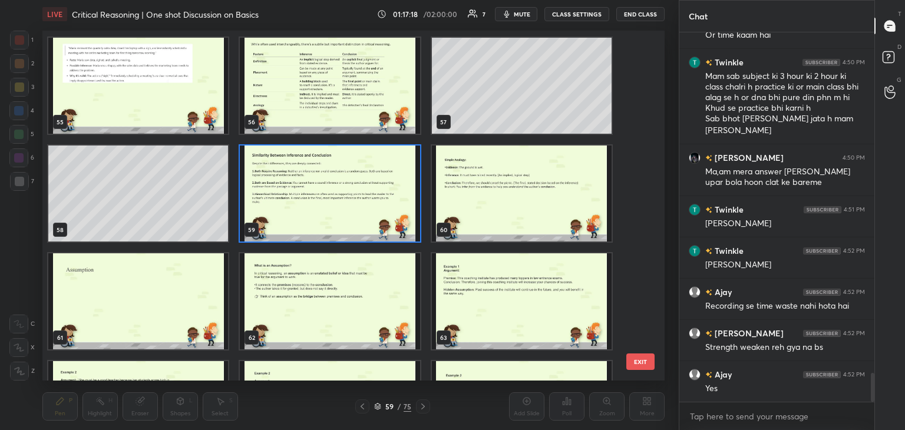
click at [336, 210] on img "grid" at bounding box center [330, 193] width 180 height 96
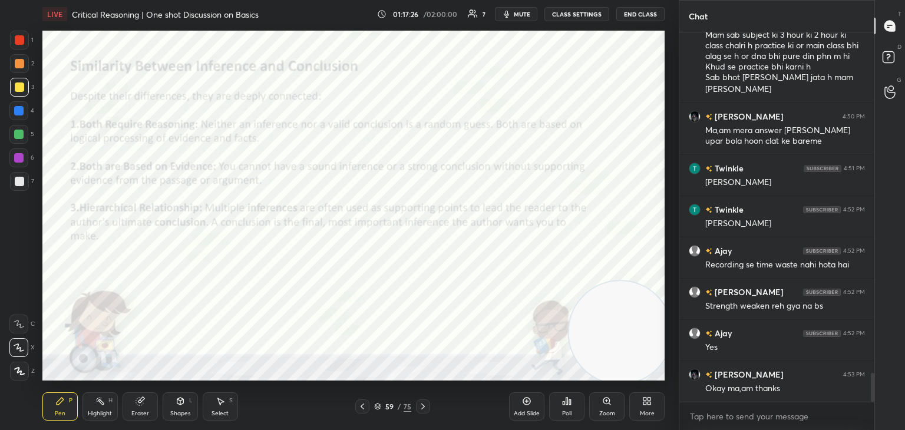
scroll to position [4426, 0]
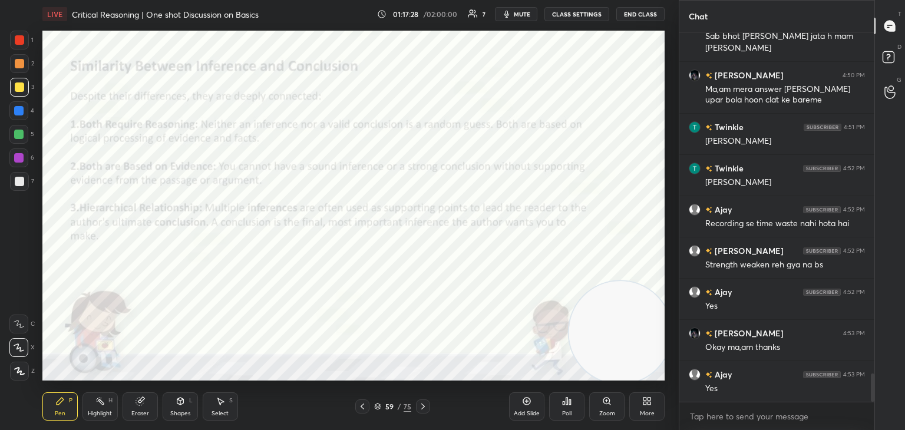
click at [362, 405] on icon at bounding box center [362, 406] width 4 height 6
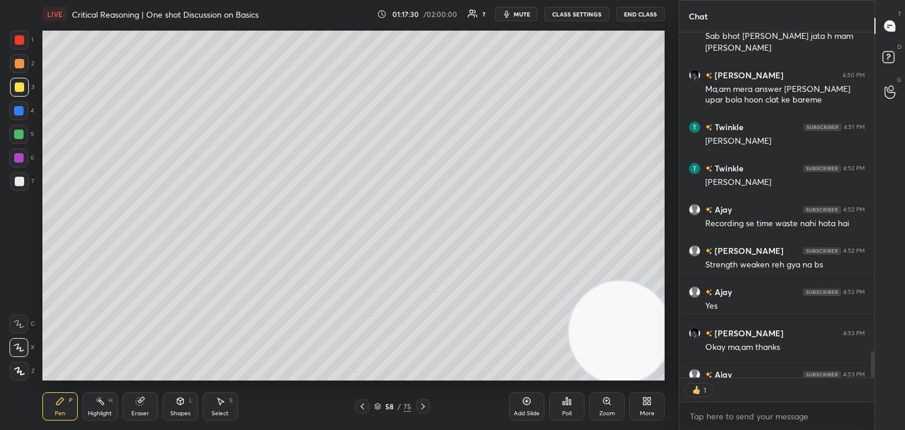
scroll to position [4, 4]
click at [426, 408] on icon at bounding box center [422, 406] width 9 height 9
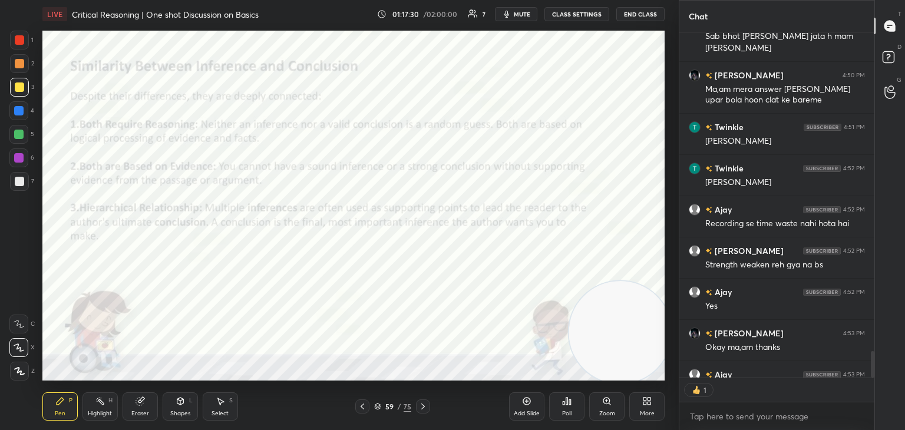
click at [426, 408] on icon at bounding box center [422, 406] width 9 height 9
click at [422, 406] on icon at bounding box center [422, 406] width 9 height 9
click at [16, 38] on div at bounding box center [19, 39] width 9 height 9
click at [524, 16] on span "mute" at bounding box center [522, 14] width 16 height 8
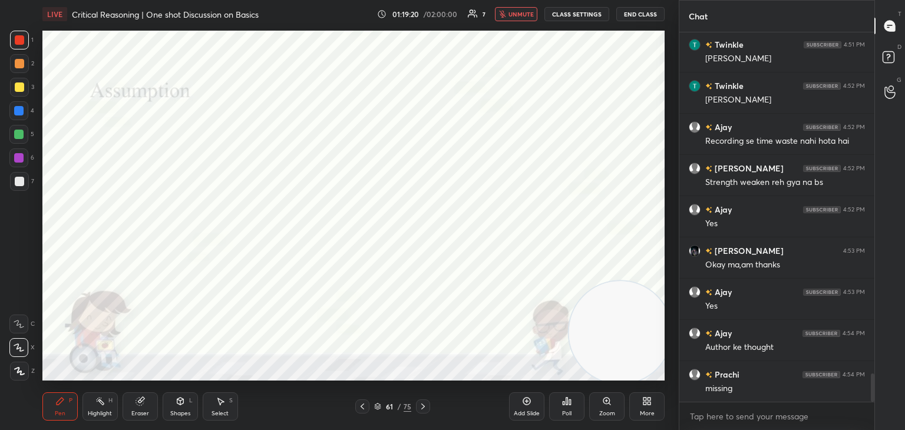
scroll to position [4549, 0]
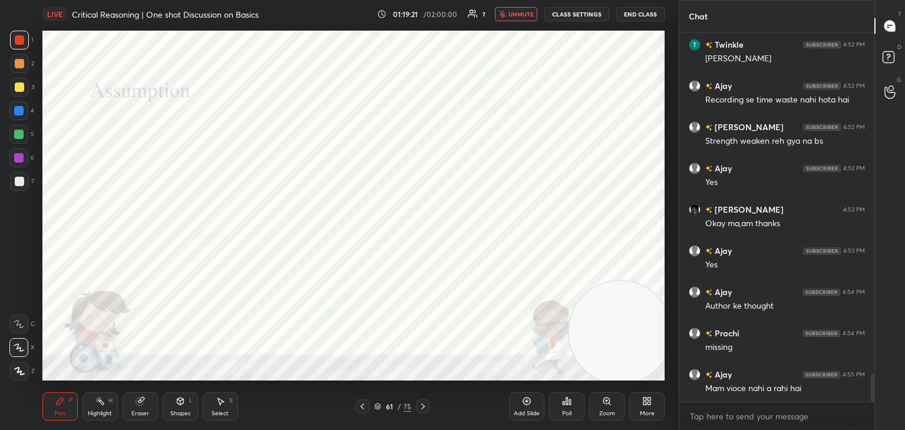
click at [528, 16] on span "unmute" at bounding box center [520, 14] width 25 height 8
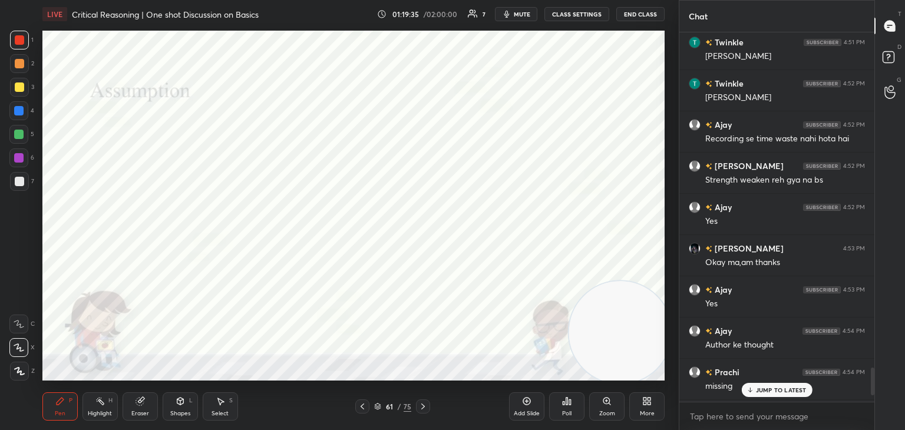
scroll to position [4601, 0]
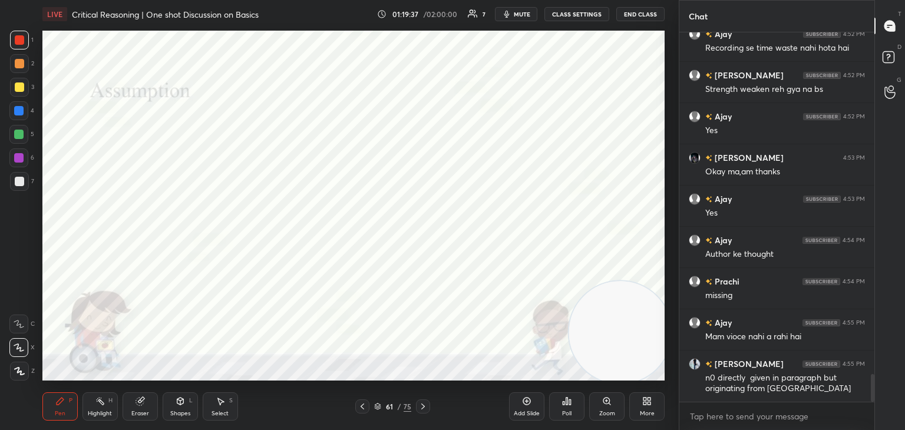
click at [138, 406] on div "Eraser" at bounding box center [140, 406] width 35 height 28
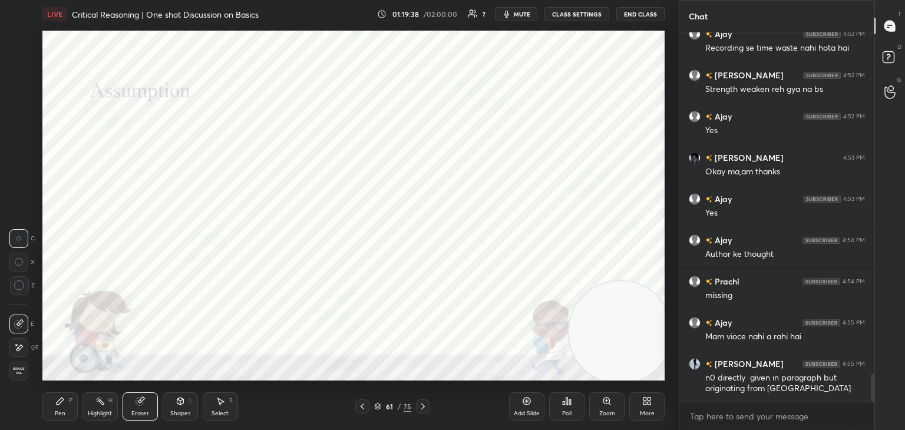
click at [9, 364] on div "Erase all" at bounding box center [18, 371] width 19 height 19
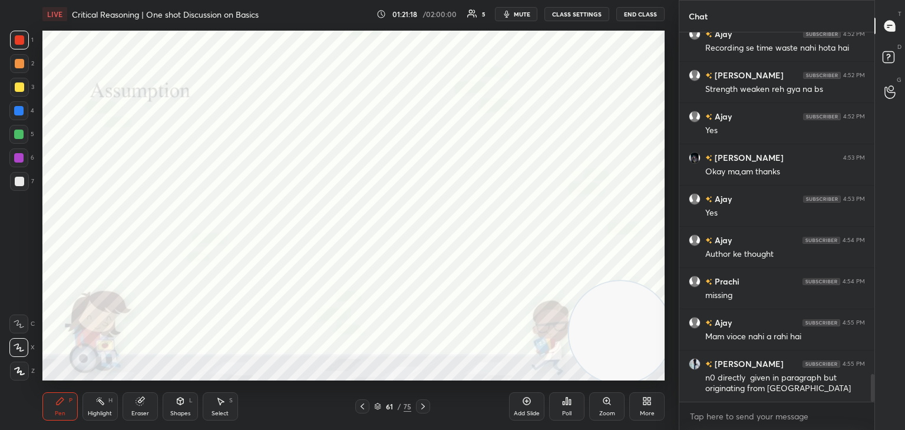
click at [422, 409] on icon at bounding box center [422, 406] width 9 height 9
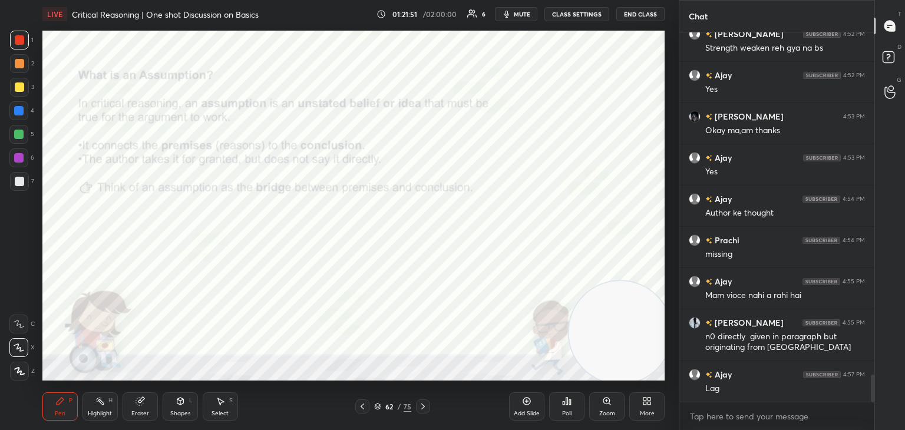
click at [422, 412] on div at bounding box center [423, 406] width 14 height 14
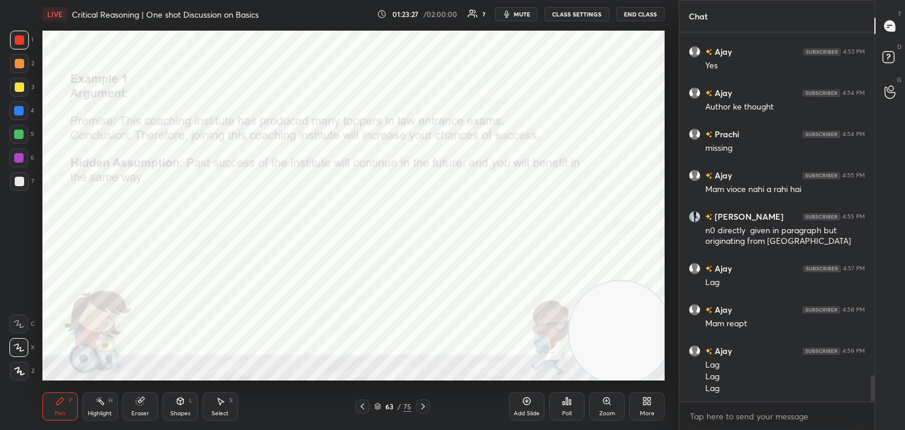
scroll to position [4790, 0]
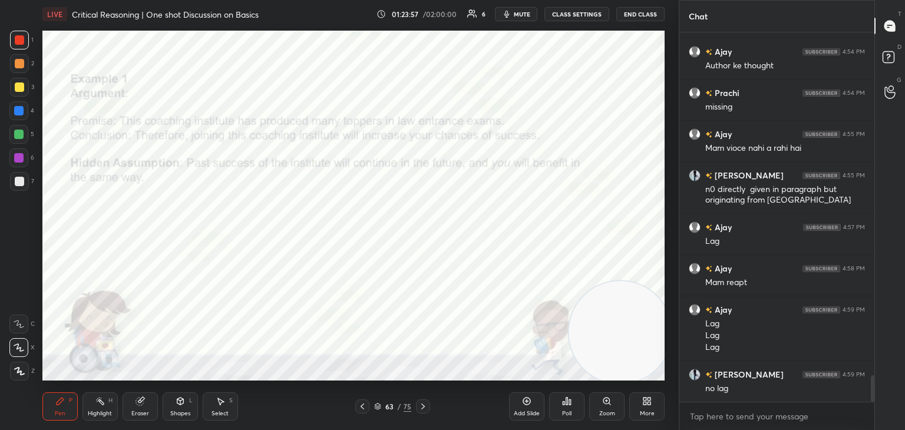
click at [422, 409] on icon at bounding box center [422, 406] width 9 height 9
click at [516, 21] on button "mute" at bounding box center [516, 14] width 42 height 14
click at [520, 19] on button "unmute" at bounding box center [516, 14] width 42 height 14
click at [425, 404] on icon at bounding box center [422, 406] width 9 height 9
click at [528, 402] on icon at bounding box center [526, 400] width 9 height 9
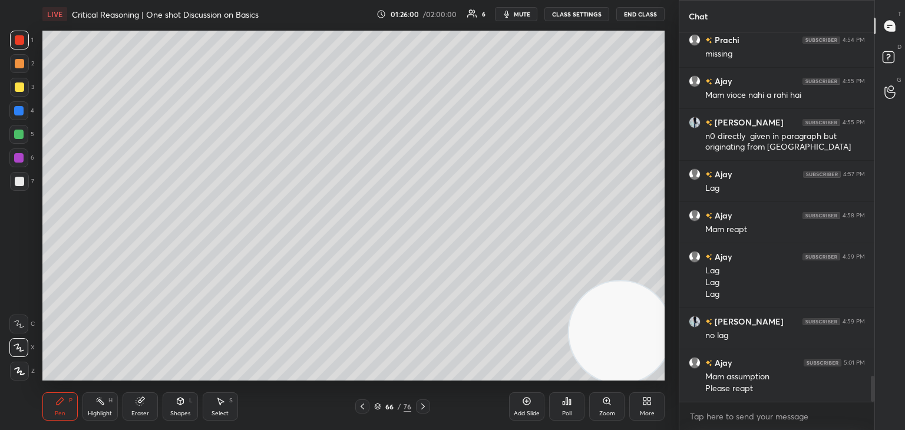
scroll to position [4871, 0]
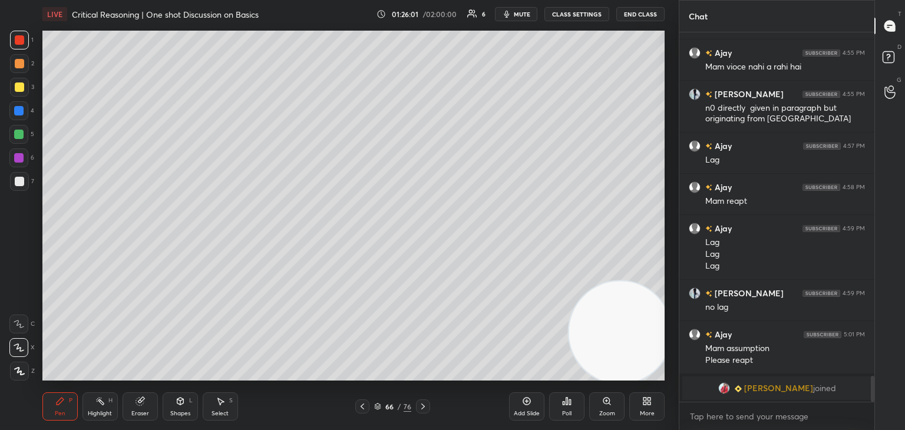
click at [144, 408] on div "Eraser" at bounding box center [140, 406] width 35 height 28
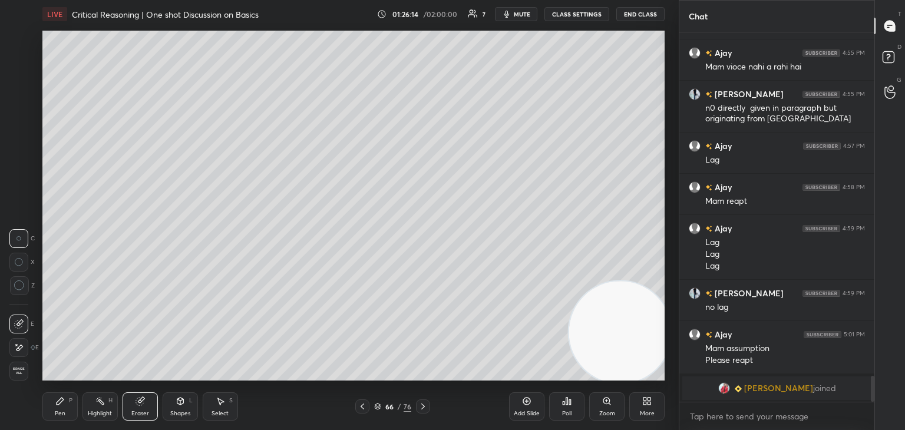
click at [67, 409] on div "Pen P" at bounding box center [59, 406] width 35 height 28
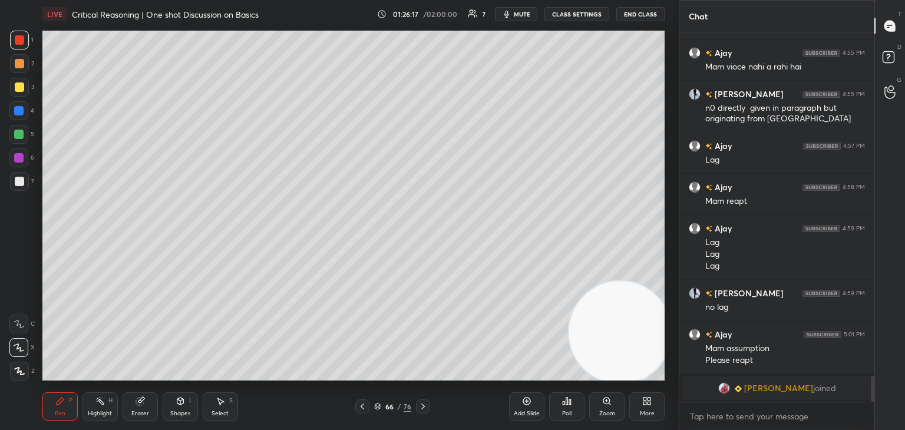
click at [19, 184] on div at bounding box center [19, 181] width 9 height 9
click at [527, 399] on icon at bounding box center [526, 400] width 9 height 9
click at [365, 409] on icon at bounding box center [362, 406] width 9 height 9
click at [422, 410] on icon at bounding box center [422, 406] width 9 height 9
click at [373, 408] on div "67 / 77" at bounding box center [392, 406] width 74 height 14
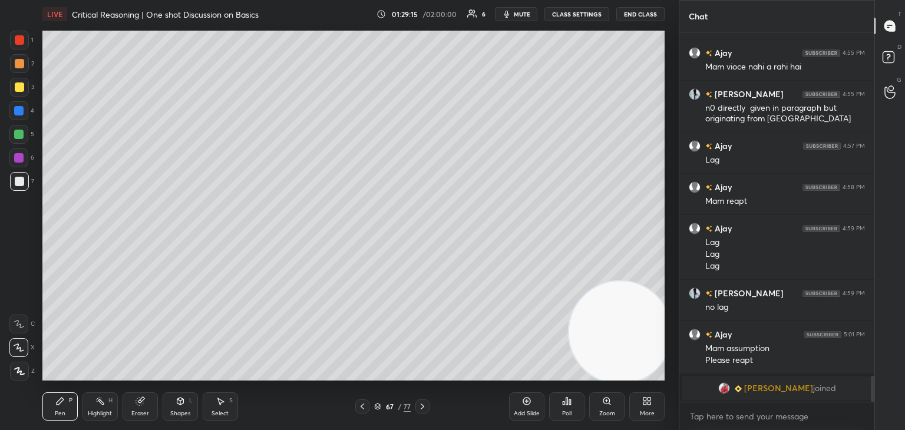
click at [378, 411] on div "67 / 77" at bounding box center [392, 406] width 37 height 11
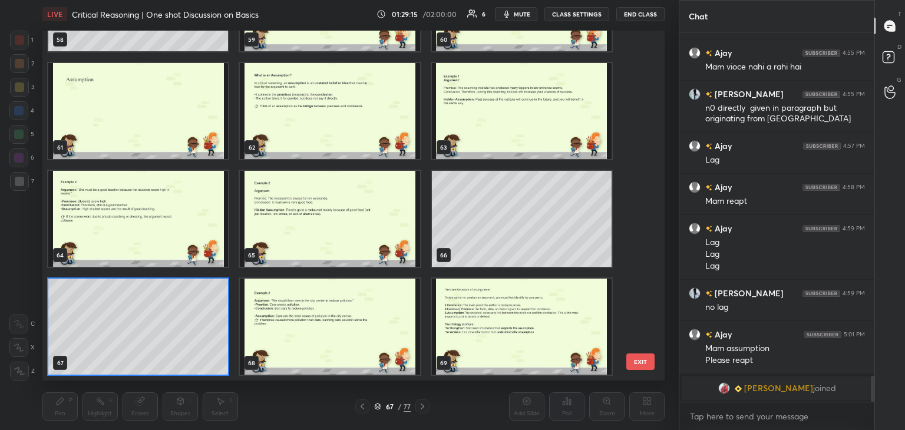
scroll to position [2245, 0]
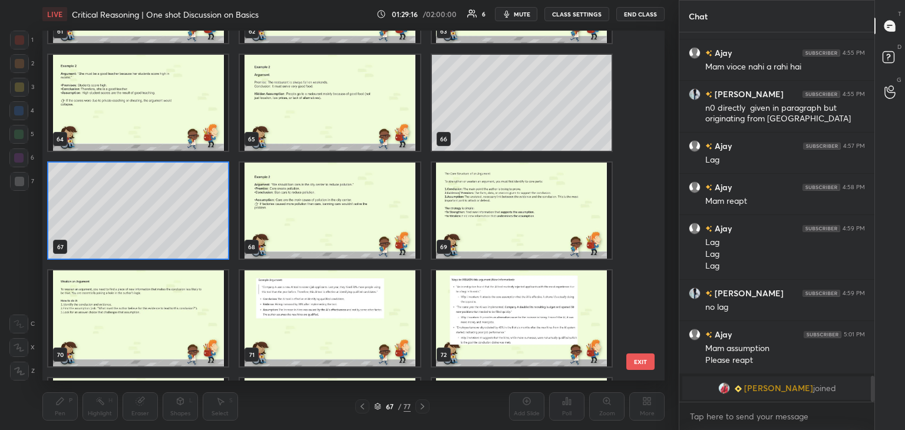
click at [355, 214] on img "grid" at bounding box center [330, 211] width 180 height 96
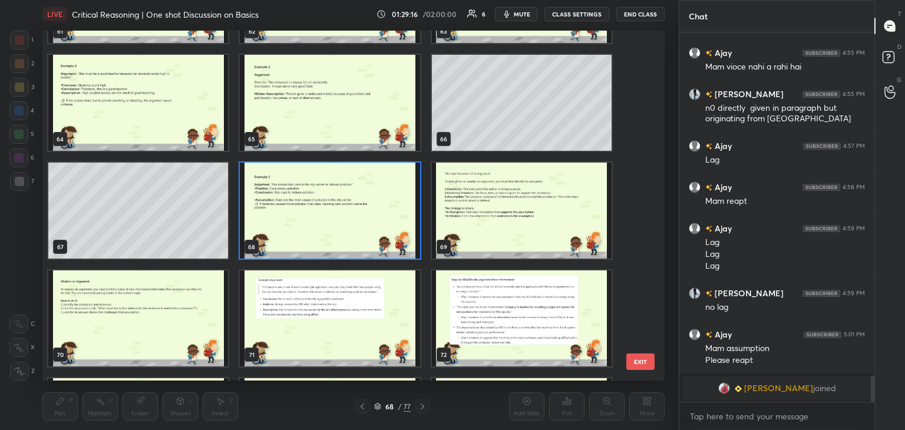
click at [355, 217] on img "grid" at bounding box center [330, 211] width 180 height 96
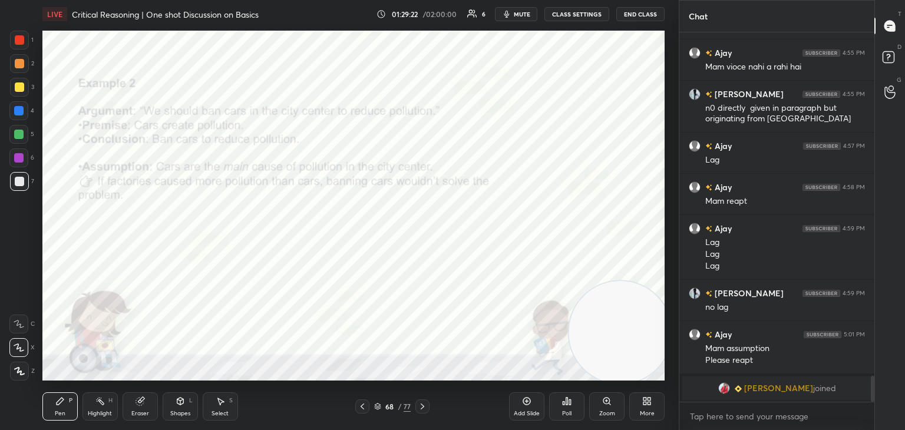
scroll to position [4, 4]
click at [16, 44] on div at bounding box center [19, 39] width 9 height 9
click at [424, 405] on icon at bounding box center [422, 406] width 9 height 9
click at [362, 406] on icon at bounding box center [362, 406] width 4 height 6
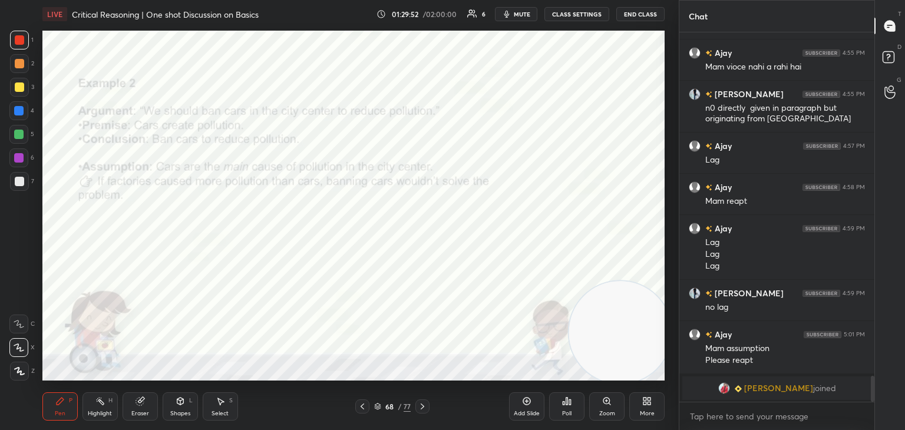
click at [525, 403] on icon at bounding box center [526, 400] width 9 height 9
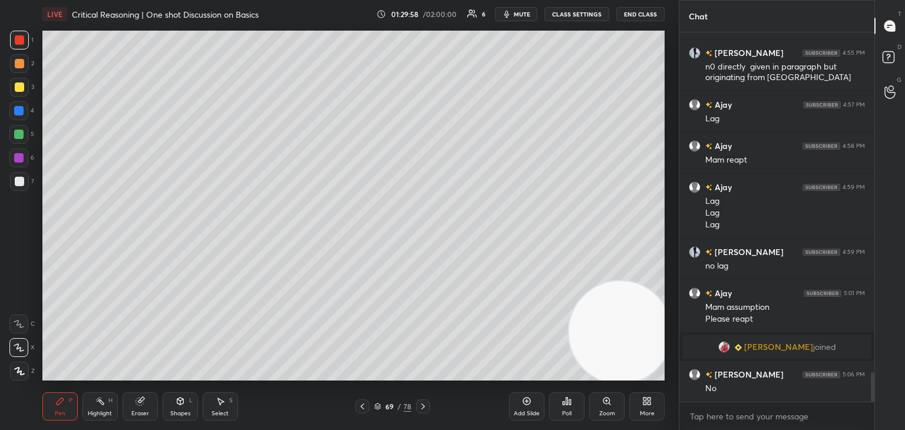
scroll to position [4263, 0]
click at [377, 408] on icon at bounding box center [378, 407] width 6 height 2
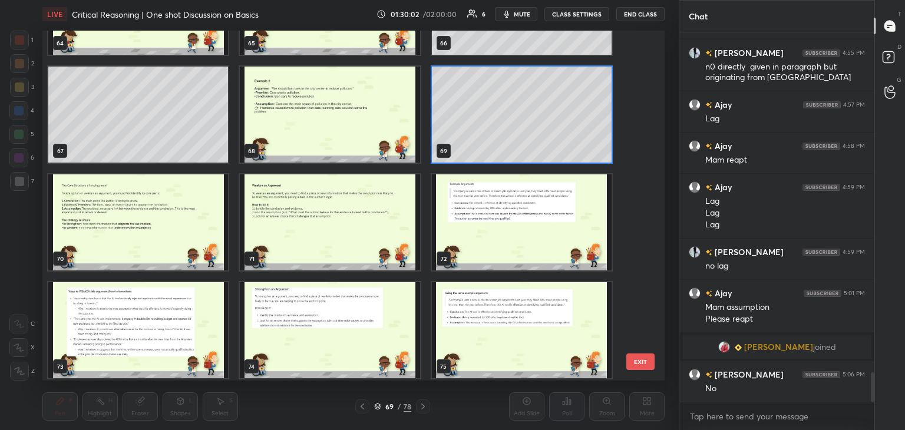
scroll to position [2340, 0]
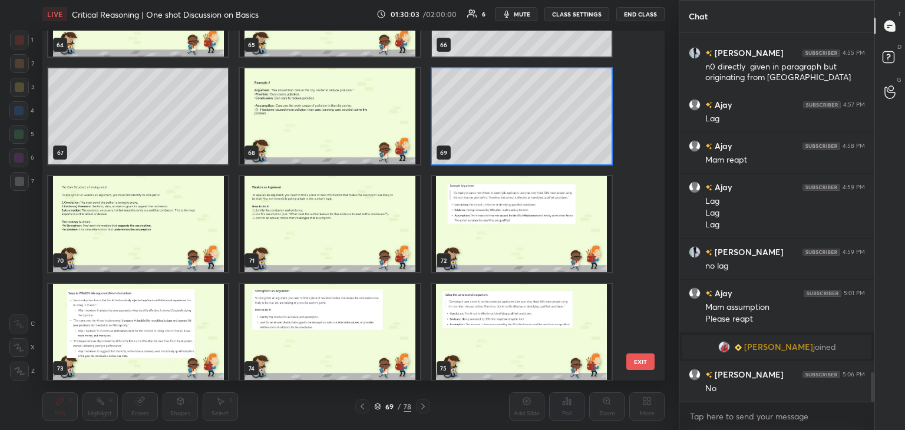
click at [173, 240] on img "grid" at bounding box center [138, 224] width 180 height 96
click at [173, 246] on img "grid" at bounding box center [138, 224] width 180 height 96
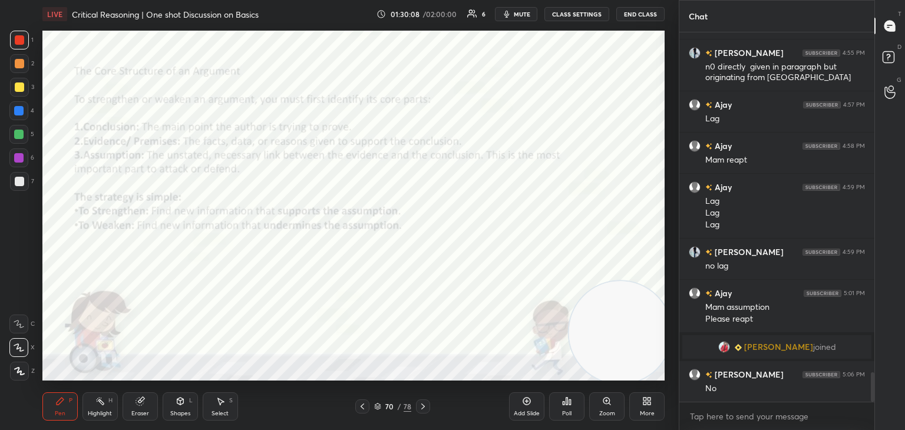
scroll to position [4304, 0]
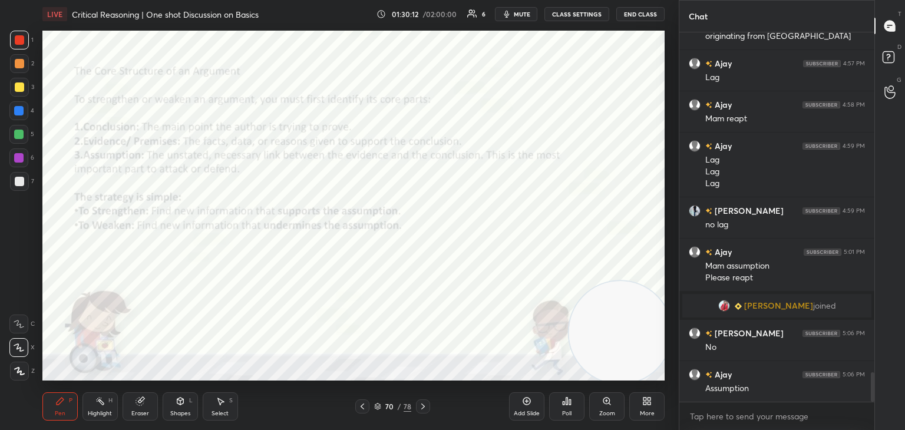
click at [20, 114] on div at bounding box center [18, 110] width 9 height 9
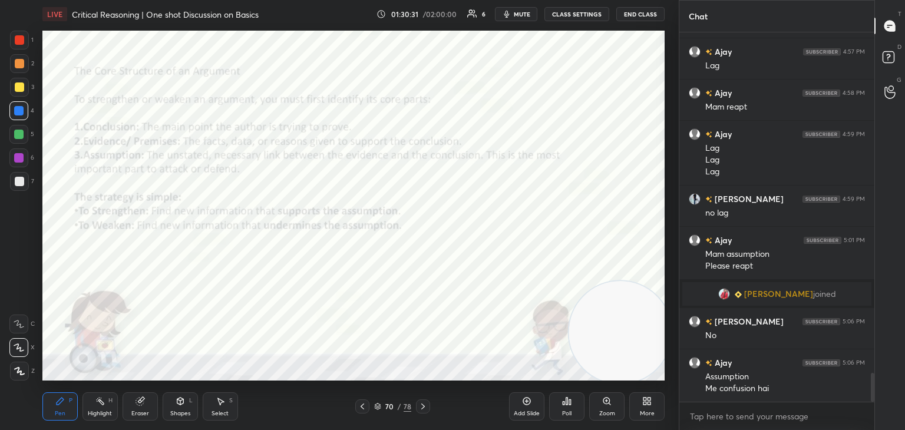
scroll to position [4328, 0]
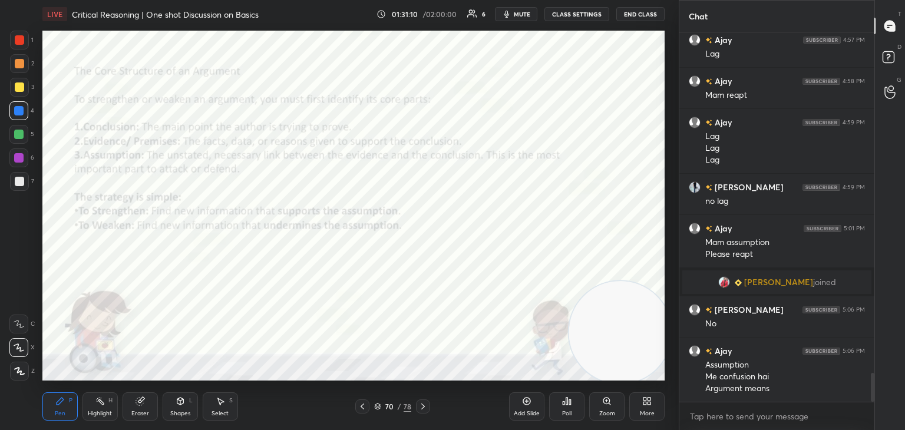
click at [416, 412] on div at bounding box center [423, 406] width 14 height 14
click at [422, 404] on icon at bounding box center [423, 406] width 4 height 6
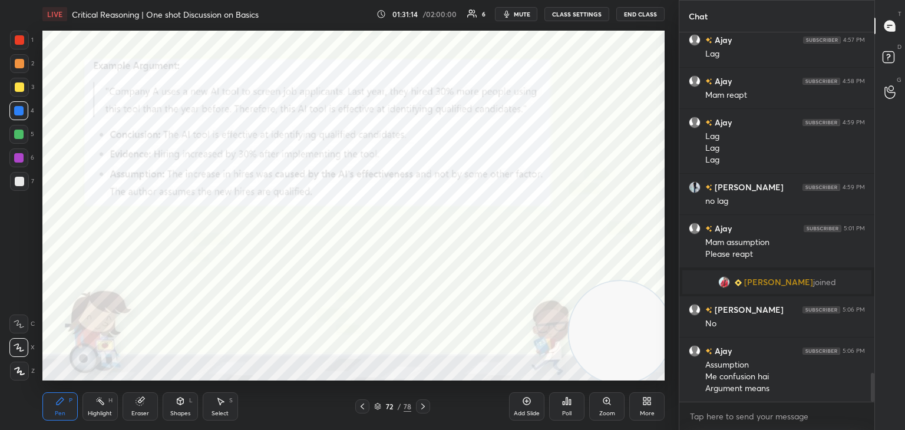
click at [422, 410] on icon at bounding box center [422, 406] width 9 height 9
click at [422, 409] on icon at bounding box center [422, 406] width 9 height 9
click at [423, 406] on icon at bounding box center [423, 406] width 4 height 6
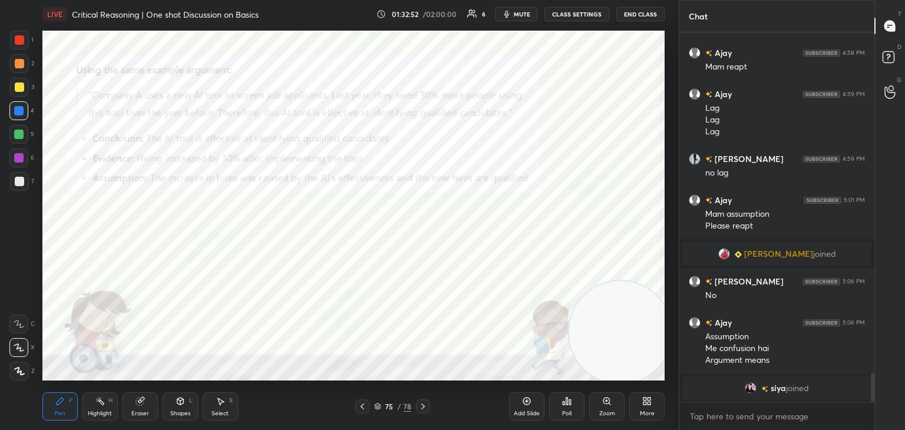
click at [421, 406] on icon at bounding box center [422, 406] width 9 height 9
click at [366, 406] on icon at bounding box center [362, 406] width 9 height 9
click at [424, 411] on icon at bounding box center [422, 406] width 9 height 9
click at [425, 409] on icon at bounding box center [422, 406] width 9 height 9
click at [382, 408] on div "77 / 78" at bounding box center [392, 406] width 37 height 11
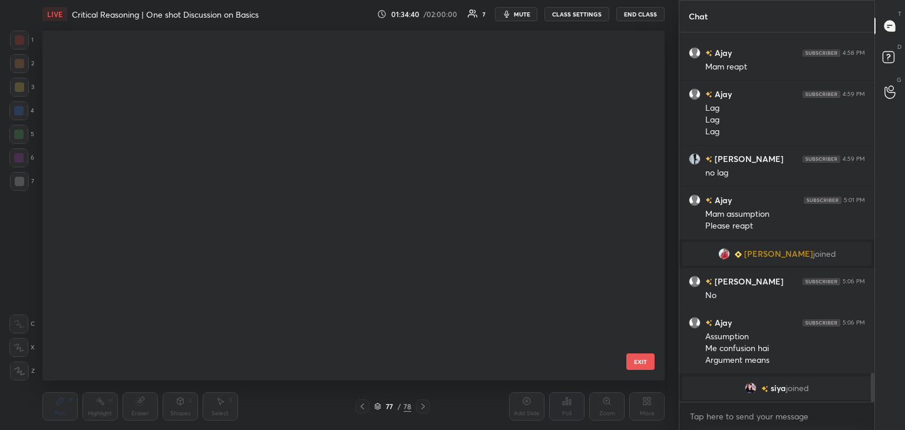
scroll to position [346, 616]
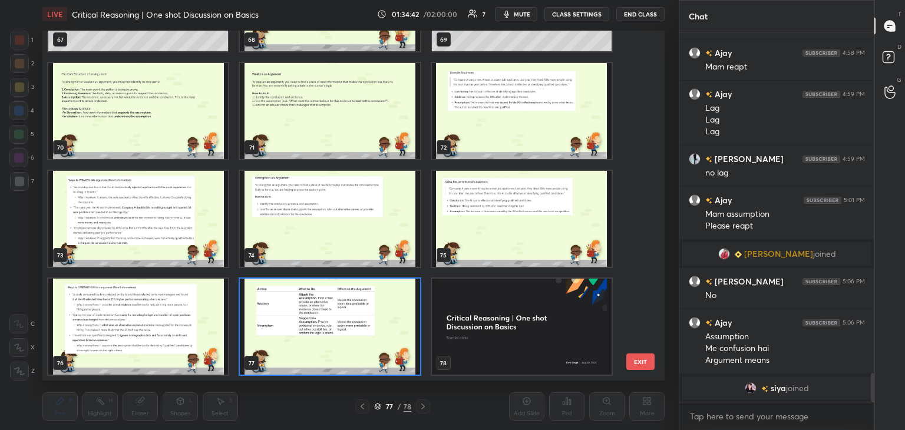
click at [183, 196] on img "grid" at bounding box center [138, 219] width 180 height 96
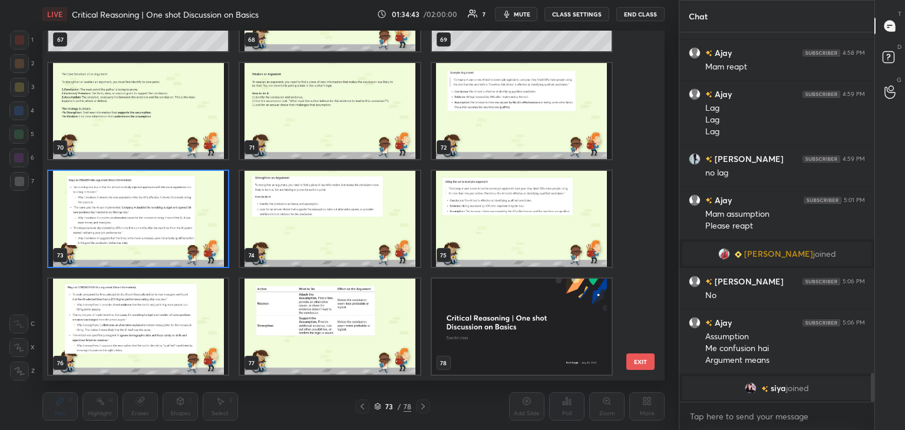
click at [184, 198] on img "grid" at bounding box center [138, 219] width 180 height 96
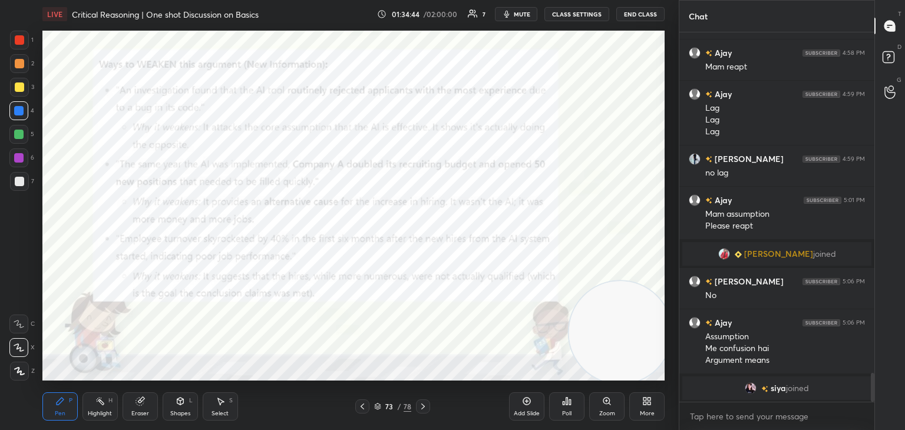
click at [365, 406] on icon at bounding box center [362, 406] width 9 height 9
click at [423, 406] on icon at bounding box center [423, 406] width 4 height 6
click at [363, 404] on icon at bounding box center [362, 406] width 4 height 6
click at [365, 412] on div at bounding box center [362, 406] width 14 height 14
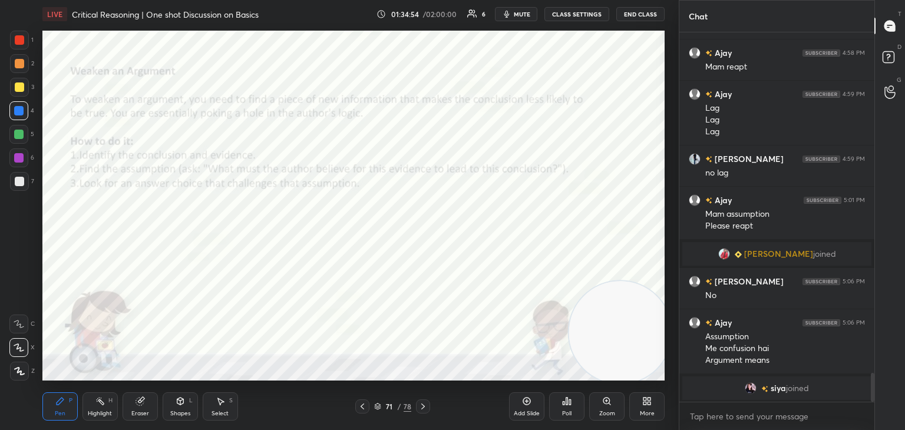
click at [425, 404] on icon at bounding box center [422, 406] width 9 height 9
click at [424, 413] on div at bounding box center [423, 406] width 14 height 14
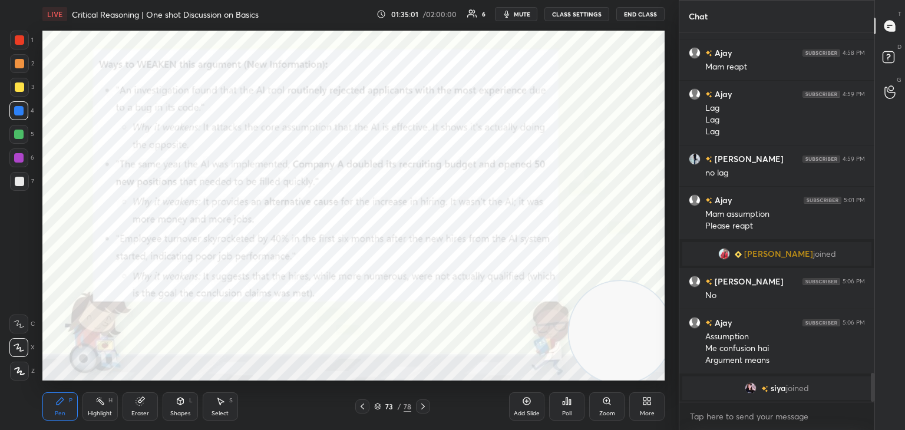
click at [380, 406] on icon at bounding box center [378, 407] width 6 height 2
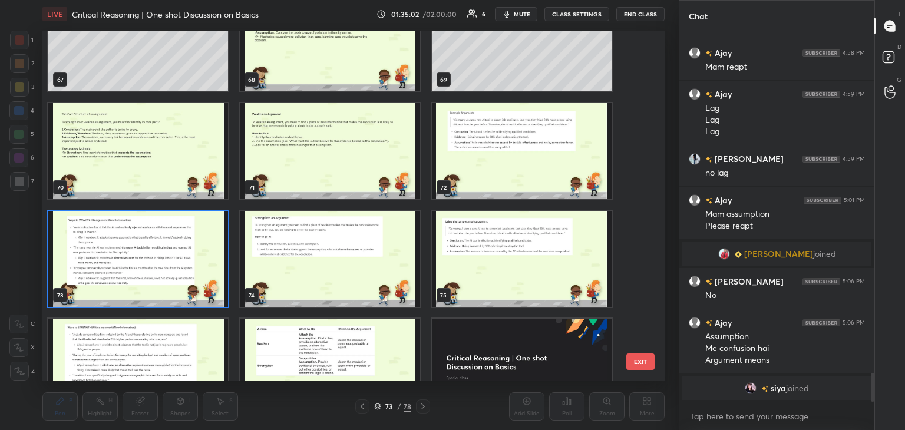
scroll to position [2453, 0]
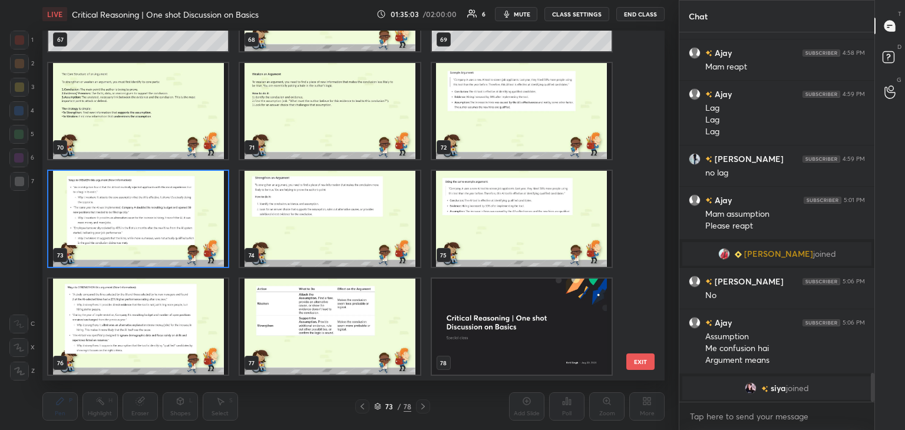
click at [326, 329] on img "grid" at bounding box center [330, 327] width 180 height 96
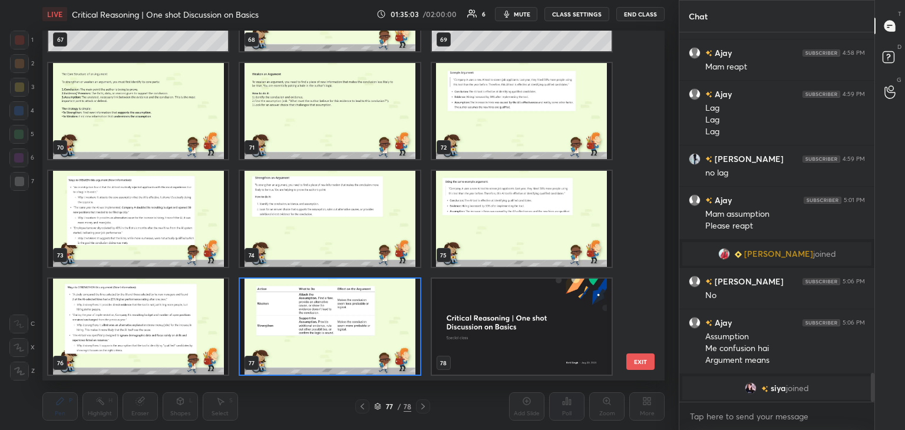
click at [331, 330] on img "grid" at bounding box center [330, 327] width 180 height 96
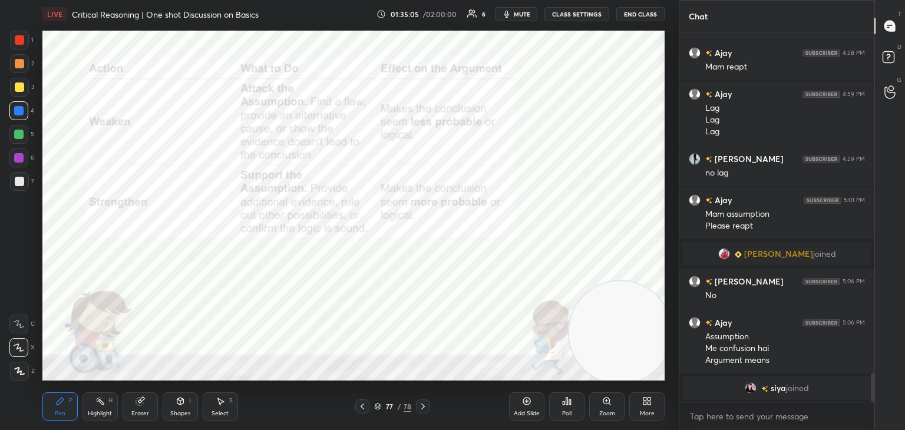
click at [525, 400] on icon at bounding box center [526, 400] width 9 height 9
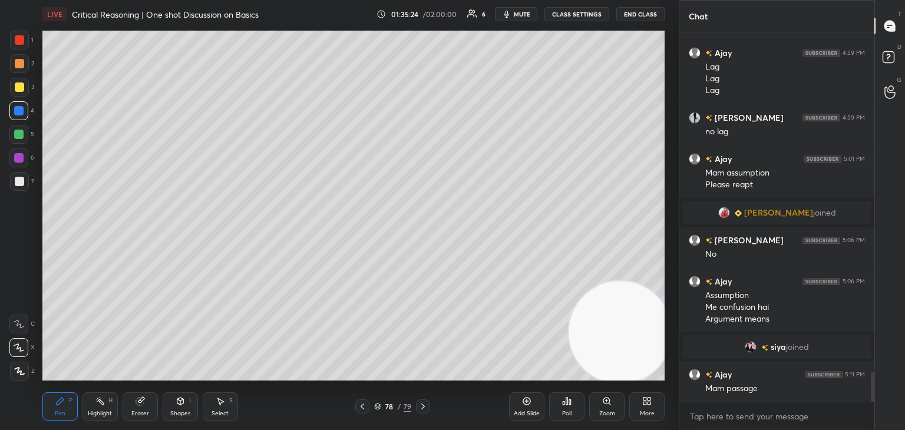
scroll to position [4309, 0]
click at [214, 406] on div "Select S" at bounding box center [220, 406] width 35 height 28
click at [186, 408] on div "Shapes L" at bounding box center [180, 406] width 35 height 28
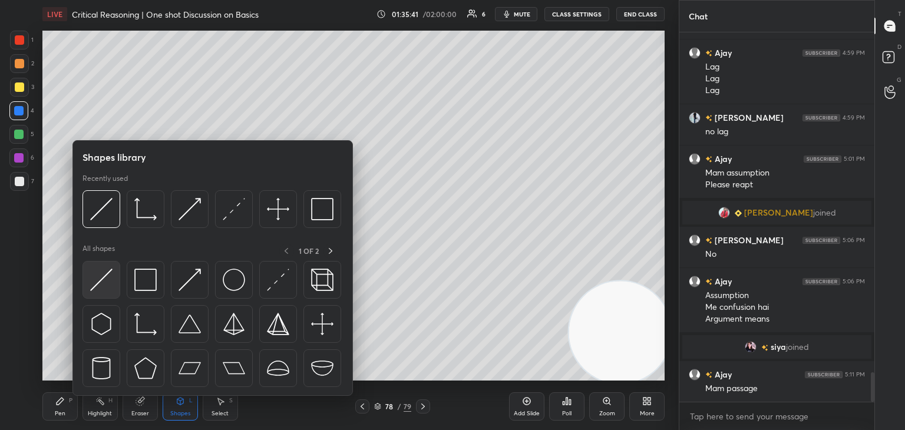
click at [104, 275] on img at bounding box center [101, 280] width 22 height 22
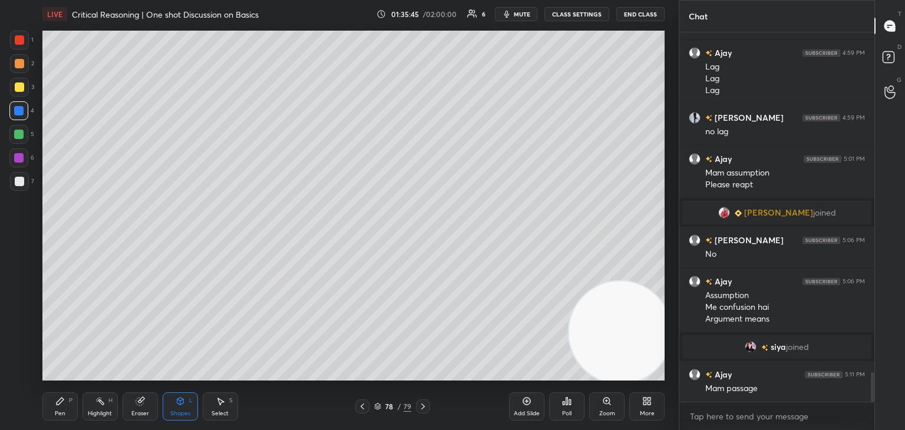
click at [58, 406] on div "Pen P" at bounding box center [59, 406] width 35 height 28
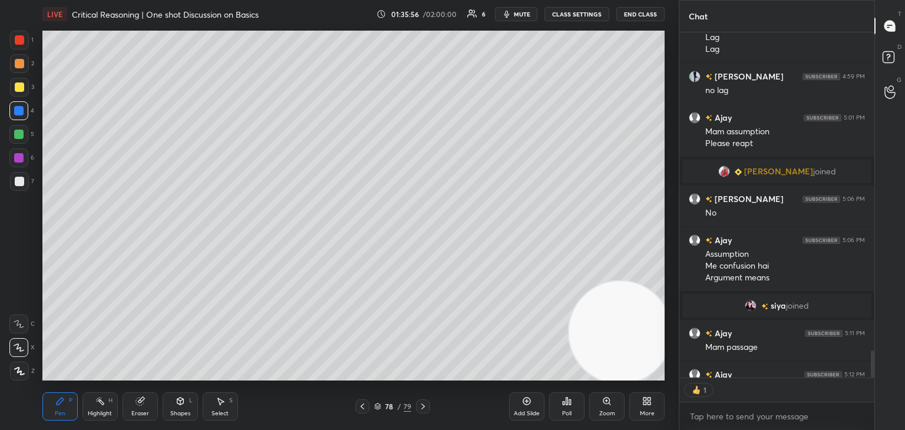
click at [17, 88] on div at bounding box center [19, 86] width 9 height 9
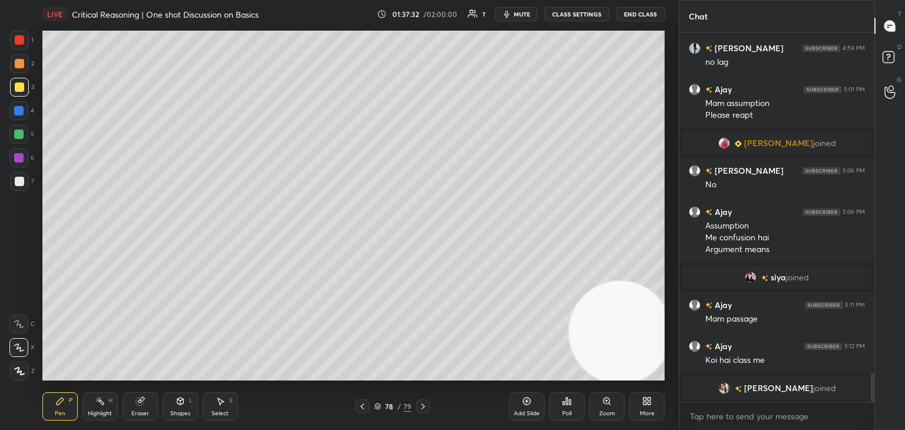
scroll to position [4, 4]
click at [636, 12] on button "End Class" at bounding box center [640, 14] width 48 height 14
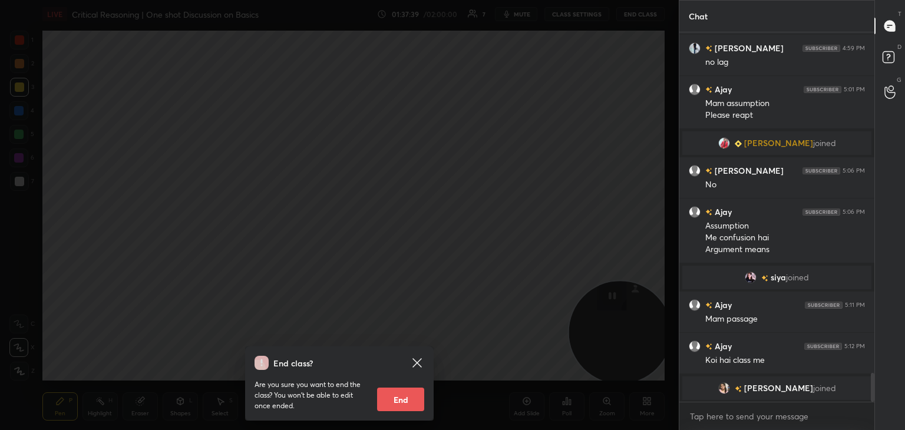
click at [551, 224] on div "End class? Are you sure you want to end the class? You won’t be able to edit on…" at bounding box center [339, 215] width 679 height 430
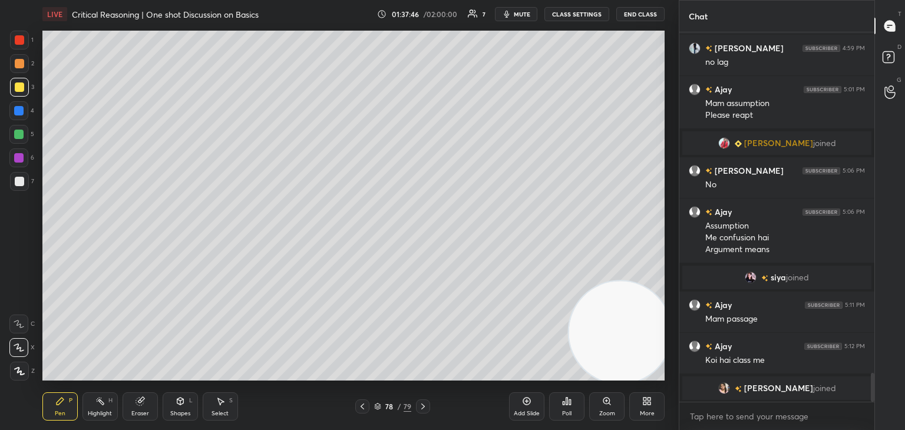
scroll to position [4385, 0]
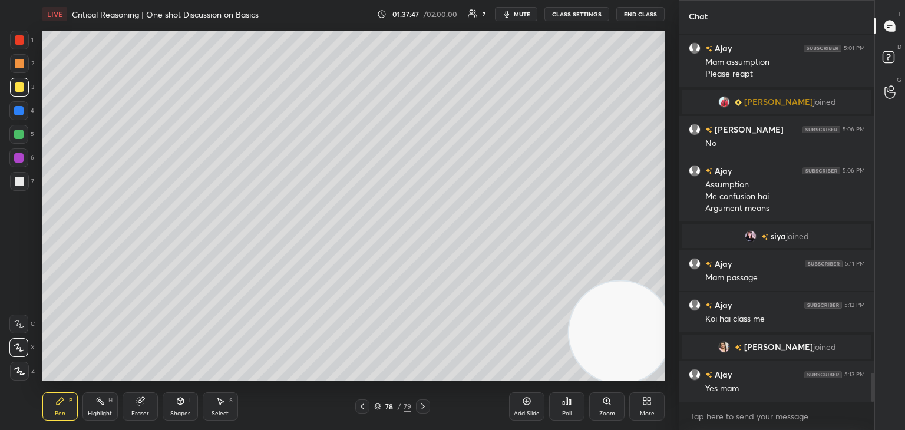
click at [527, 15] on span "mute" at bounding box center [522, 14] width 16 height 8
click at [518, 15] on span "unmute" at bounding box center [520, 14] width 25 height 8
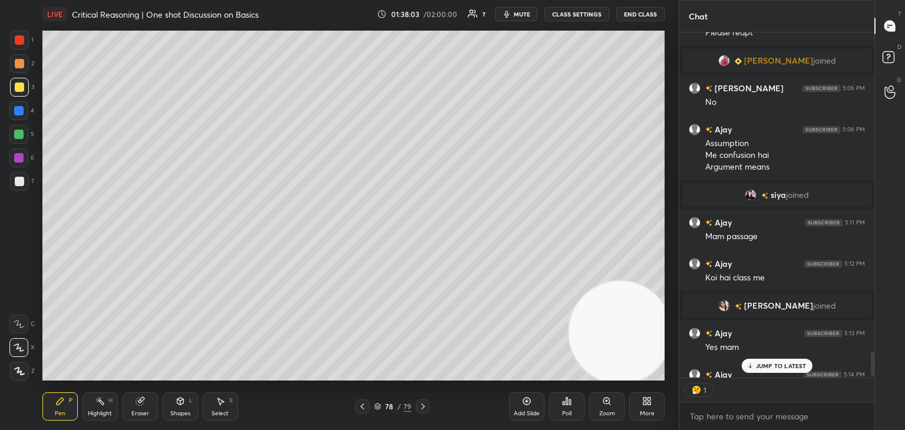
scroll to position [4450, 0]
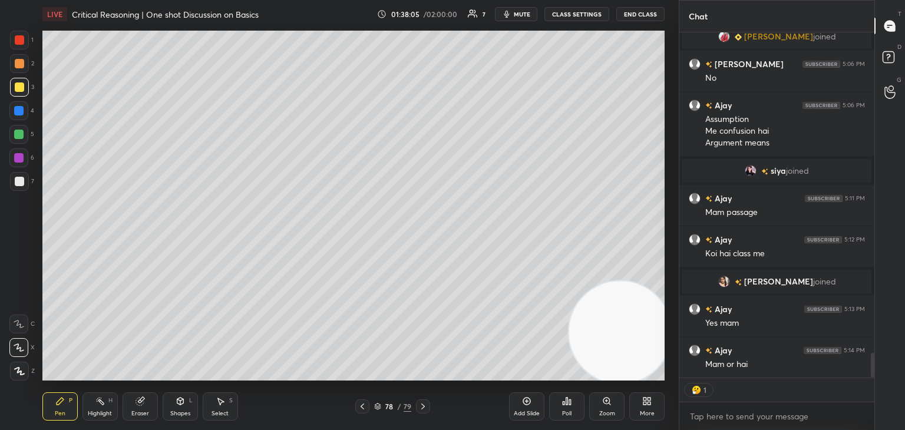
click at [377, 405] on icon at bounding box center [377, 406] width 7 height 7
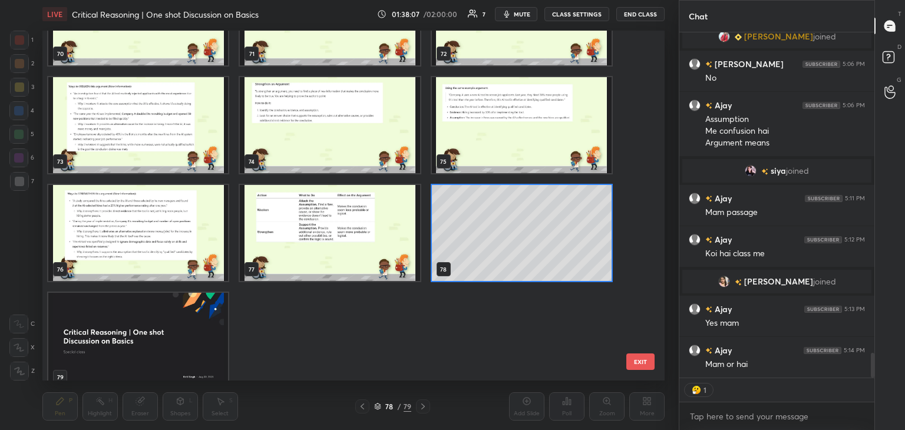
scroll to position [4462, 0]
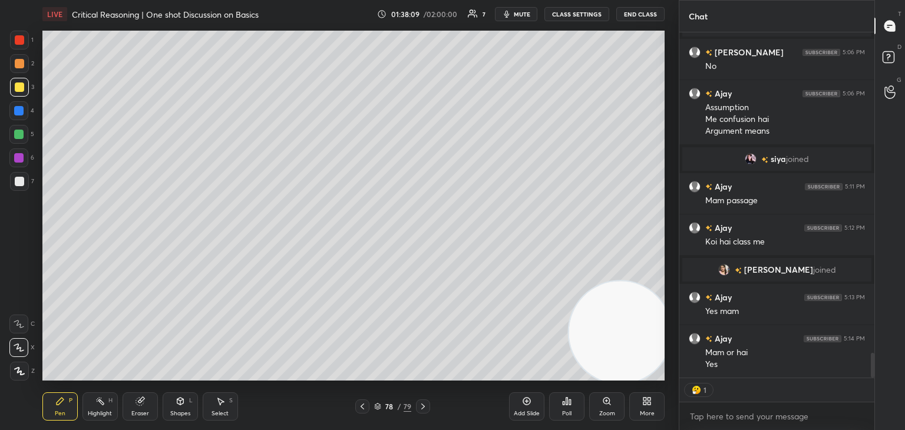
click at [525, 403] on icon at bounding box center [526, 400] width 9 height 9
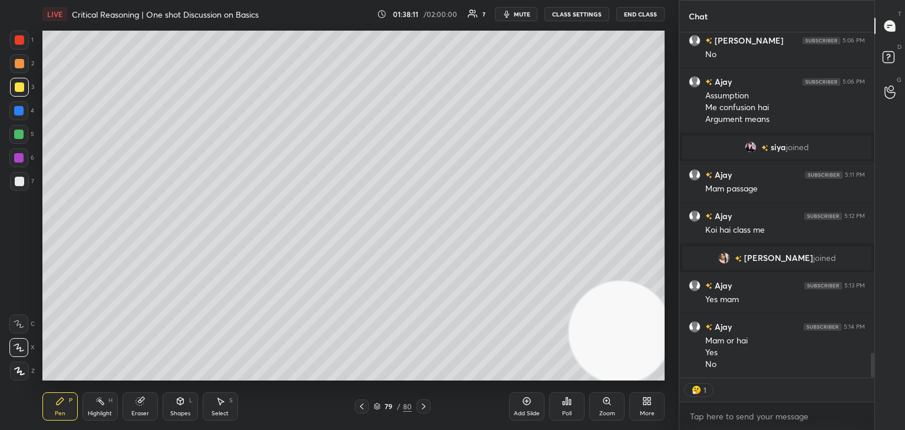
click at [18, 181] on div at bounding box center [19, 181] width 9 height 9
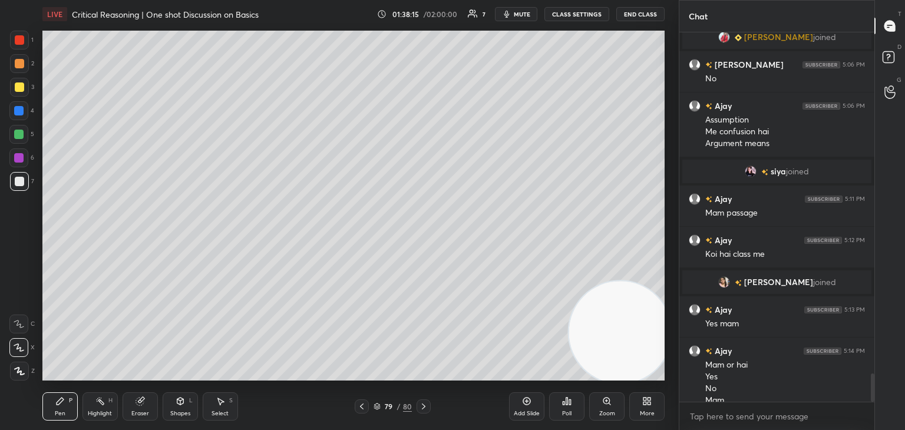
scroll to position [4461, 0]
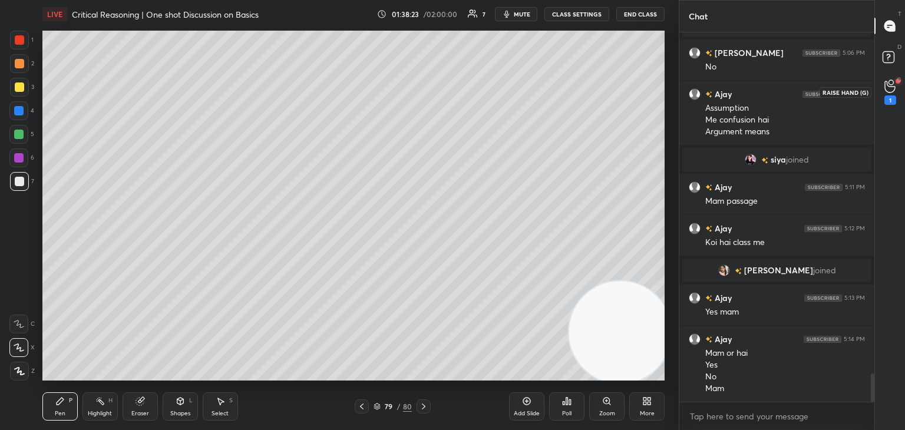
click at [891, 88] on icon at bounding box center [889, 87] width 11 height 14
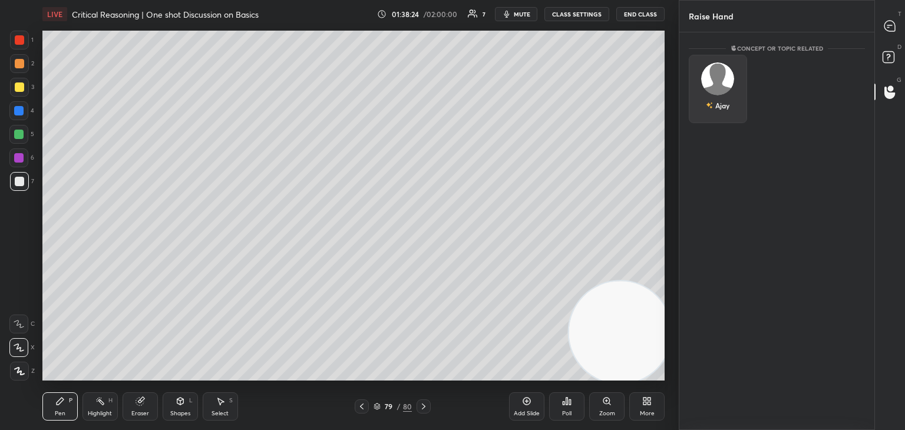
click at [717, 80] on img "grid" at bounding box center [717, 78] width 33 height 33
click at [723, 115] on button "INVITE" at bounding box center [718, 113] width 48 height 15
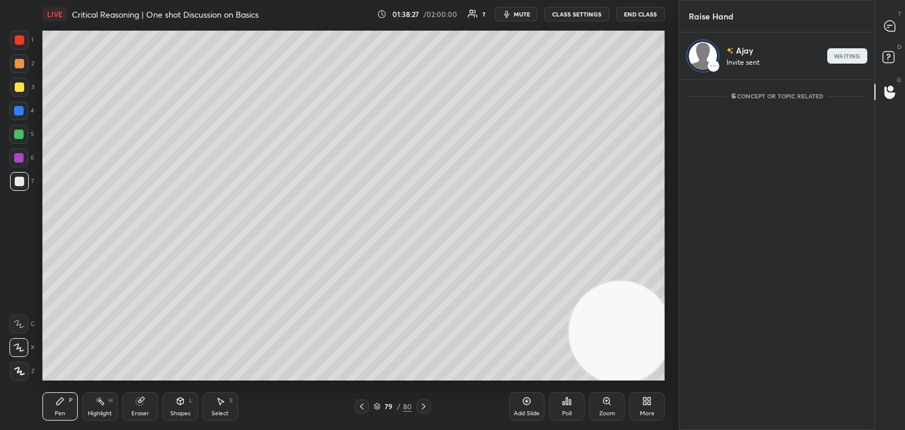
click at [527, 14] on span "mute" at bounding box center [522, 14] width 16 height 8
click at [532, 15] on span "unmute" at bounding box center [520, 14] width 25 height 8
click at [885, 25] on icon at bounding box center [889, 26] width 11 height 11
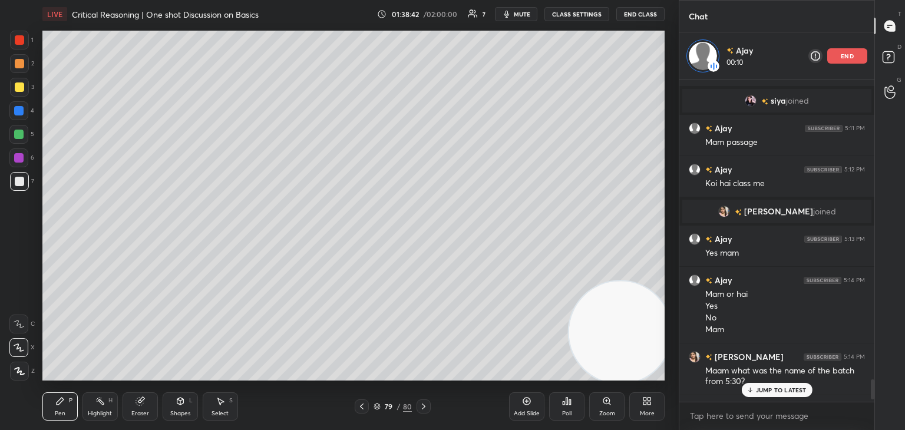
scroll to position [4802, 0]
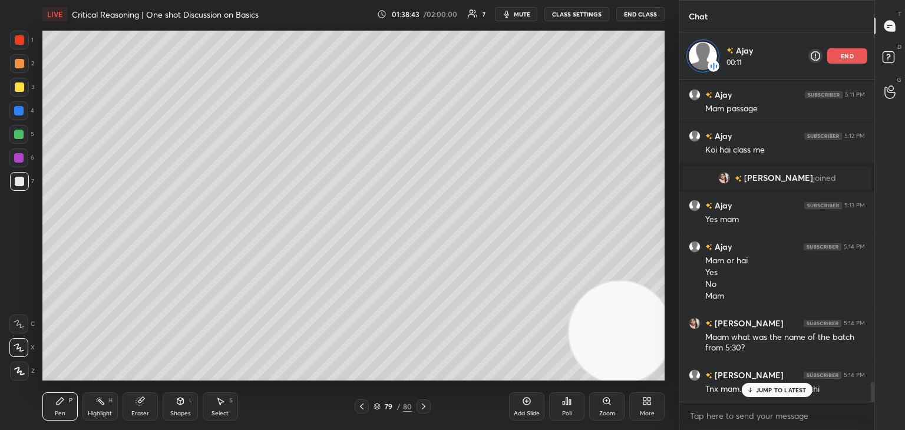
click at [775, 388] on p "JUMP TO LATEST" at bounding box center [781, 389] width 51 height 7
click at [16, 92] on div at bounding box center [19, 87] width 19 height 19
click at [21, 184] on div at bounding box center [19, 181] width 9 height 9
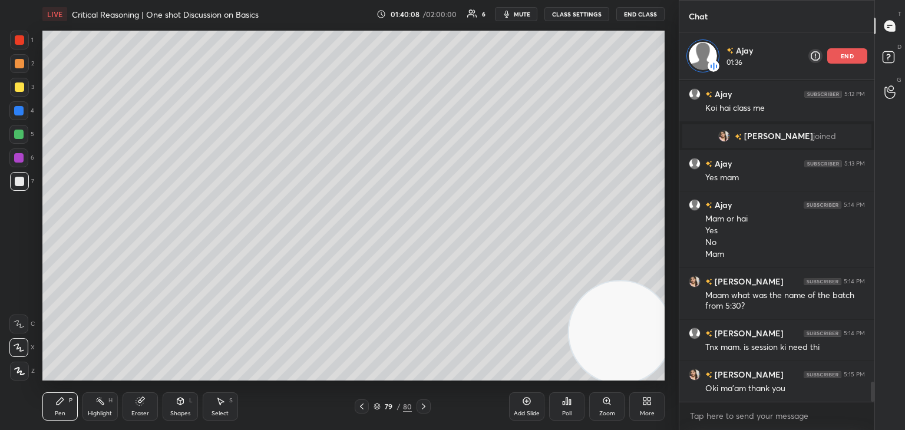
click at [650, 406] on div "More" at bounding box center [646, 406] width 35 height 28
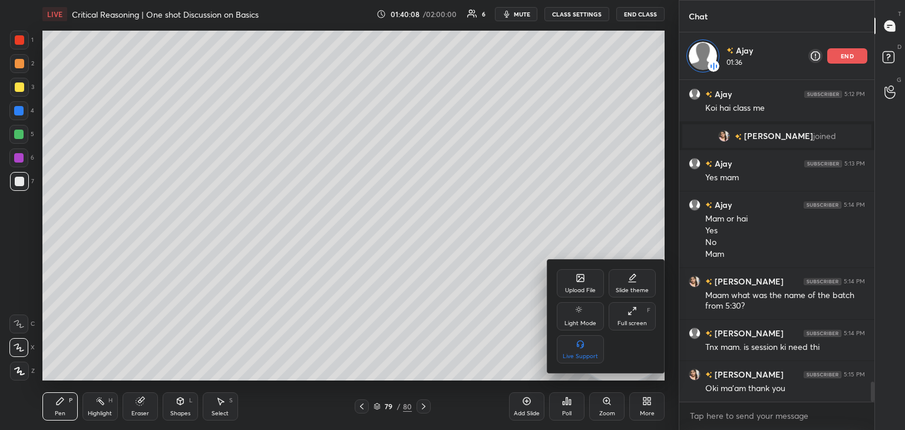
click at [575, 287] on div "Upload File" at bounding box center [580, 290] width 31 height 6
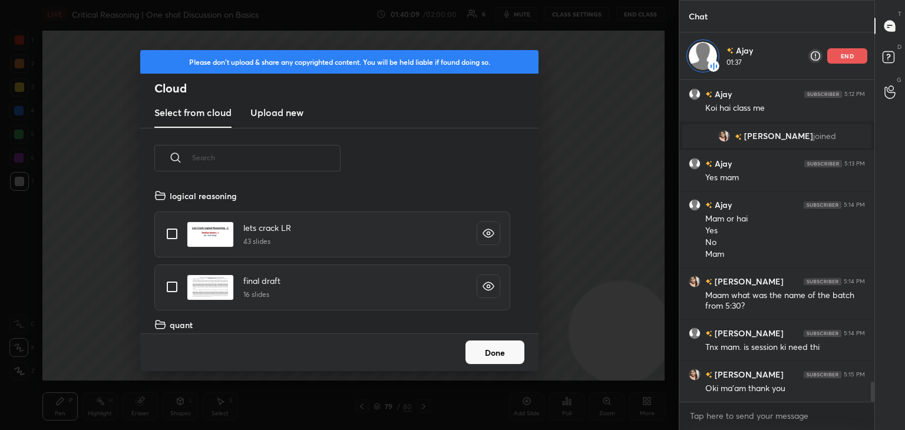
scroll to position [145, 378]
click at [269, 115] on h3 "Upload new" at bounding box center [276, 112] width 53 height 14
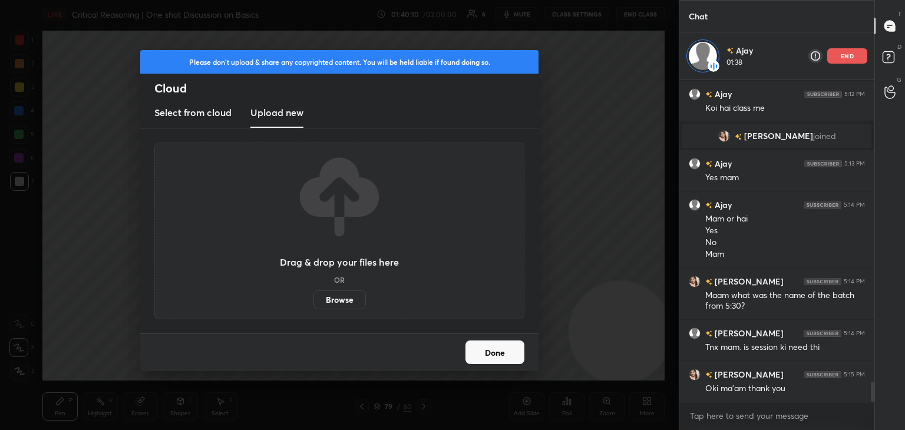
click at [331, 302] on label "Browse" at bounding box center [339, 299] width 52 height 19
click at [313, 302] on input "Browse" at bounding box center [313, 299] width 0 height 19
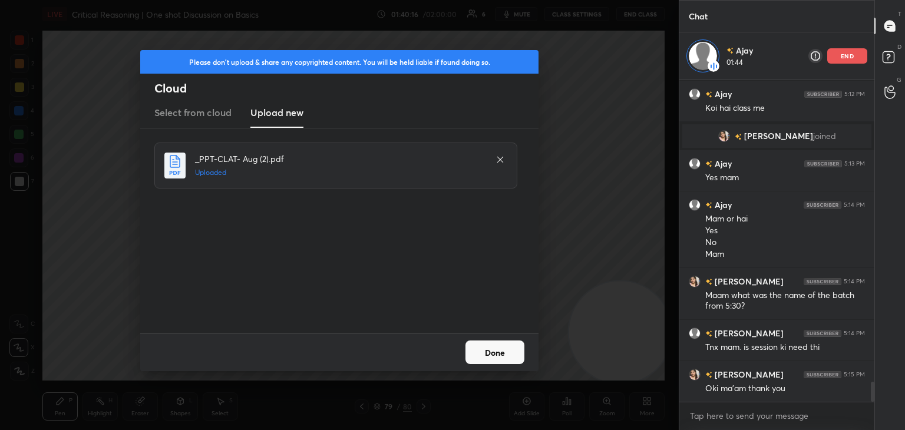
click at [498, 359] on button "Done" at bounding box center [494, 352] width 59 height 24
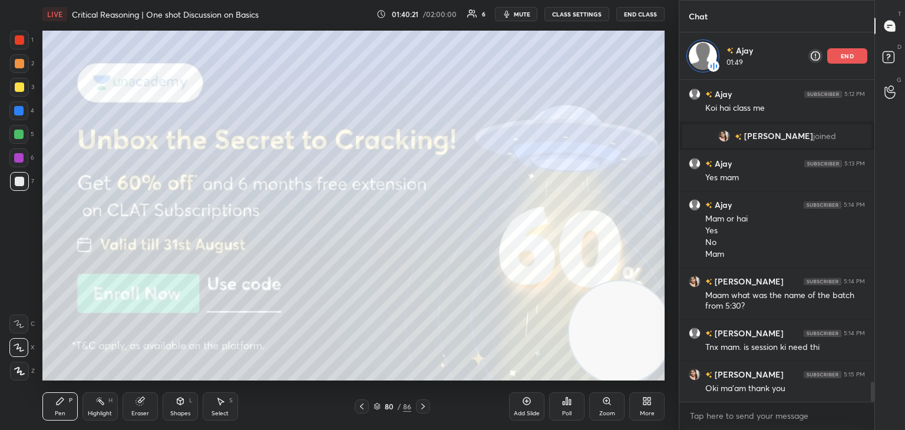
click at [20, 44] on div at bounding box center [19, 39] width 9 height 9
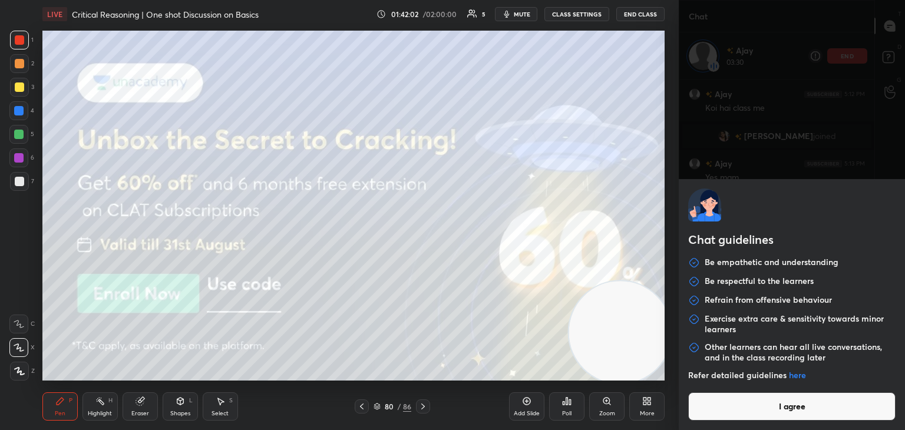
click at [754, 413] on body "1 2 3 4 5 6 7 C X Z C X Z E E Erase all H H LIVE Critical Reasoning | One shot …" at bounding box center [452, 215] width 905 height 430
click at [754, 413] on button "I agree" at bounding box center [791, 406] width 207 height 28
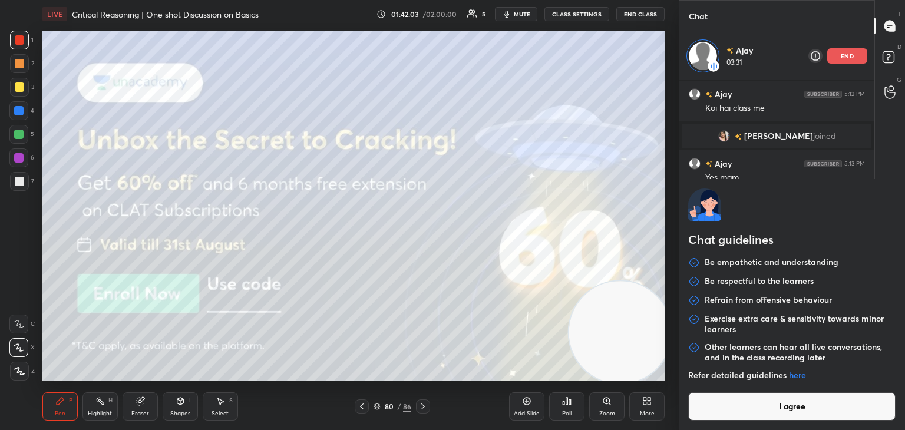
type textarea "x"
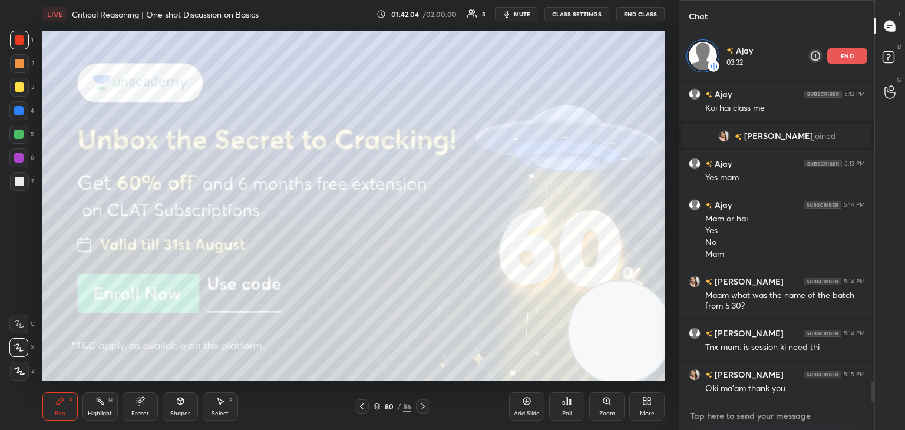
paste textarea "[URL][DOMAIN_NAME]"
type textarea "[URL][DOMAIN_NAME]"
type textarea "x"
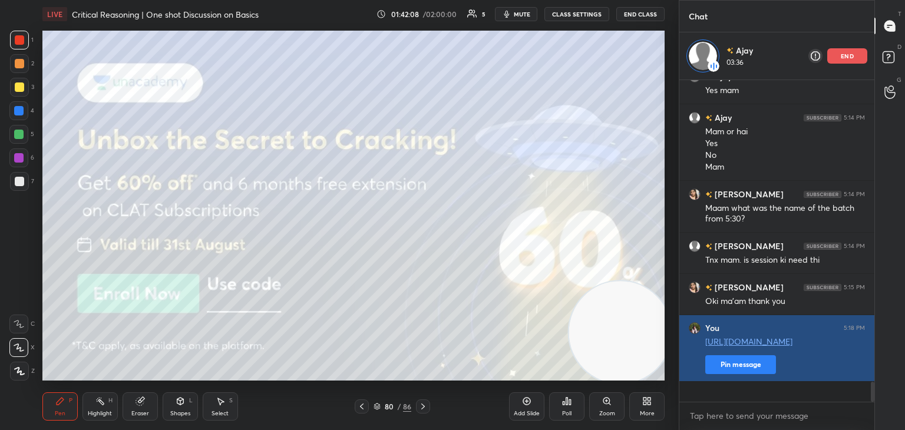
type textarea "x"
click at [737, 374] on button "Pin message" at bounding box center [740, 364] width 71 height 19
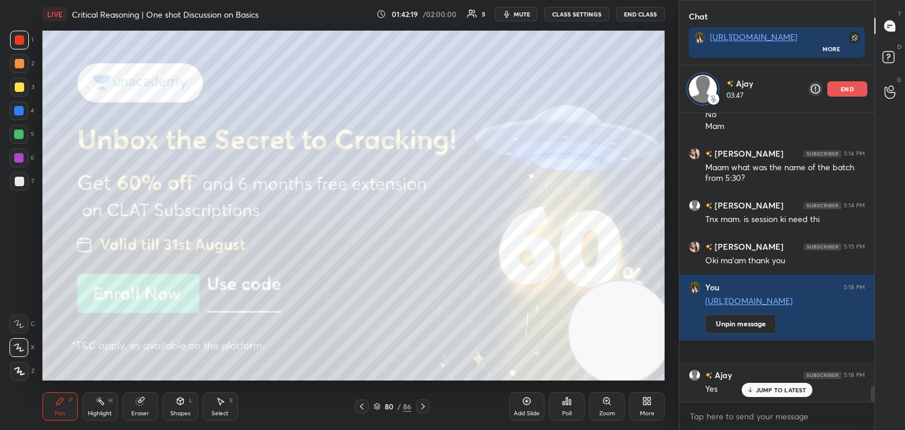
scroll to position [4957, 0]
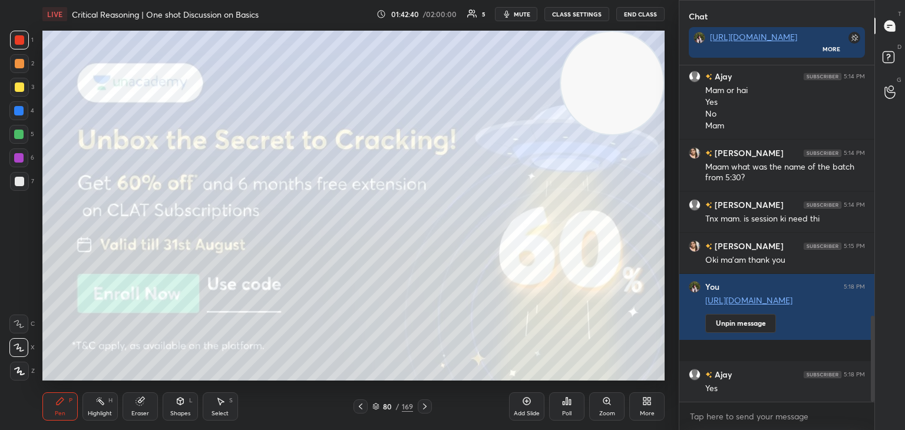
scroll to position [4, 4]
click at [425, 409] on icon at bounding box center [424, 406] width 9 height 9
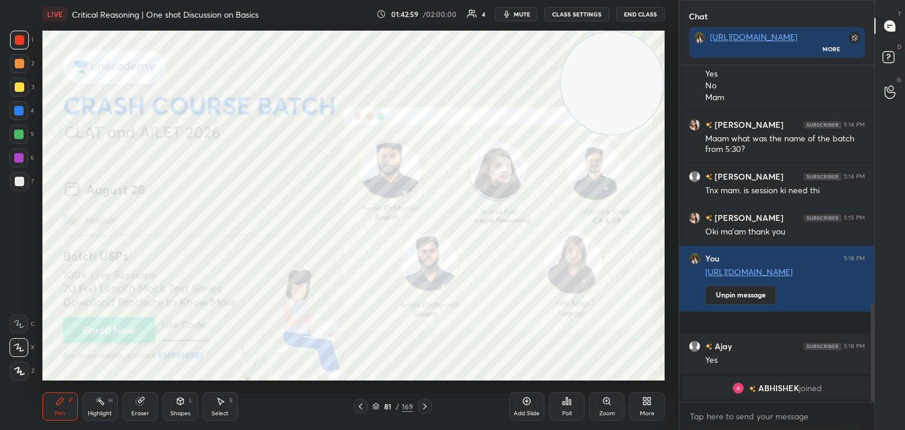
scroll to position [822, 0]
click at [424, 409] on icon at bounding box center [424, 406] width 9 height 9
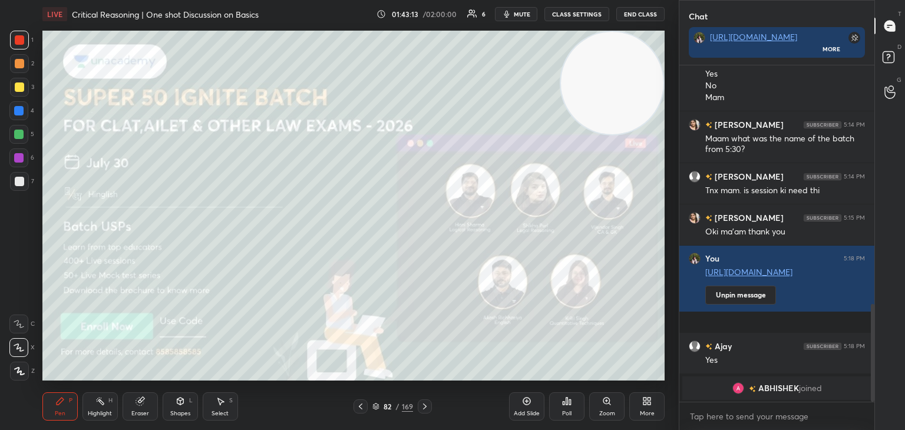
click at [423, 410] on icon at bounding box center [424, 406] width 9 height 9
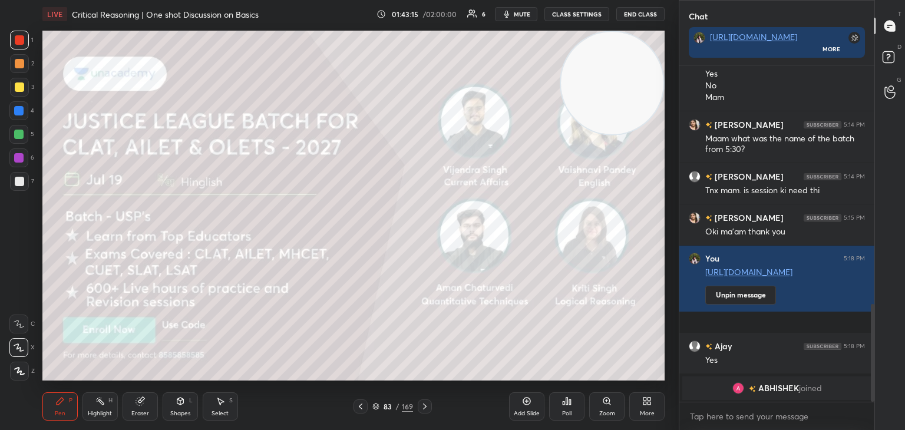
click at [424, 406] on icon at bounding box center [424, 406] width 9 height 9
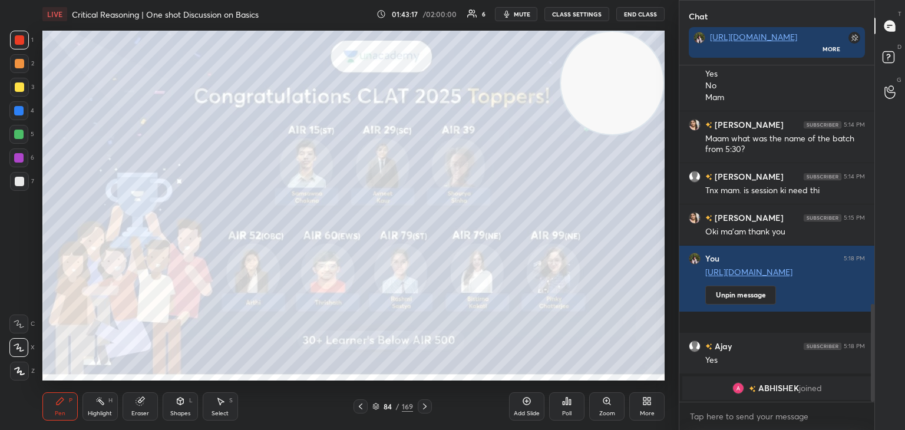
click at [426, 408] on icon at bounding box center [424, 406] width 9 height 9
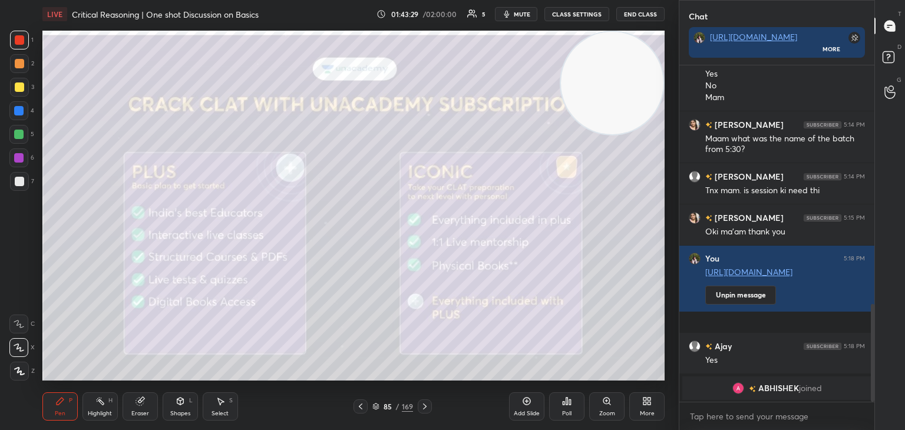
click at [22, 186] on div at bounding box center [19, 181] width 19 height 19
click at [426, 406] on icon at bounding box center [424, 406] width 9 height 9
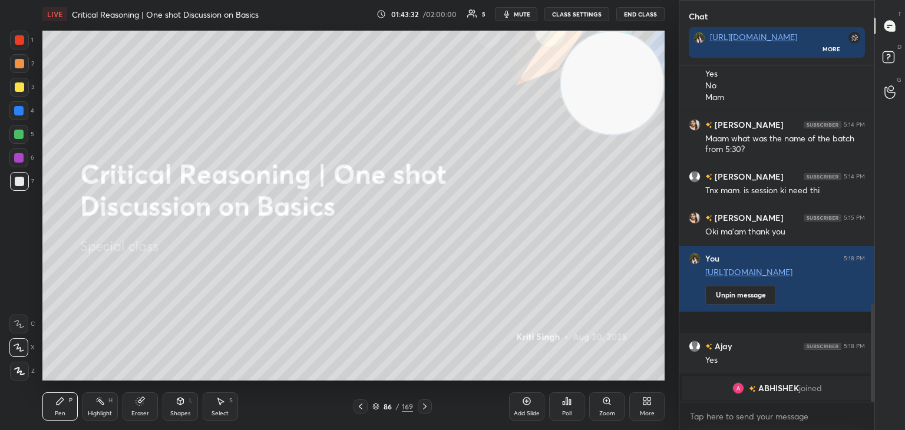
click at [362, 409] on icon at bounding box center [360, 406] width 9 height 9
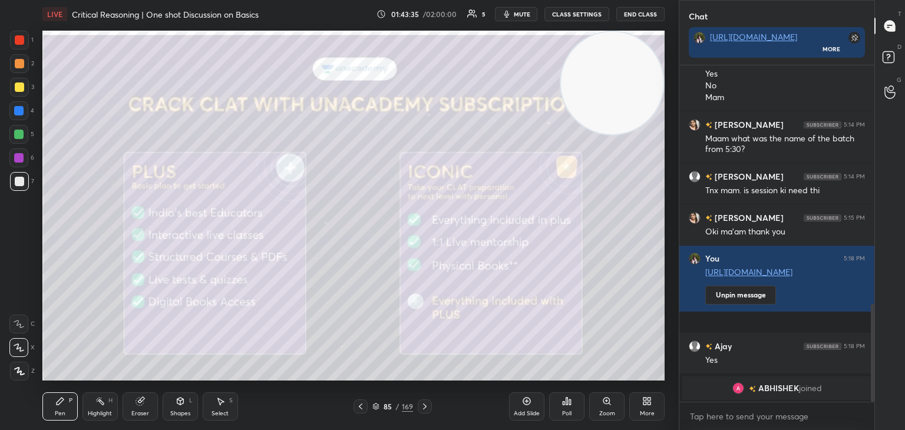
click at [573, 411] on div "Poll" at bounding box center [566, 406] width 35 height 28
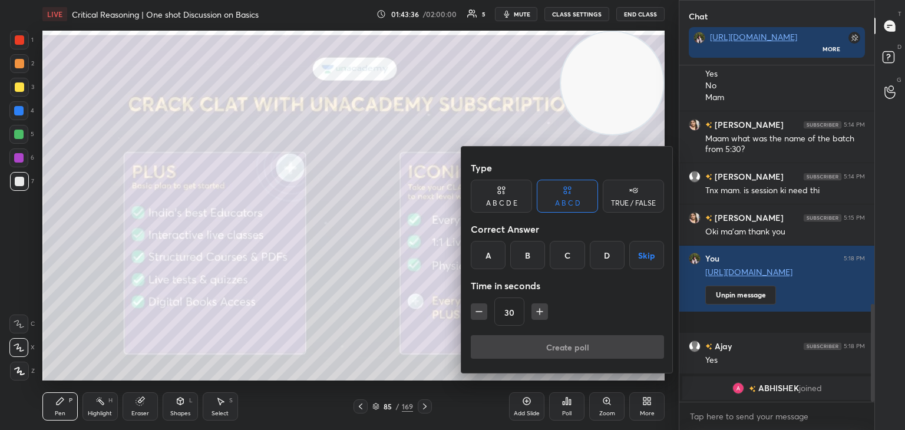
click at [392, 349] on div at bounding box center [452, 215] width 905 height 430
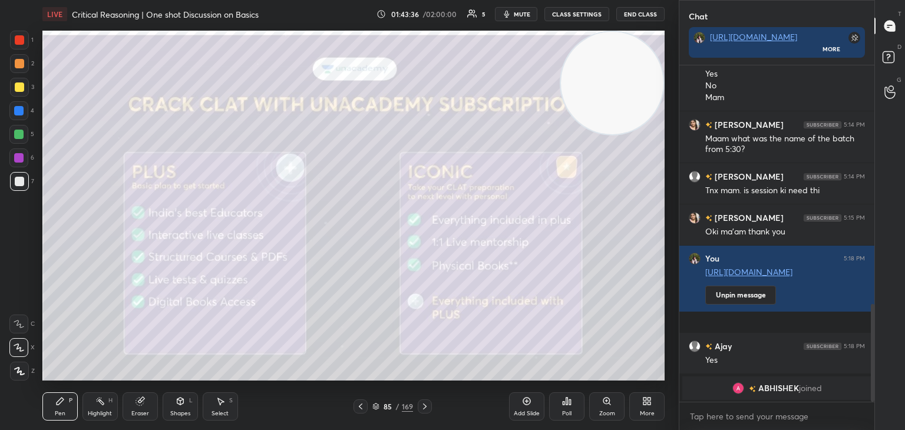
click at [392, 355] on div "Type A B C D E A B C D TRUE / FALSE Correct Answer A B C D Skip Time in seconds…" at bounding box center [452, 215] width 905 height 430
click at [640, 19] on button "End Class" at bounding box center [640, 14] width 48 height 14
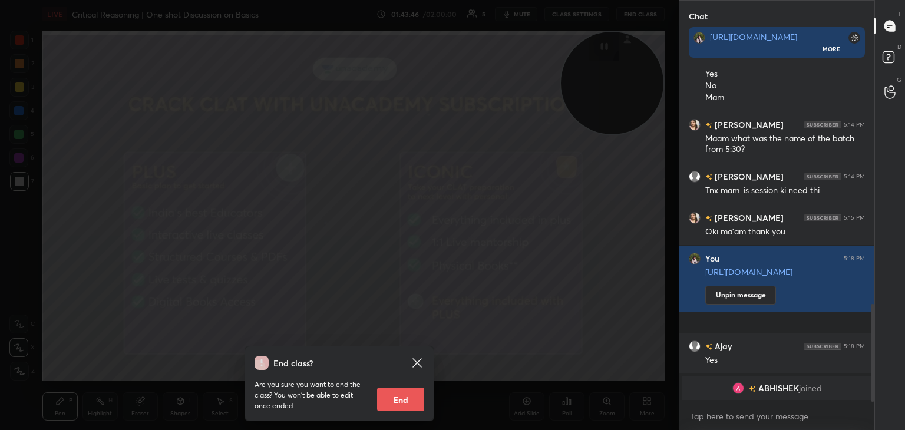
click at [401, 399] on button "End" at bounding box center [400, 400] width 47 height 24
type textarea "x"
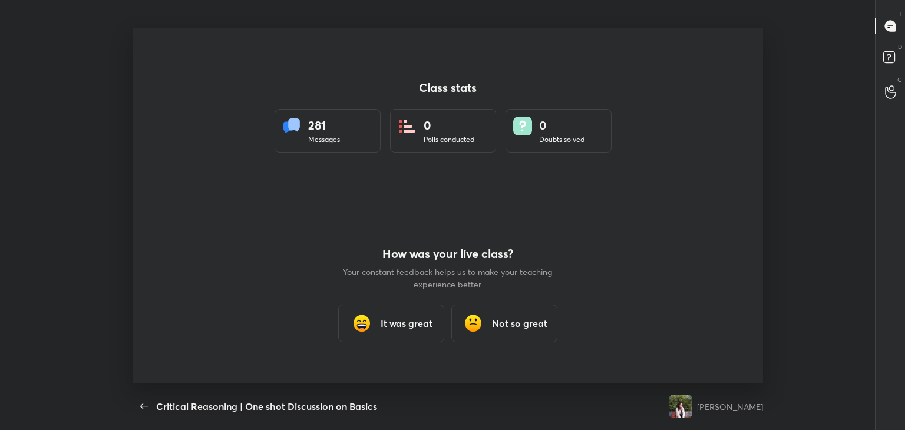
scroll to position [58546, 58048]
